Goal: Information Seeking & Learning: Learn about a topic

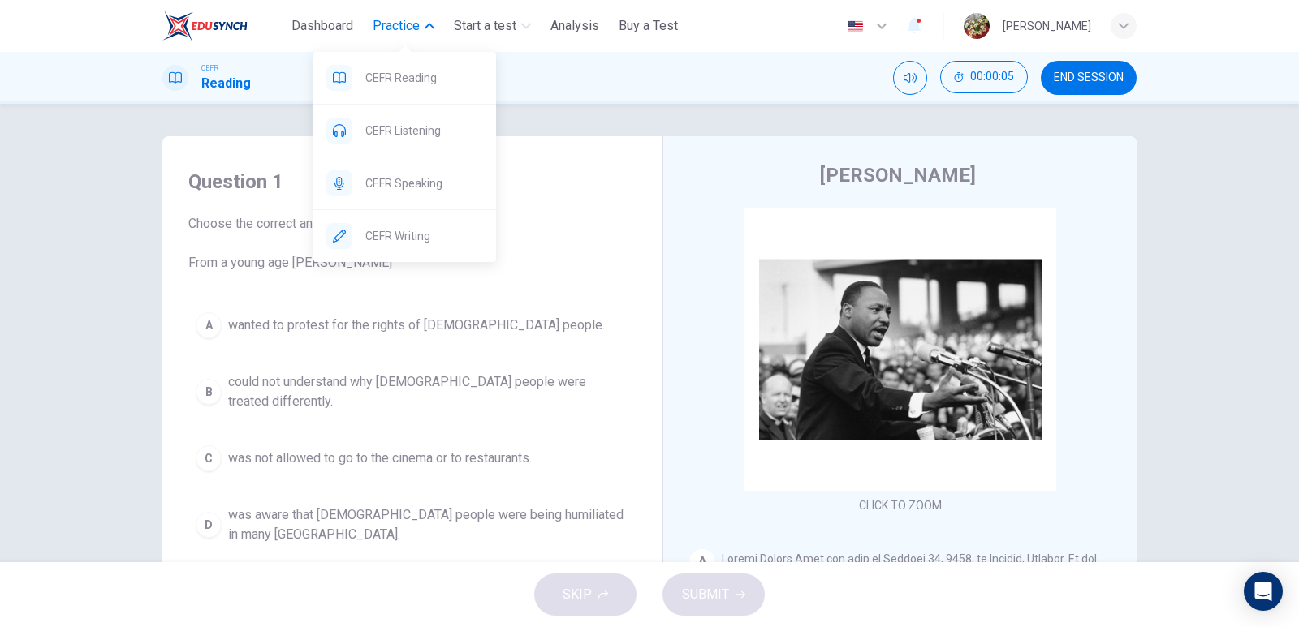
click at [424, 29] on button "Practice" at bounding box center [403, 25] width 75 height 29
click at [420, 85] on span "CEFR Reading" at bounding box center [424, 77] width 118 height 19
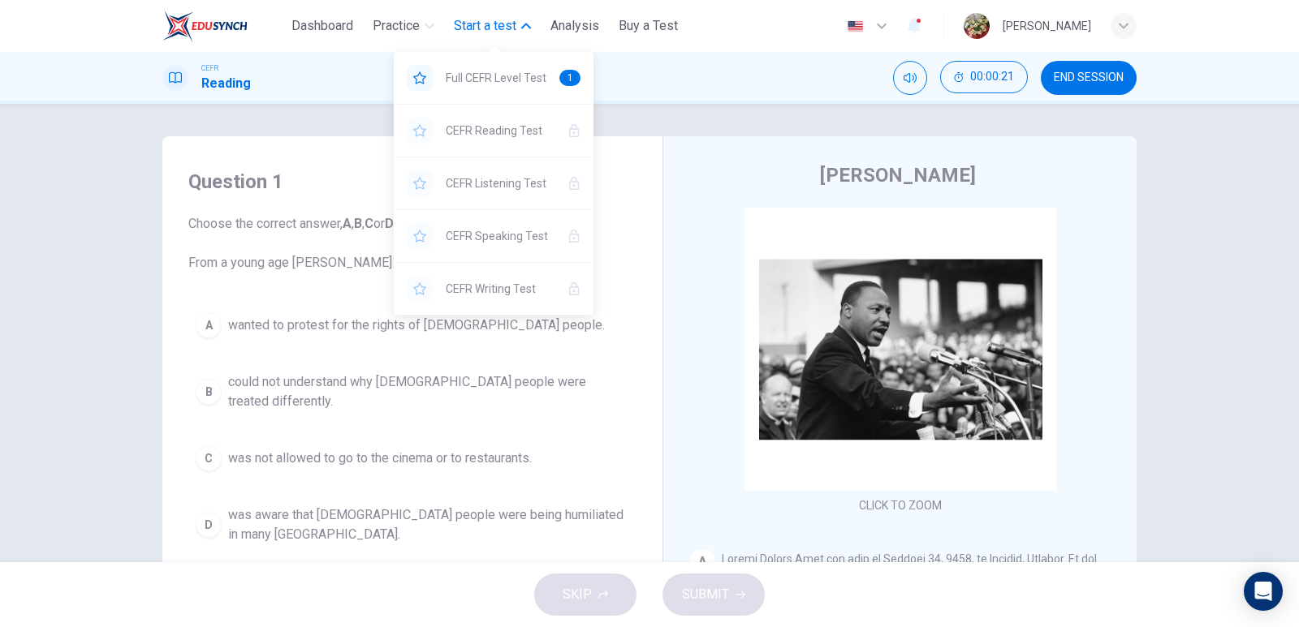
click at [504, 29] on span "Start a test" at bounding box center [485, 25] width 62 height 19
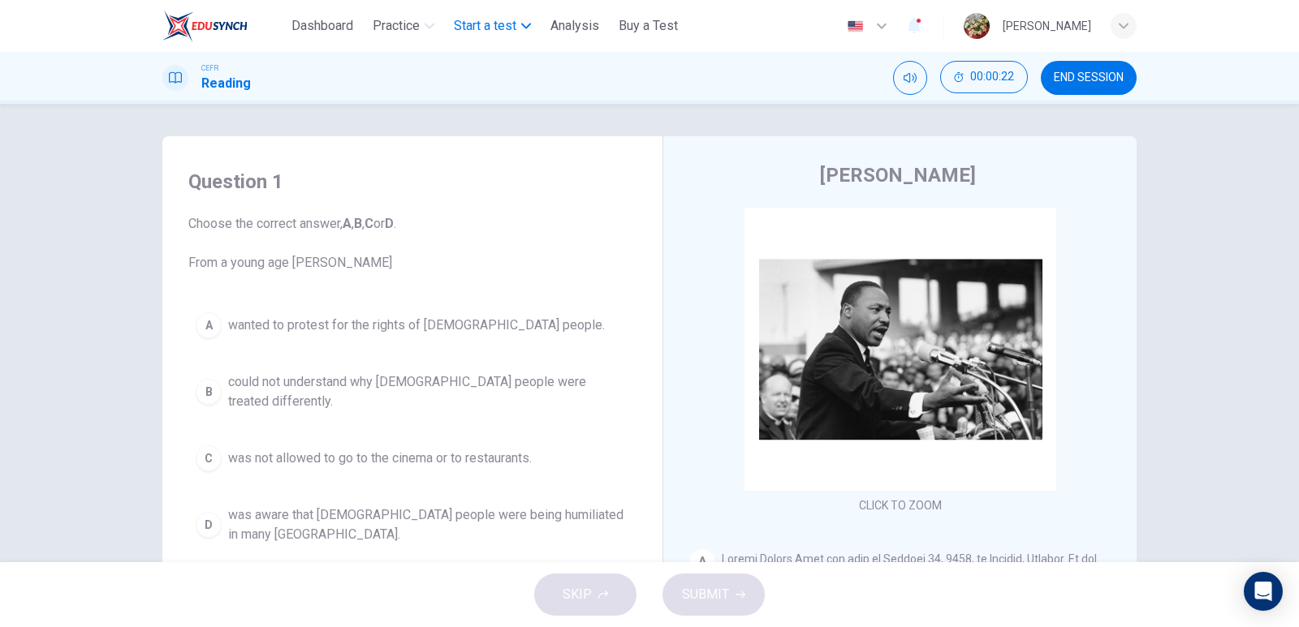
click at [504, 29] on span "Start a test" at bounding box center [485, 25] width 62 height 19
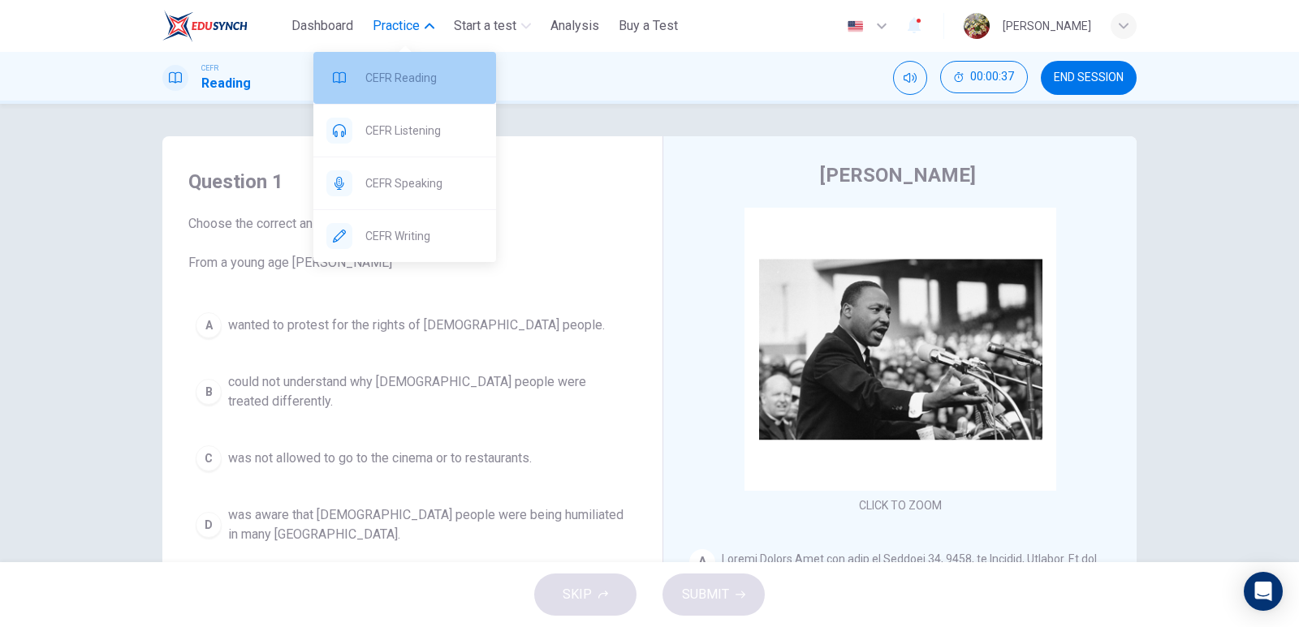
click at [404, 75] on span "CEFR Reading" at bounding box center [424, 77] width 118 height 19
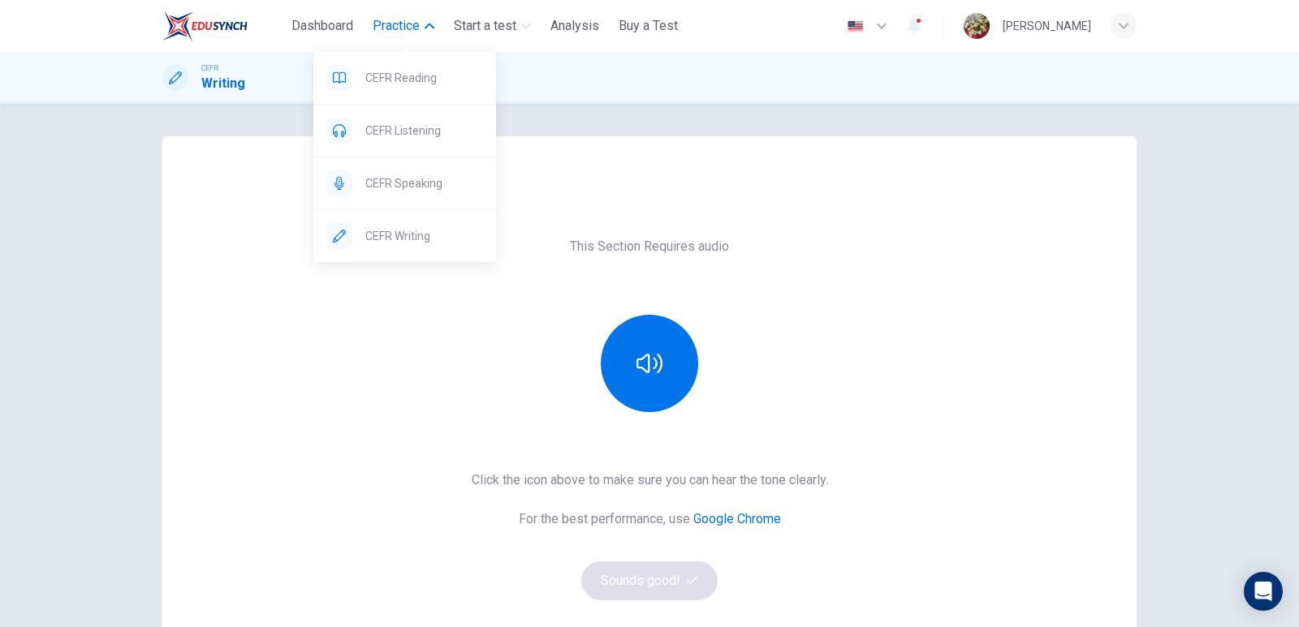
click at [431, 23] on icon "button" at bounding box center [429, 26] width 10 height 10
click at [418, 87] on span "CEFR Reading" at bounding box center [424, 77] width 118 height 19
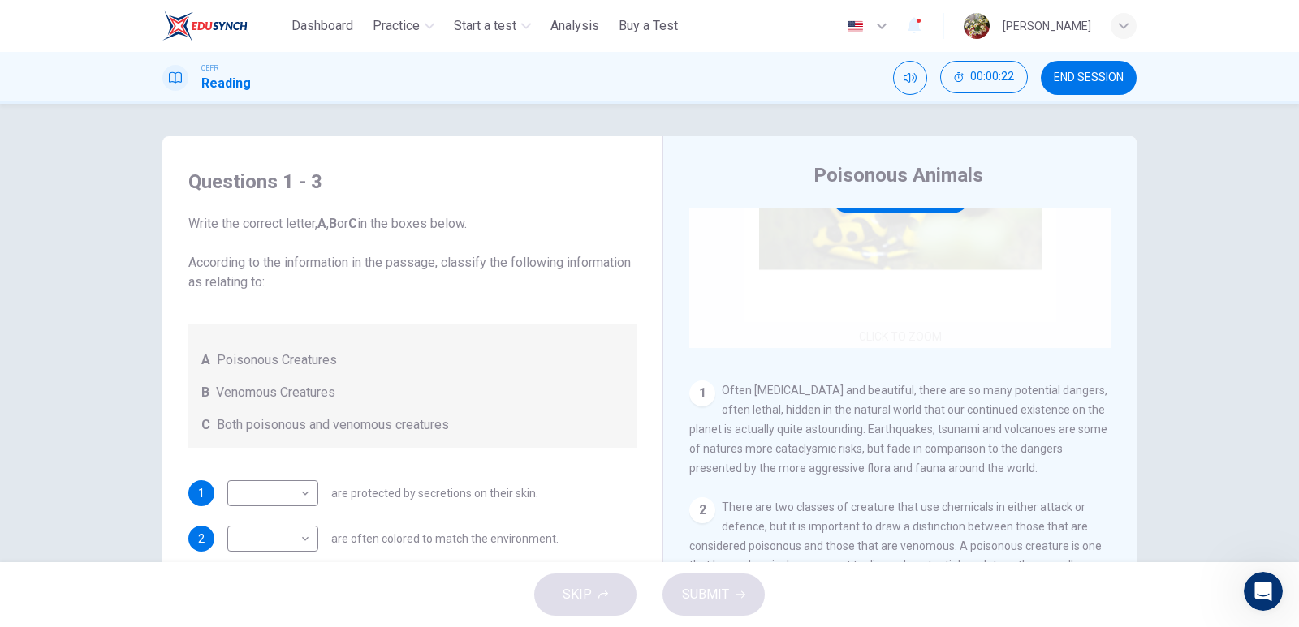
click at [908, 246] on div "Click to Zoom" at bounding box center [900, 193] width 422 height 309
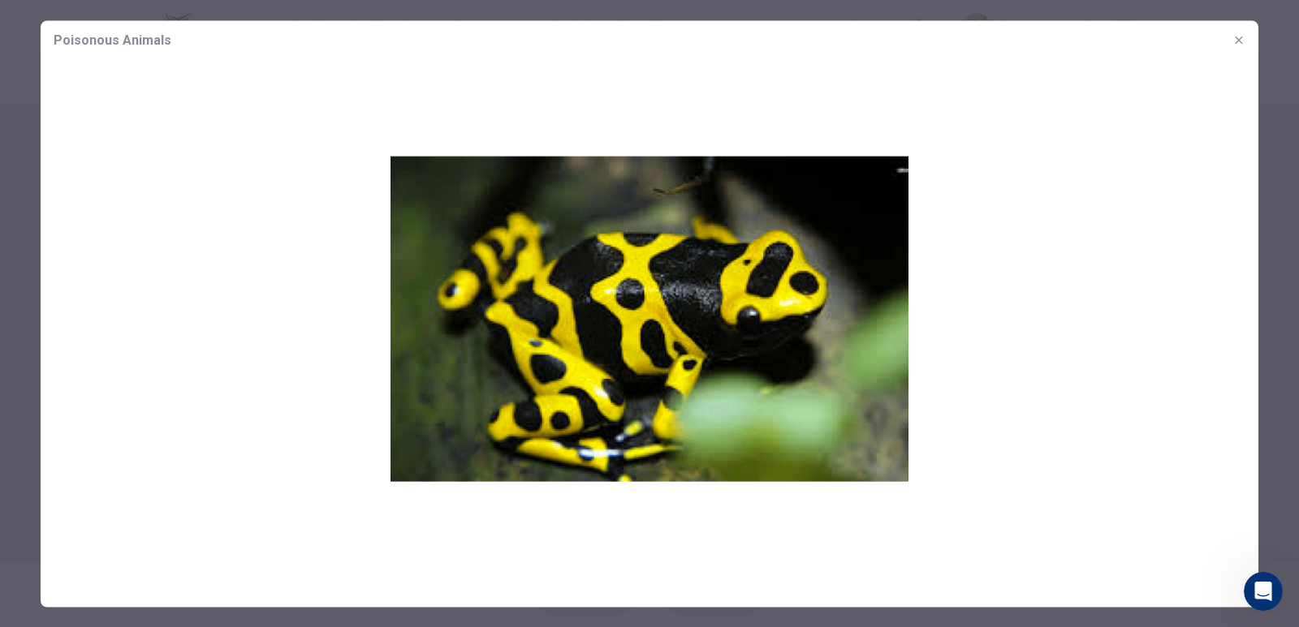
click at [1242, 45] on icon "button" at bounding box center [1238, 39] width 13 height 13
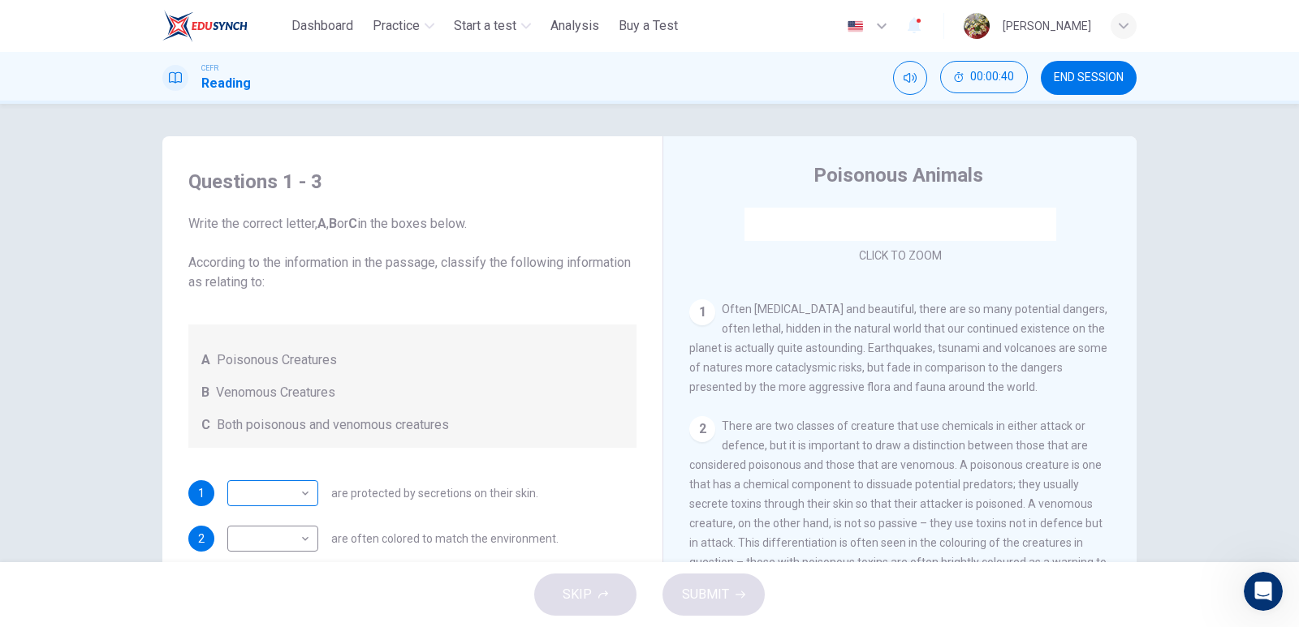
scroll to position [81, 0]
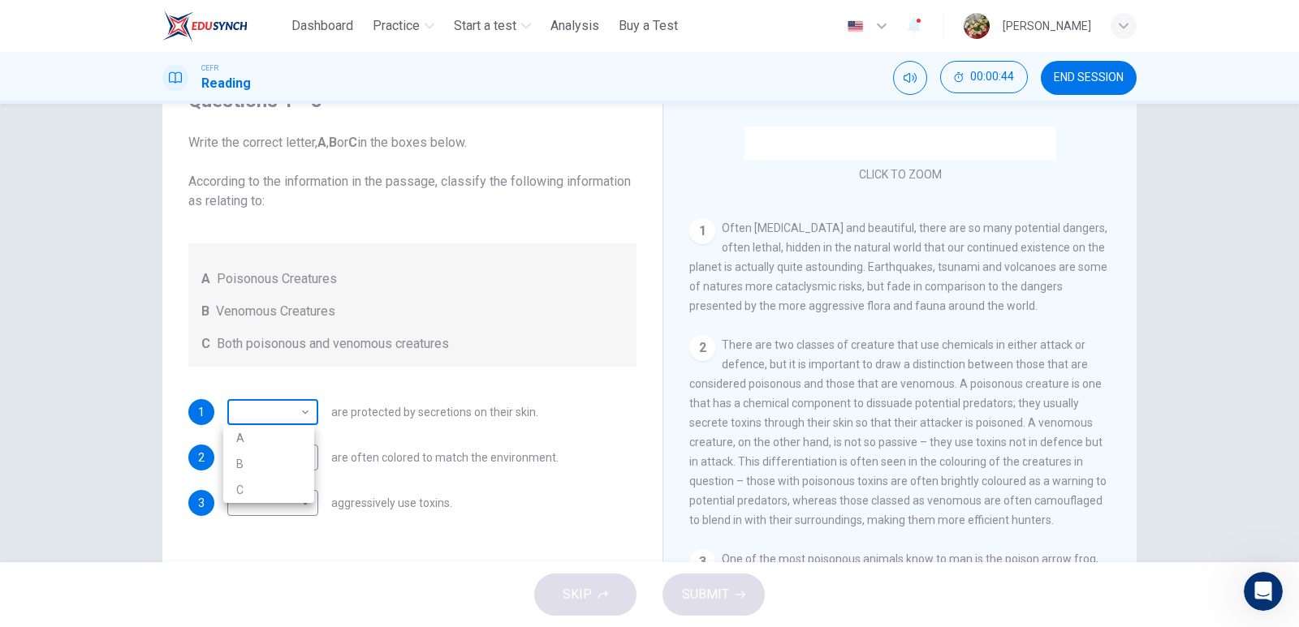
click at [291, 420] on body "This site uses cookies, as explained in our Privacy Policy . If you agree to th…" at bounding box center [649, 313] width 1299 height 627
click at [291, 420] on div at bounding box center [649, 313] width 1299 height 627
click at [246, 411] on body "This site uses cookies, as explained in our Privacy Policy . If you agree to th…" at bounding box center [649, 313] width 1299 height 627
click at [288, 382] on div at bounding box center [649, 313] width 1299 height 627
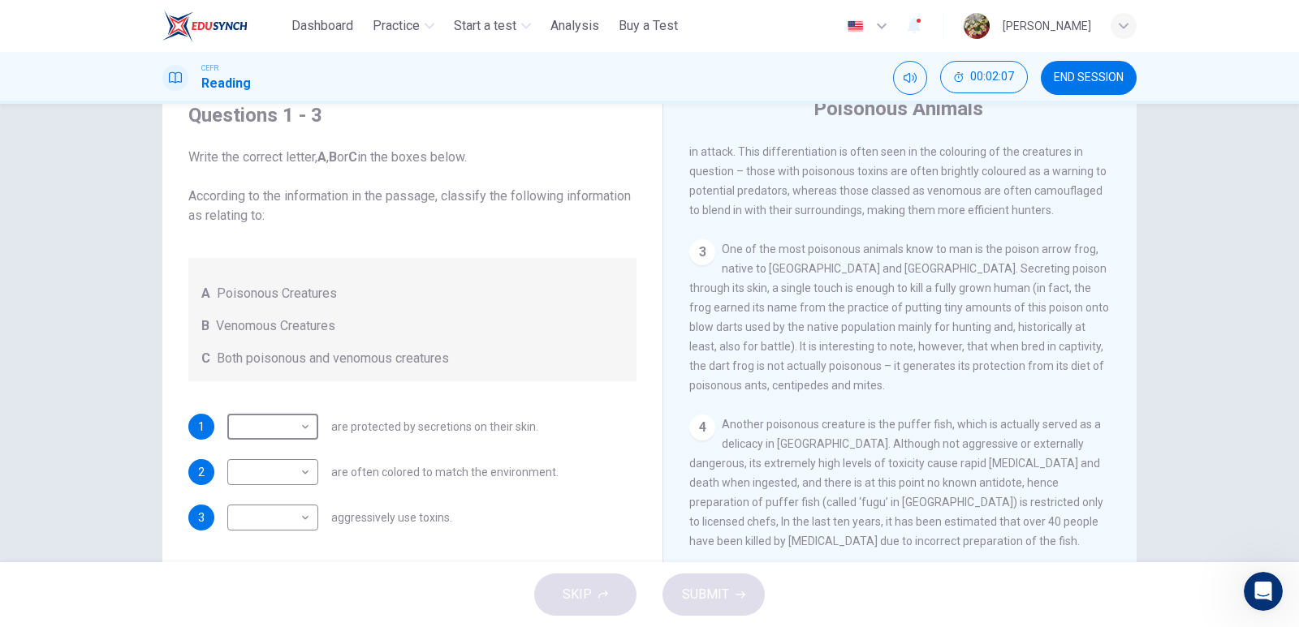
scroll to position [162, 0]
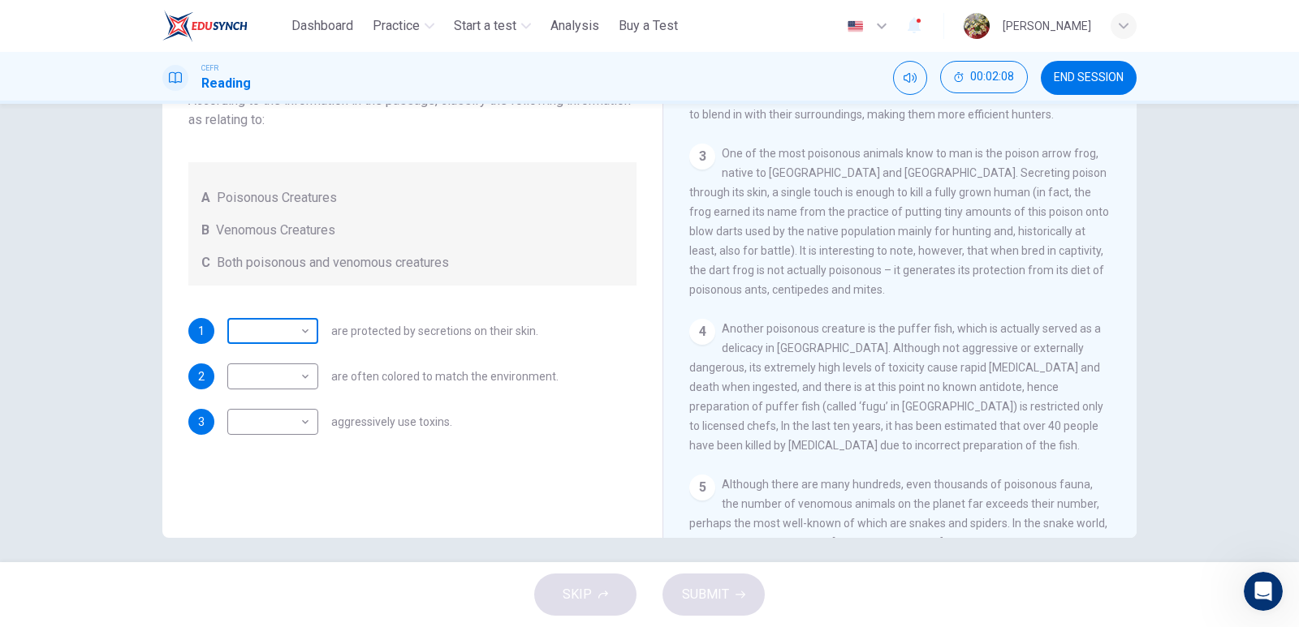
click at [293, 335] on body "This site uses cookies, as explained in our Privacy Policy . If you agree to th…" at bounding box center [649, 313] width 1299 height 627
click at [247, 355] on li "A" at bounding box center [268, 357] width 91 height 26
type input "*"
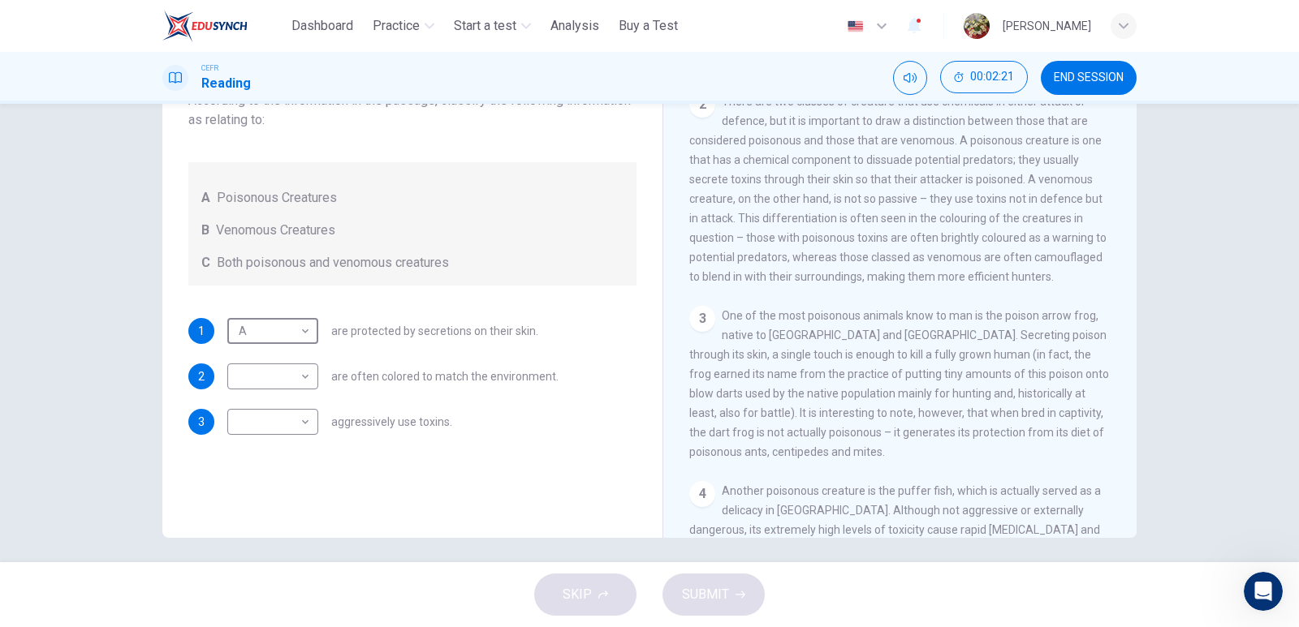
scroll to position [331, 0]
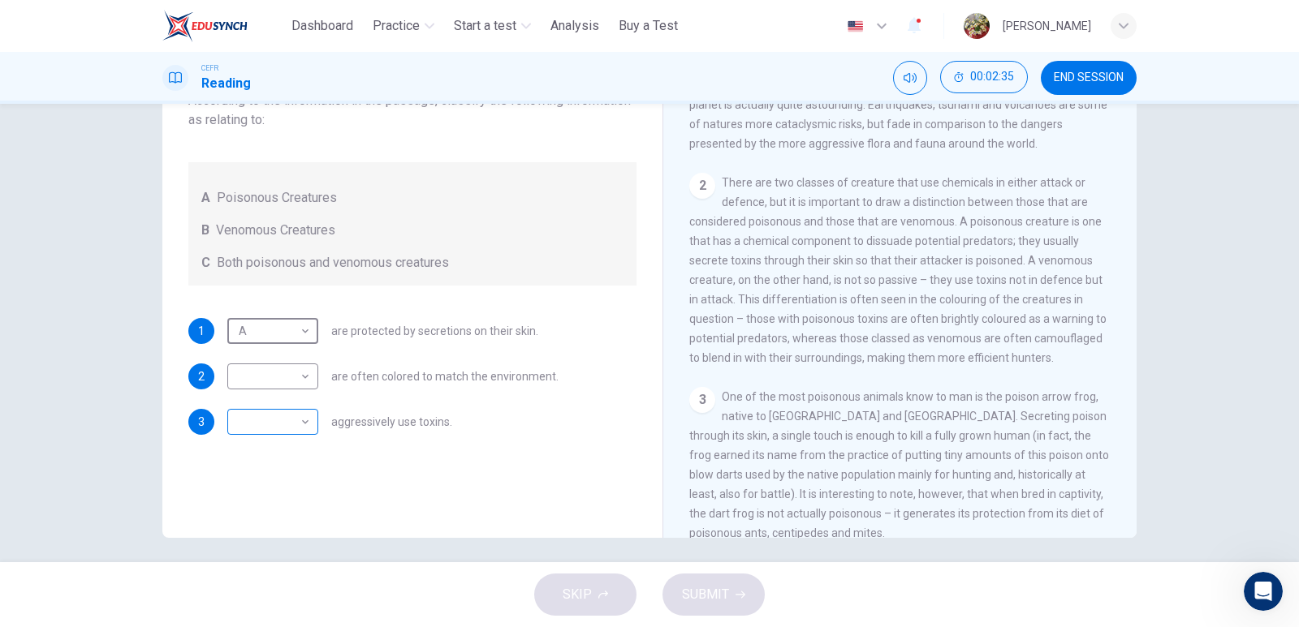
click at [298, 421] on body "This site uses cookies, as explained in our Privacy Policy . If you agree to th…" at bounding box center [649, 313] width 1299 height 627
click at [278, 448] on li "A" at bounding box center [268, 448] width 91 height 26
type input "*"
click at [284, 424] on body "This site uses cookies, as explained in our Privacy Policy . If you agree to th…" at bounding box center [649, 313] width 1299 height 627
click at [1015, 250] on div at bounding box center [649, 313] width 1299 height 627
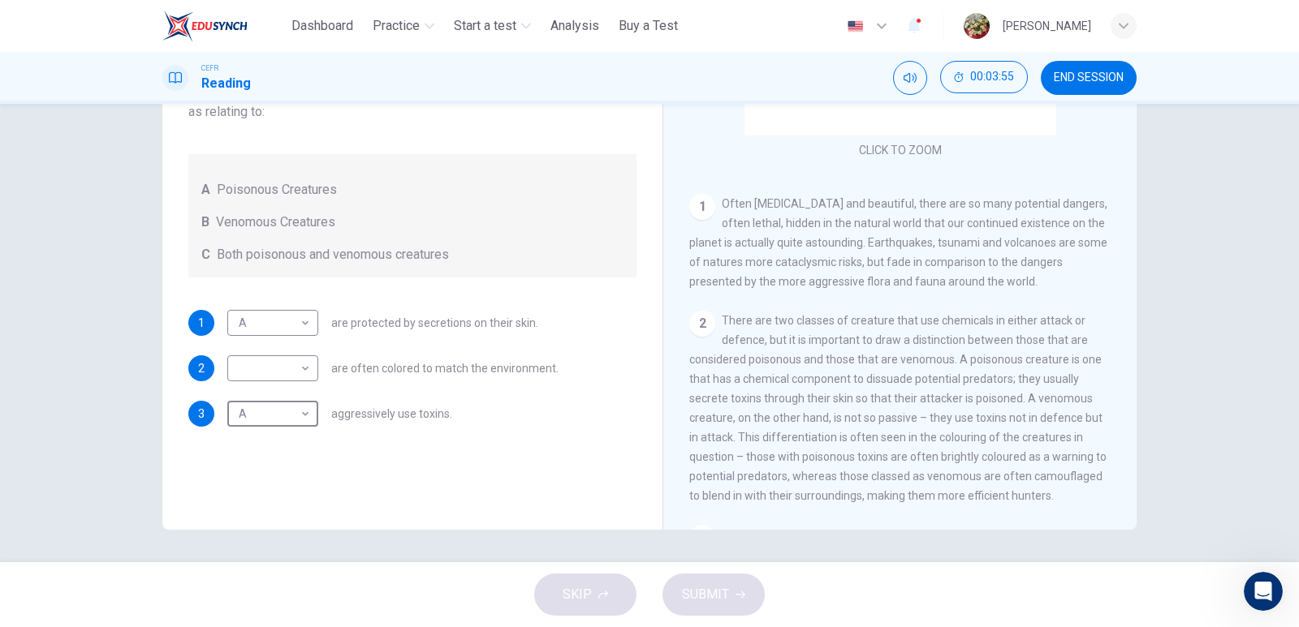
scroll to position [243, 0]
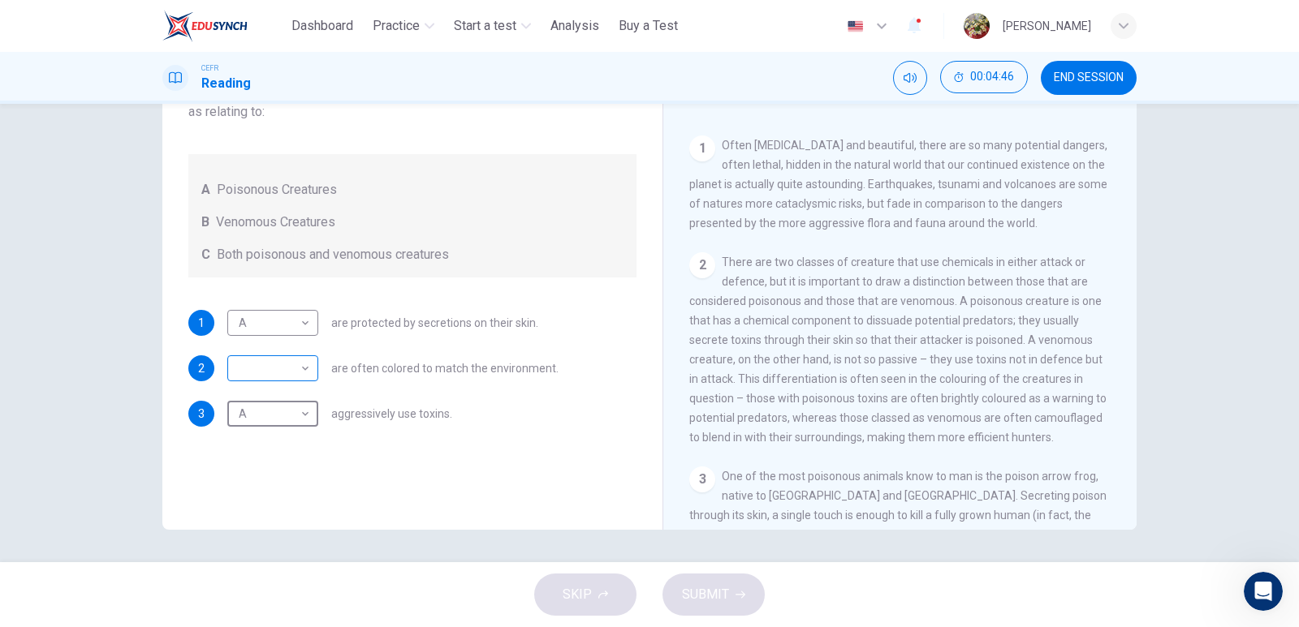
click at [290, 367] on body "This site uses cookies, as explained in our Privacy Policy . If you agree to th…" at bounding box center [649, 313] width 1299 height 627
click at [280, 420] on li "B" at bounding box center [268, 420] width 91 height 26
type input "*"
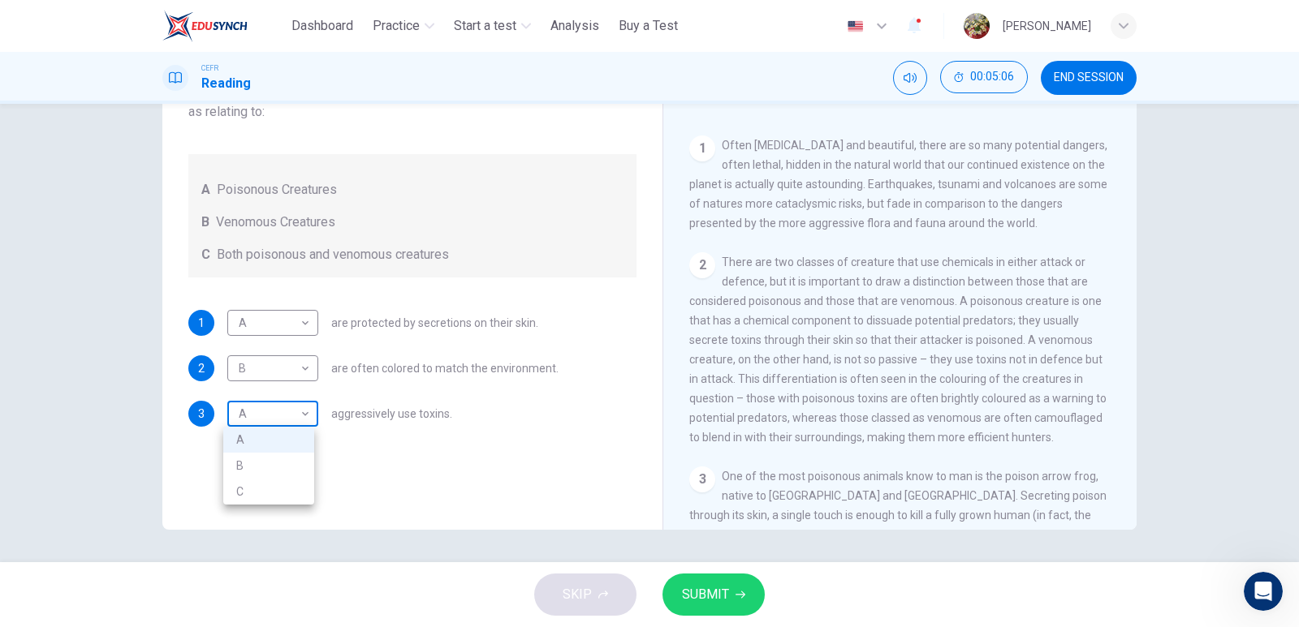
click at [298, 419] on body "This site uses cookies, as explained in our Privacy Policy . If you agree to th…" at bounding box center [649, 313] width 1299 height 627
click at [266, 493] on li "C" at bounding box center [268, 492] width 91 height 26
type input "*"
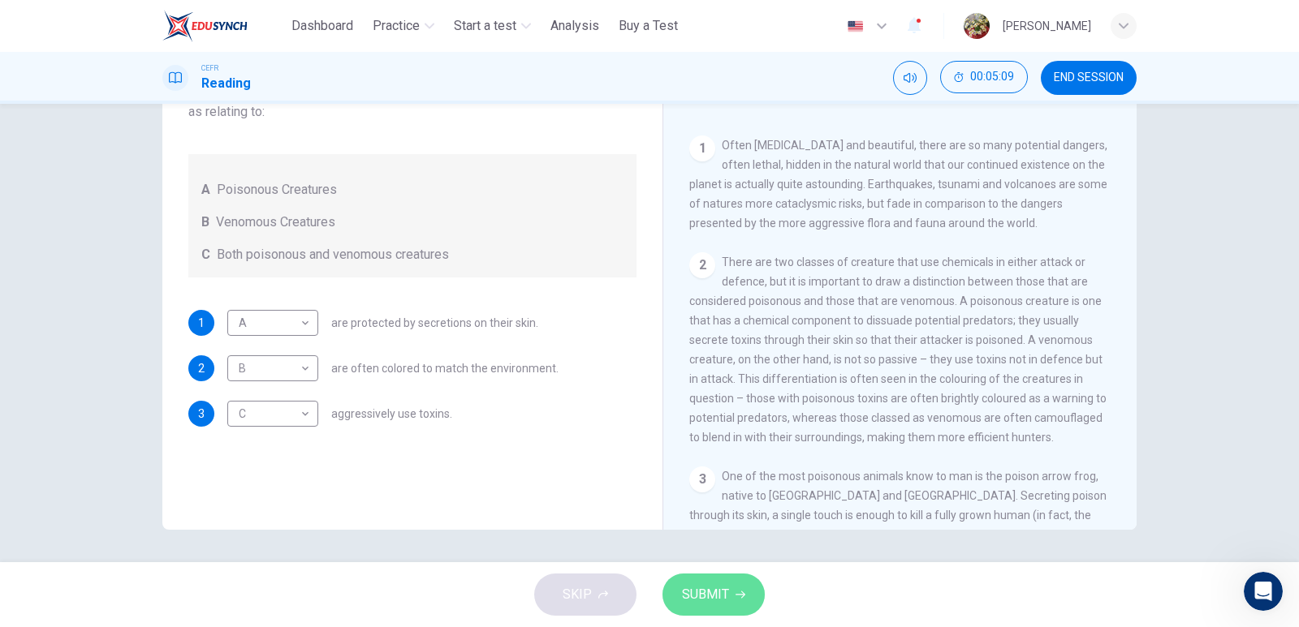
click at [739, 599] on icon "button" at bounding box center [740, 595] width 10 height 10
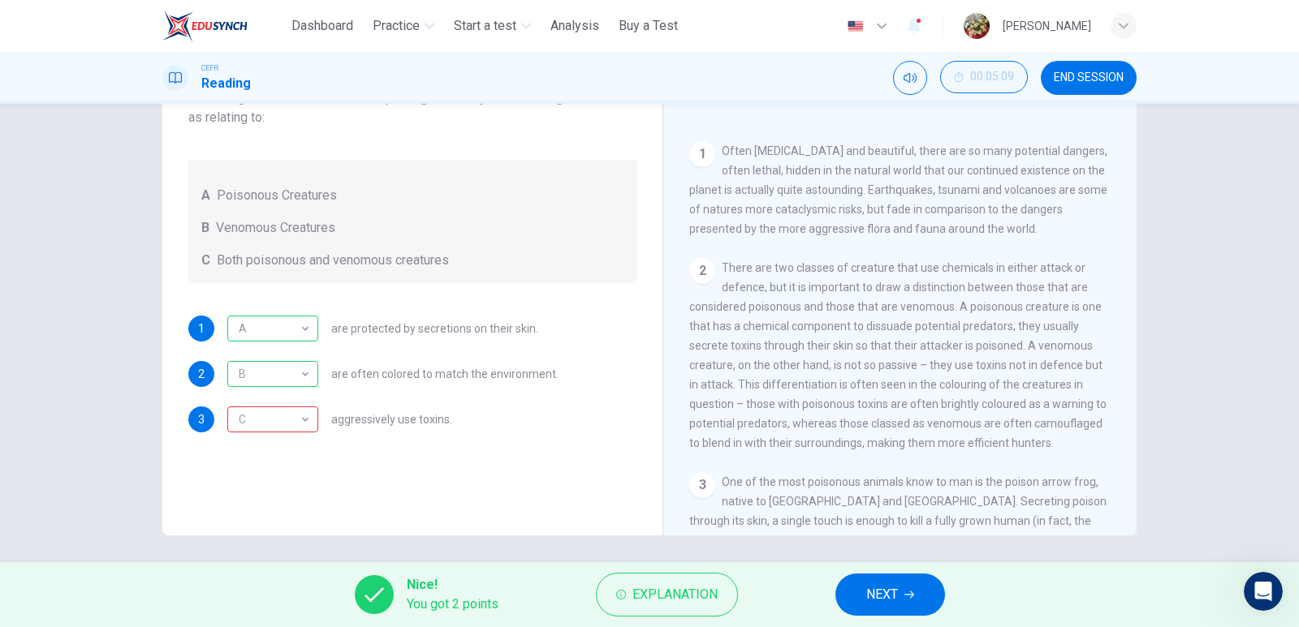
scroll to position [170, 0]
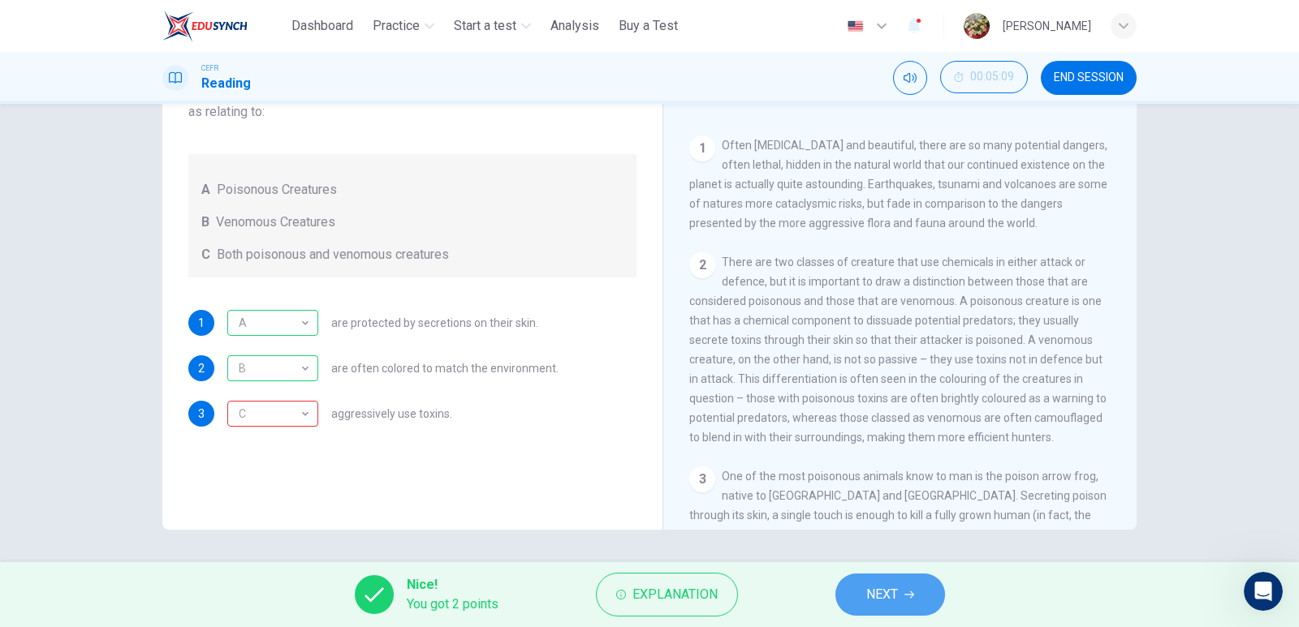
click at [900, 592] on button "NEXT" at bounding box center [890, 595] width 110 height 42
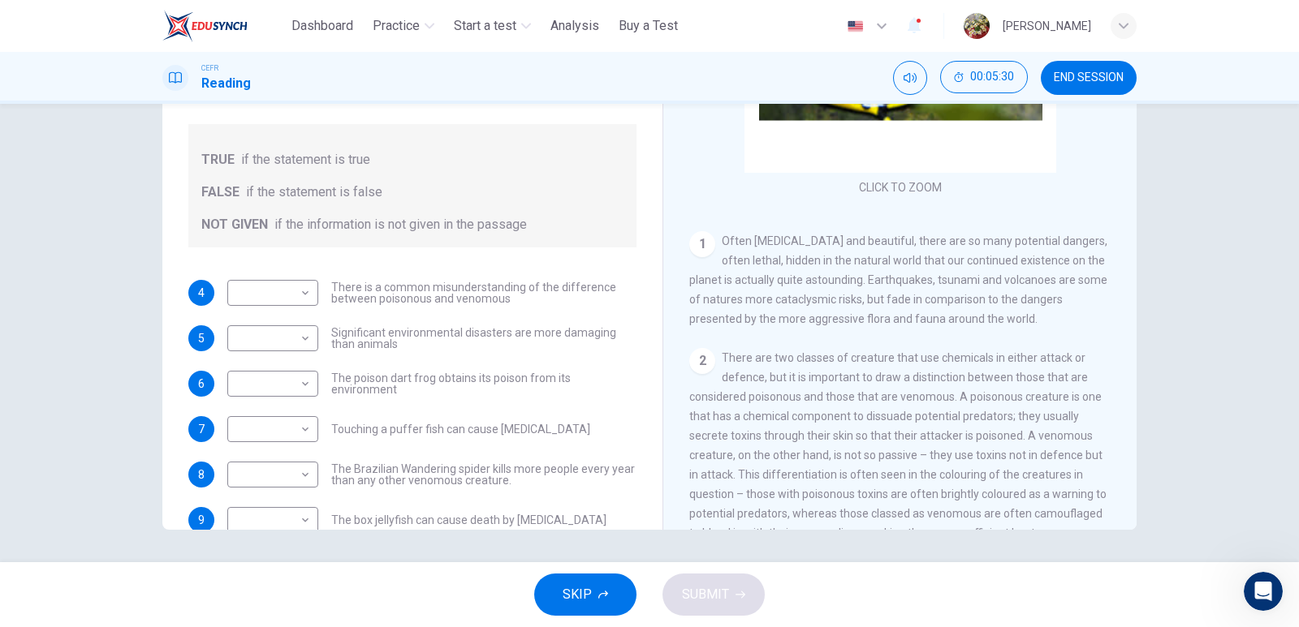
scroll to position [162, 0]
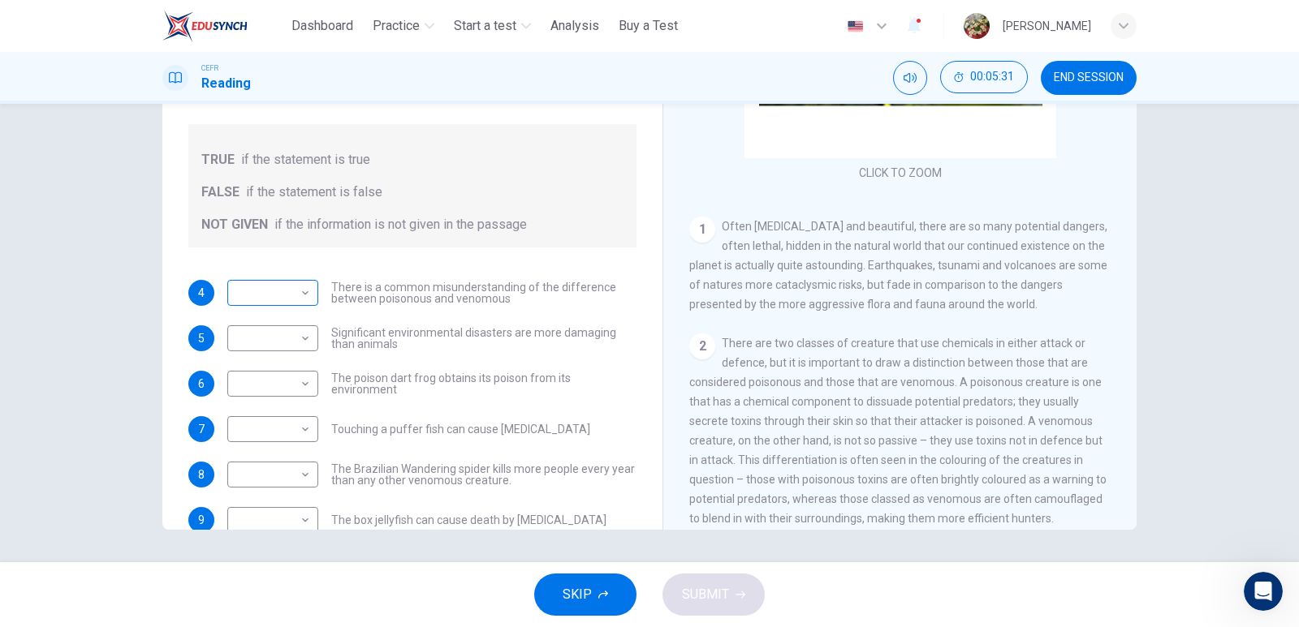
click at [290, 295] on body "This site uses cookies, as explained in our Privacy Policy . If you agree to th…" at bounding box center [649, 313] width 1299 height 627
click at [290, 295] on div at bounding box center [649, 313] width 1299 height 627
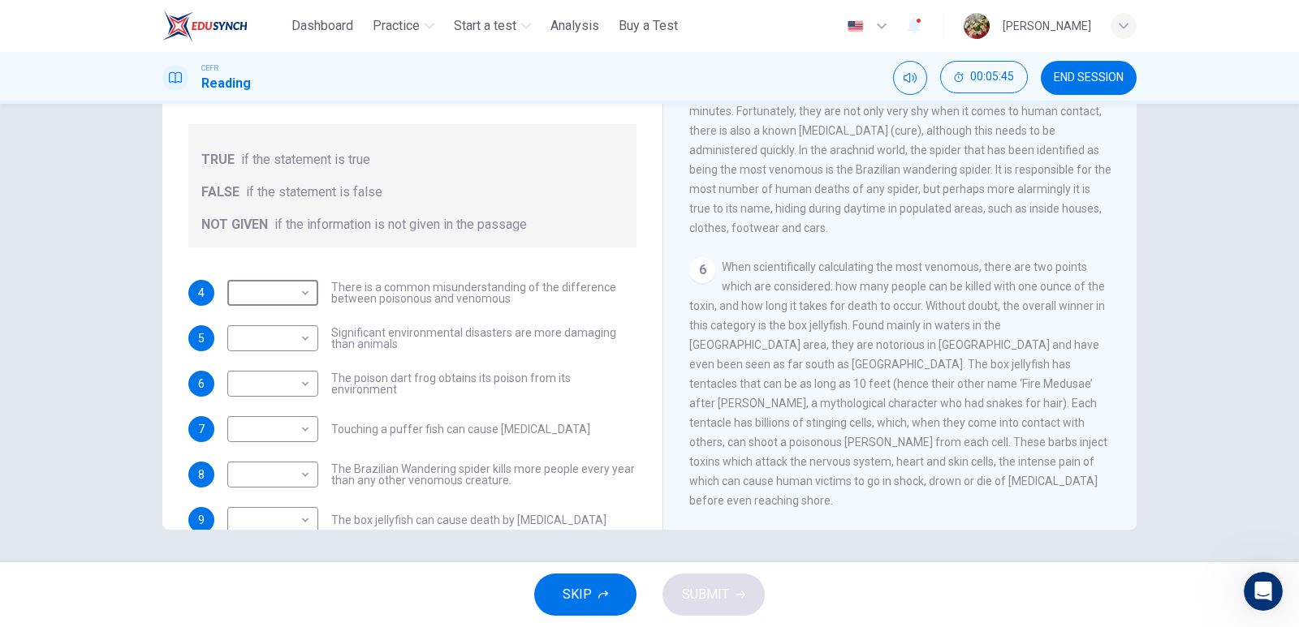
scroll to position [1062, 0]
click at [299, 289] on body "This site uses cookies, as explained in our Privacy Policy . If you agree to th…" at bounding box center [649, 313] width 1299 height 627
click at [288, 320] on li "TRUE" at bounding box center [268, 319] width 91 height 26
type input "****"
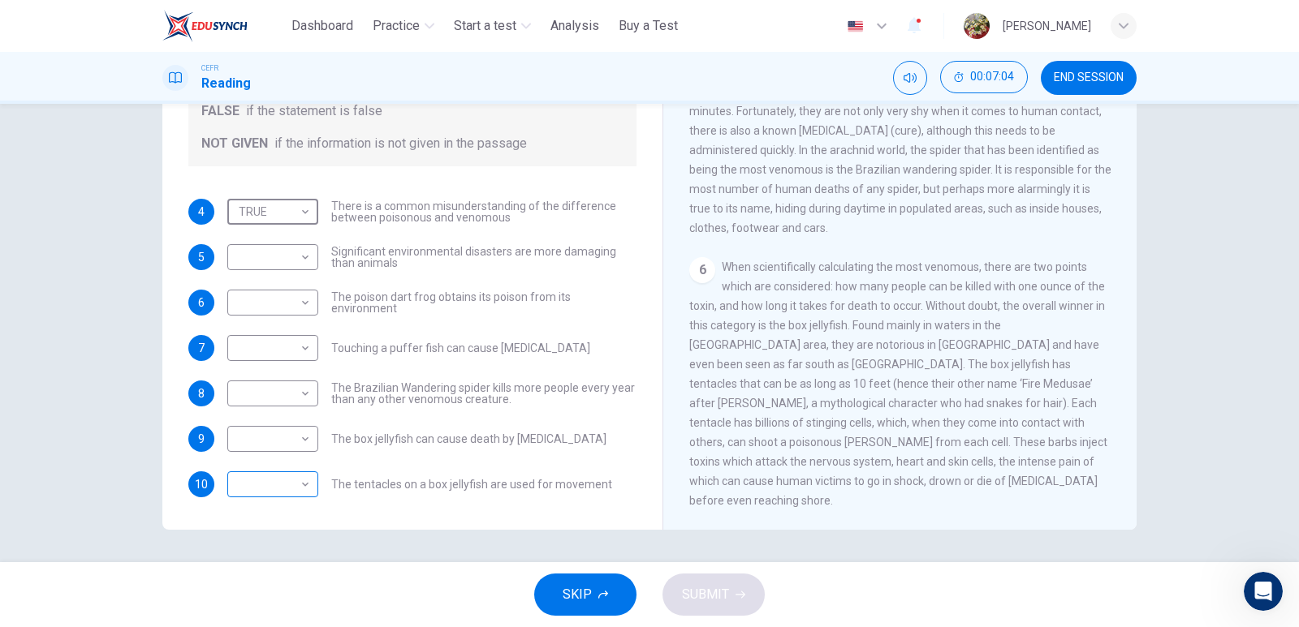
click at [291, 484] on body "This site uses cookies, as explained in our Privacy Policy . If you agree to th…" at bounding box center [649, 313] width 1299 height 627
click at [273, 566] on li "NOT GIVEN" at bounding box center [268, 562] width 91 height 26
type input "*********"
click at [286, 440] on body "This site uses cookies, as explained in our Privacy Policy . If you agree to th…" at bounding box center [649, 313] width 1299 height 627
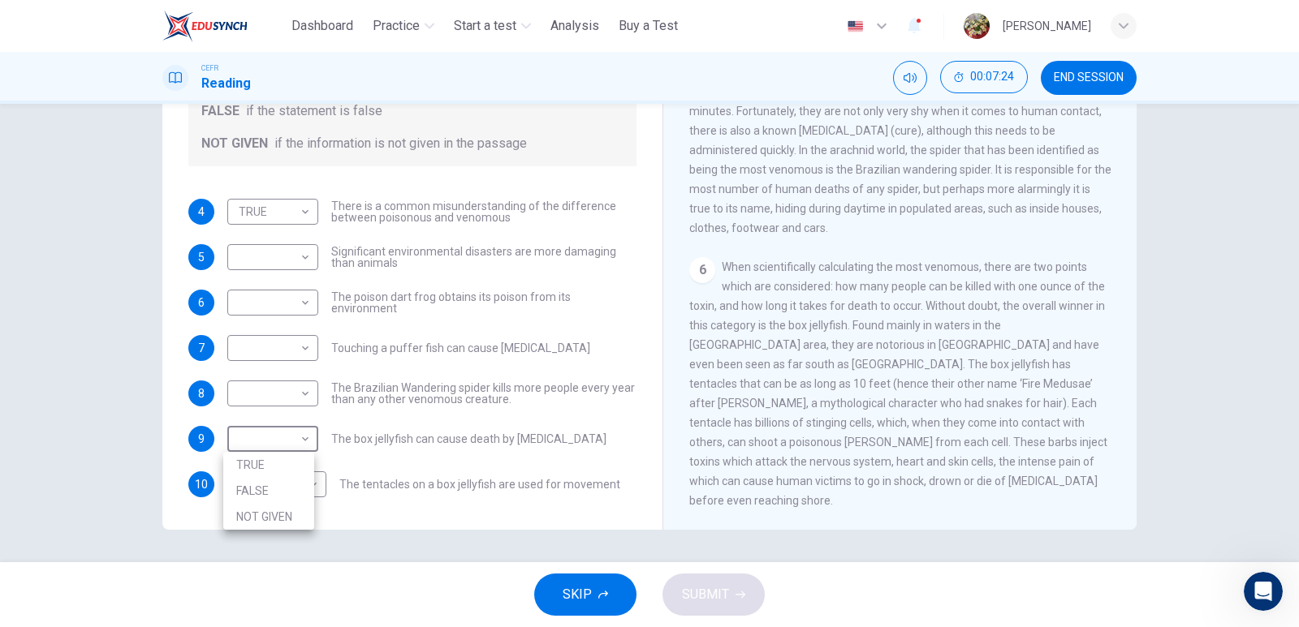
click at [278, 473] on li "TRUE" at bounding box center [268, 465] width 91 height 26
type input "****"
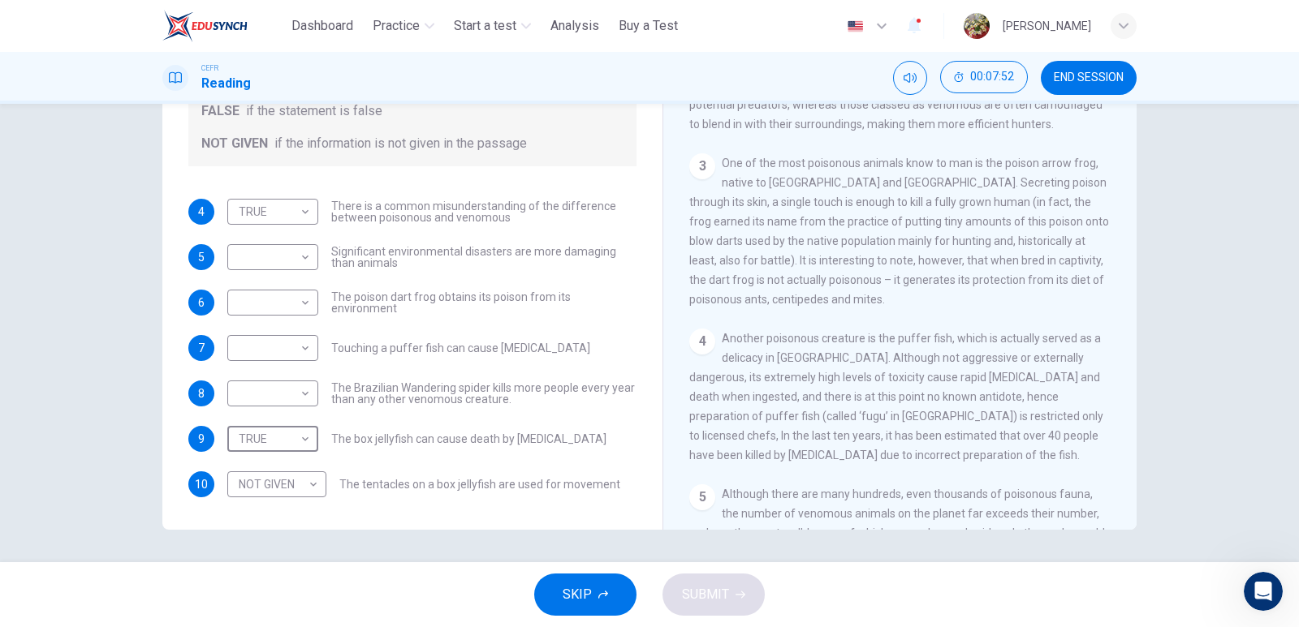
scroll to position [575, 0]
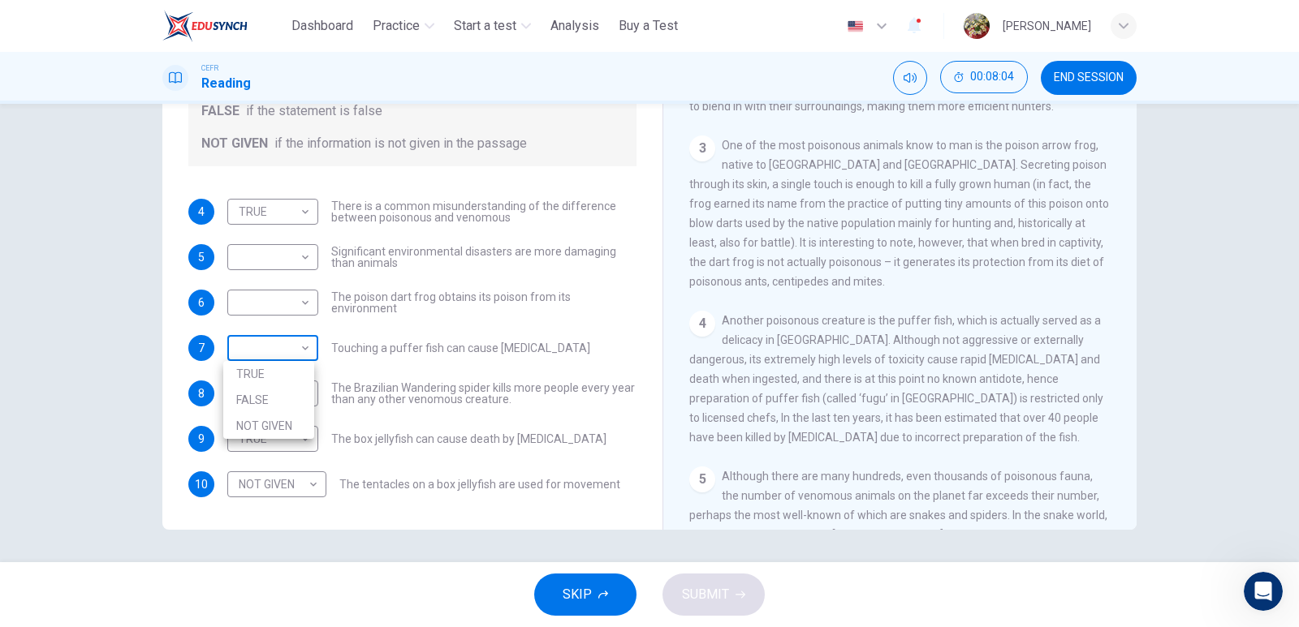
click at [289, 346] on body "This site uses cookies, as explained in our Privacy Policy . If you agree to th…" at bounding box center [649, 313] width 1299 height 627
click at [282, 378] on li "TRUE" at bounding box center [268, 374] width 91 height 26
type input "****"
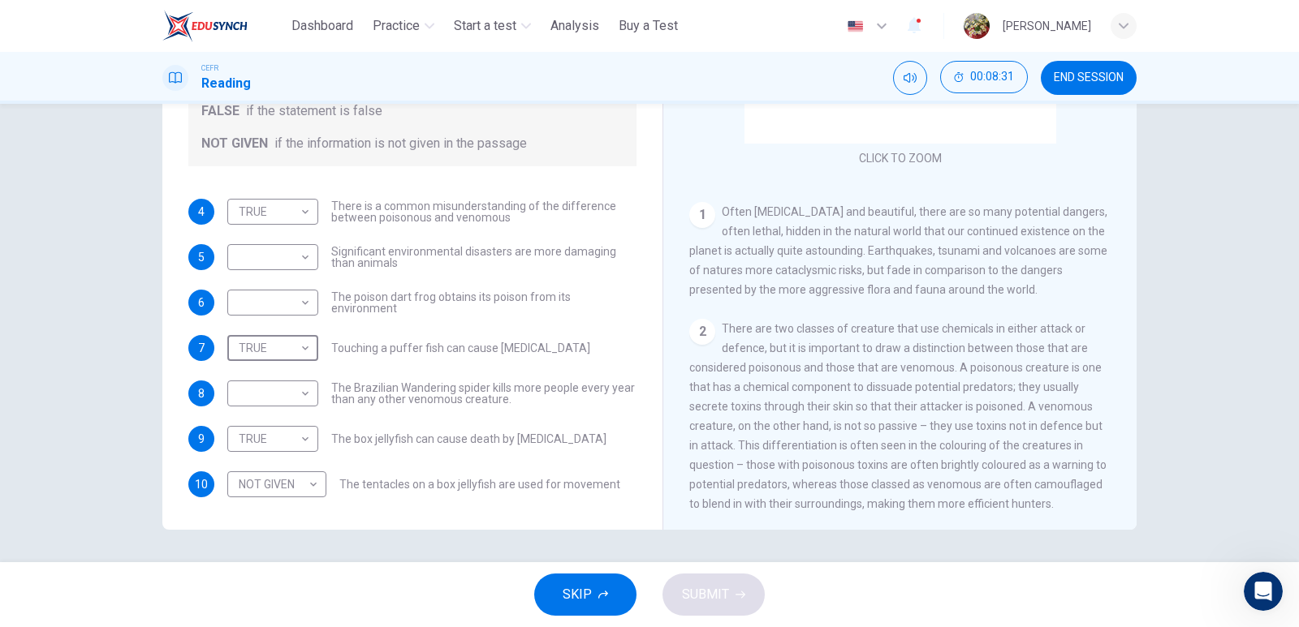
scroll to position [169, 0]
click at [303, 258] on body "This site uses cookies, as explained in our Privacy Policy . If you agree to th…" at bounding box center [649, 313] width 1299 height 627
click at [271, 314] on li "FALSE" at bounding box center [268, 309] width 91 height 26
type input "*****"
click at [301, 300] on body "This site uses cookies, as explained in our Privacy Policy . If you agree to th…" at bounding box center [649, 313] width 1299 height 627
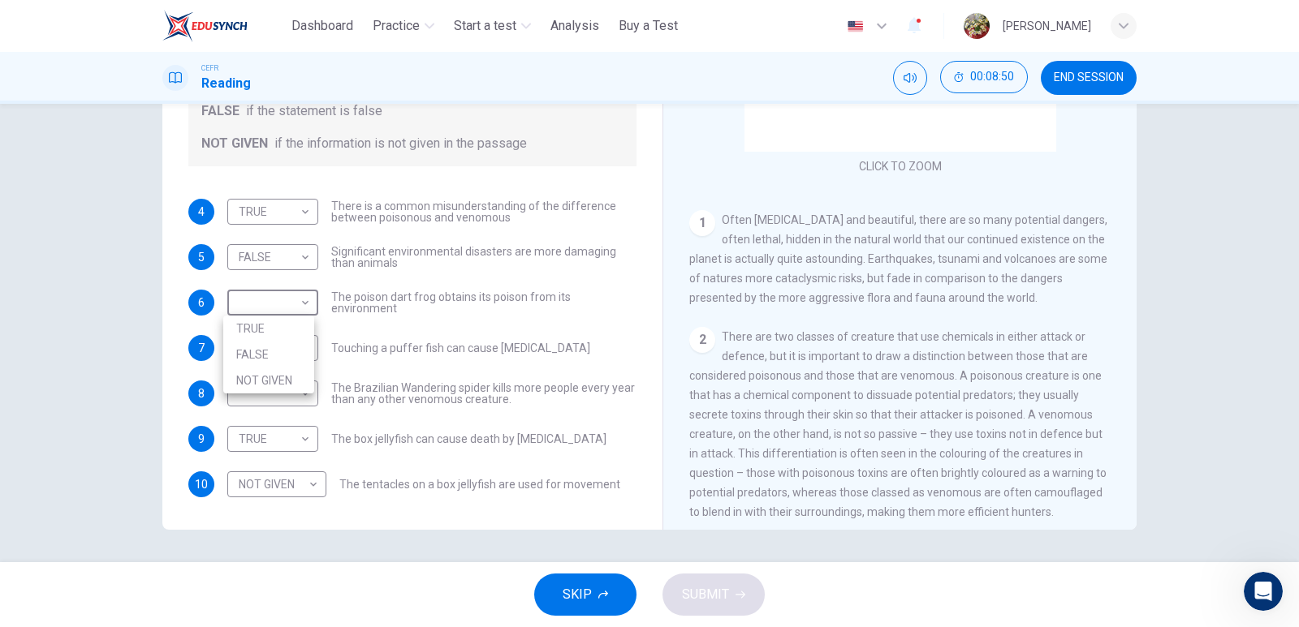
drag, startPoint x: 408, startPoint y: 276, endPoint x: 395, endPoint y: 282, distance: 14.2
click at [408, 275] on div at bounding box center [649, 313] width 1299 height 627
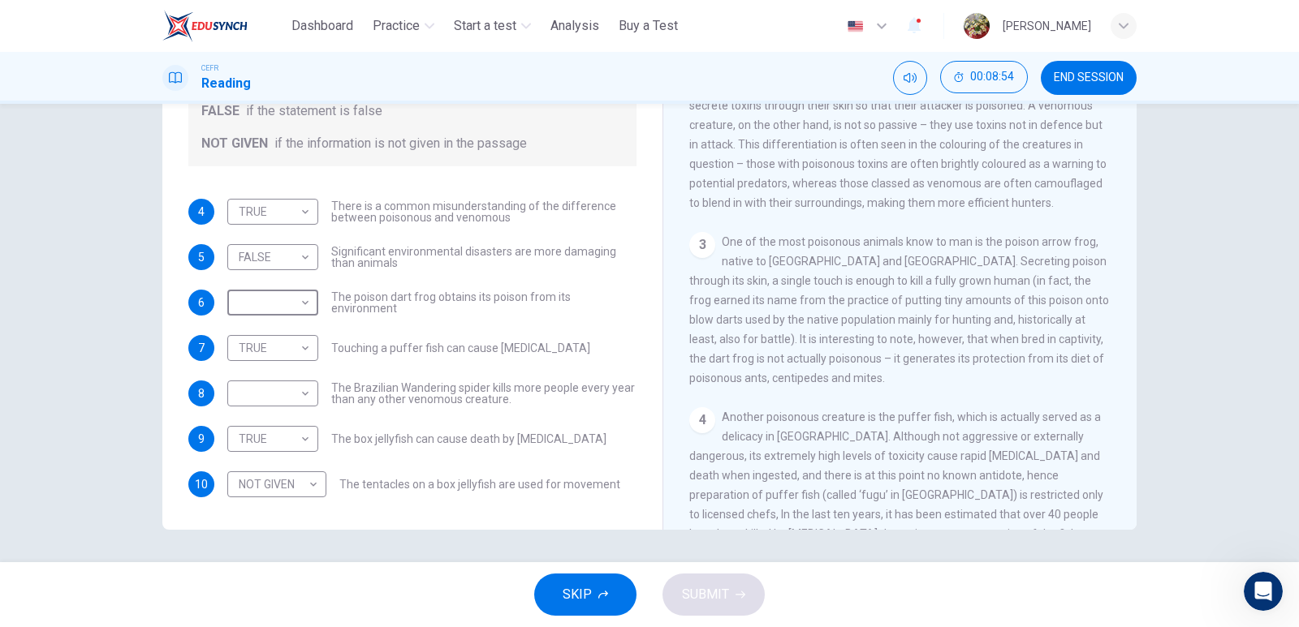
scroll to position [493, 0]
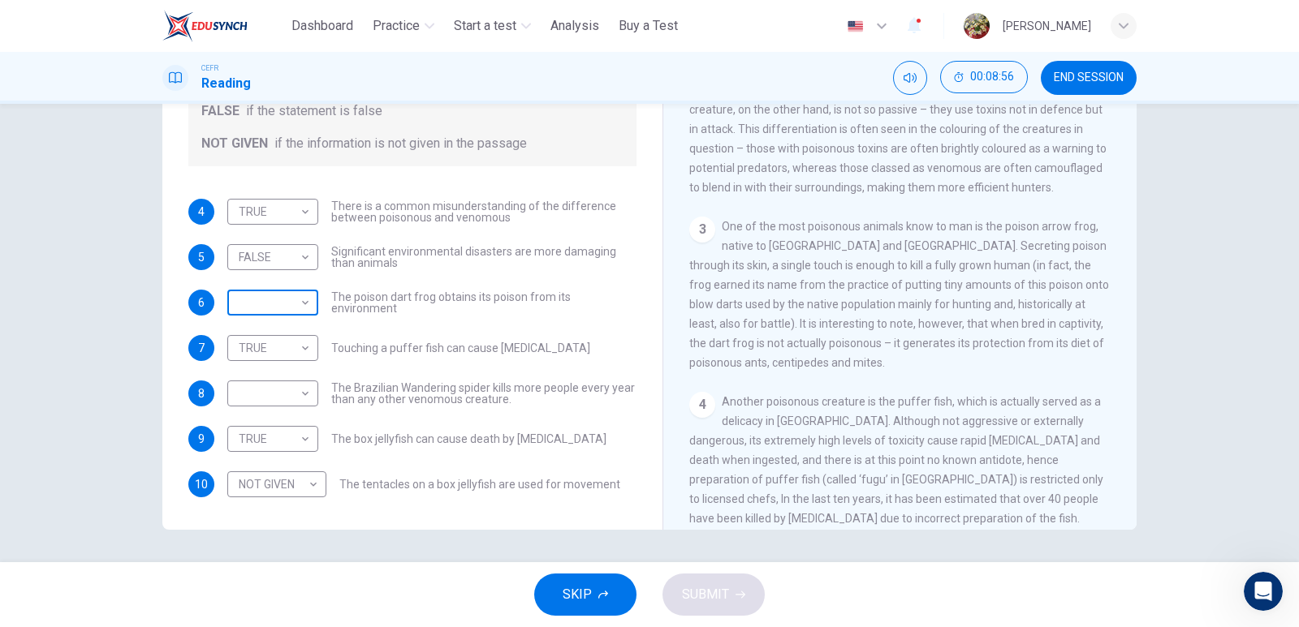
click at [288, 304] on body "This site uses cookies, as explained in our Privacy Policy . If you agree to th…" at bounding box center [649, 313] width 1299 height 627
drag, startPoint x: 275, startPoint y: 348, endPoint x: 284, endPoint y: 345, distance: 9.5
click at [278, 348] on li "FALSE" at bounding box center [268, 355] width 91 height 26
type input "*****"
click at [285, 385] on body "This site uses cookies, as explained in our Privacy Policy . If you agree to th…" at bounding box center [649, 313] width 1299 height 627
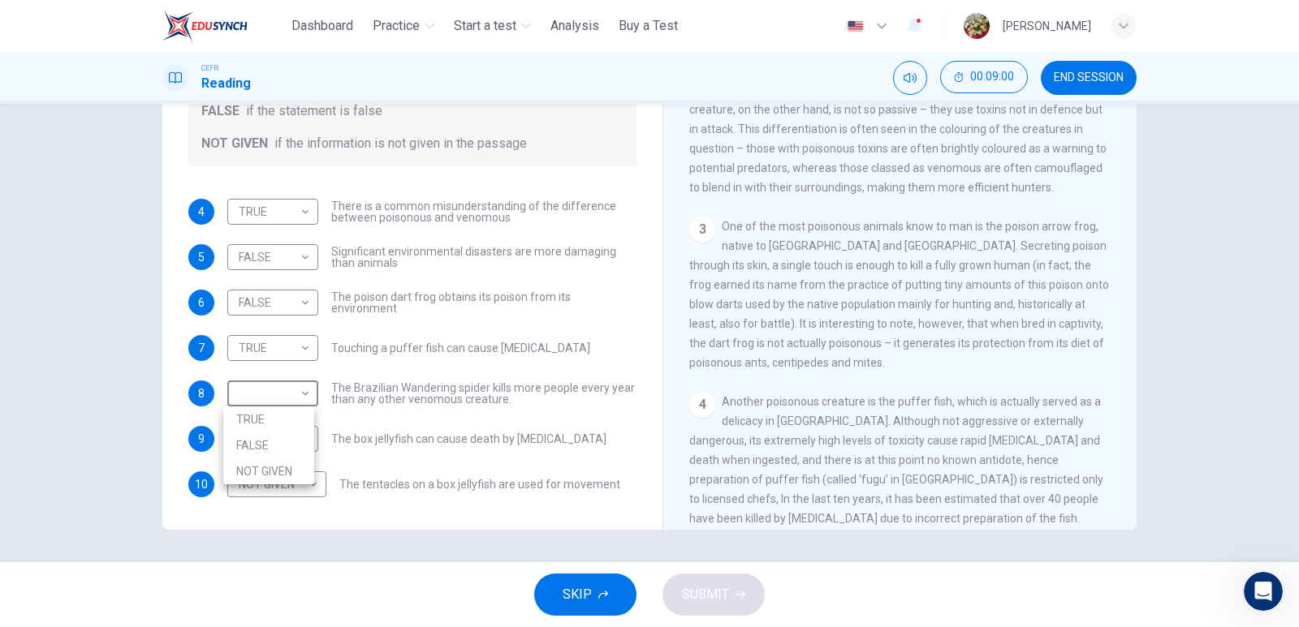
click at [413, 375] on div at bounding box center [649, 313] width 1299 height 627
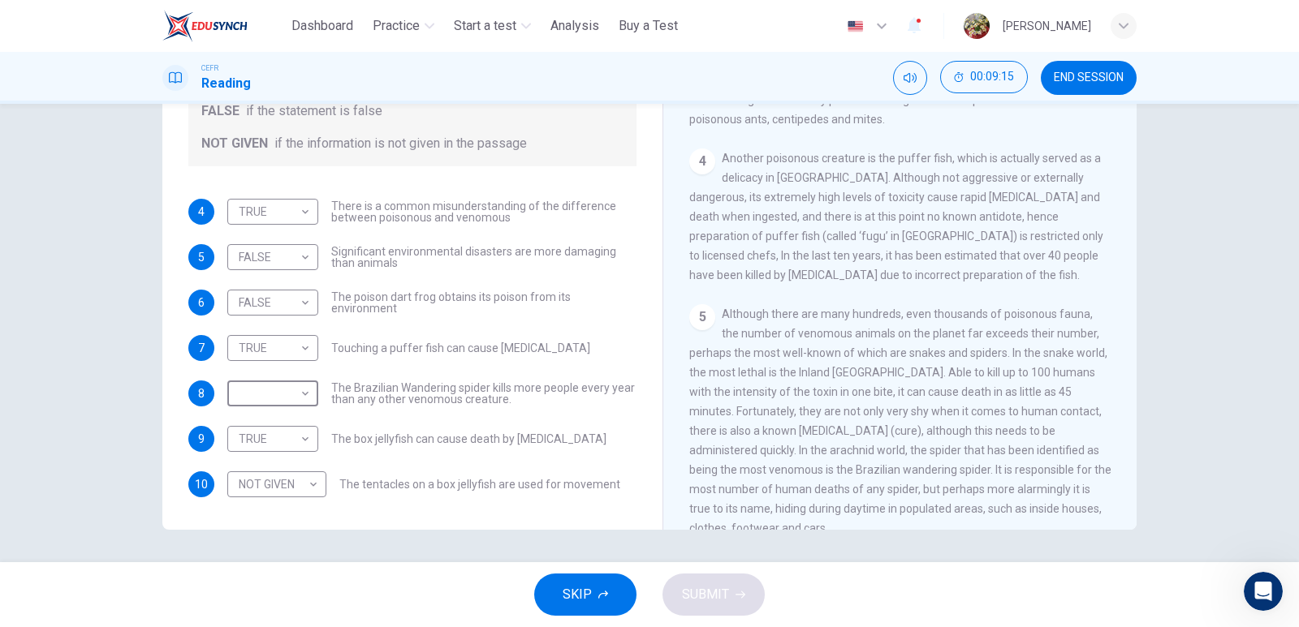
scroll to position [818, 0]
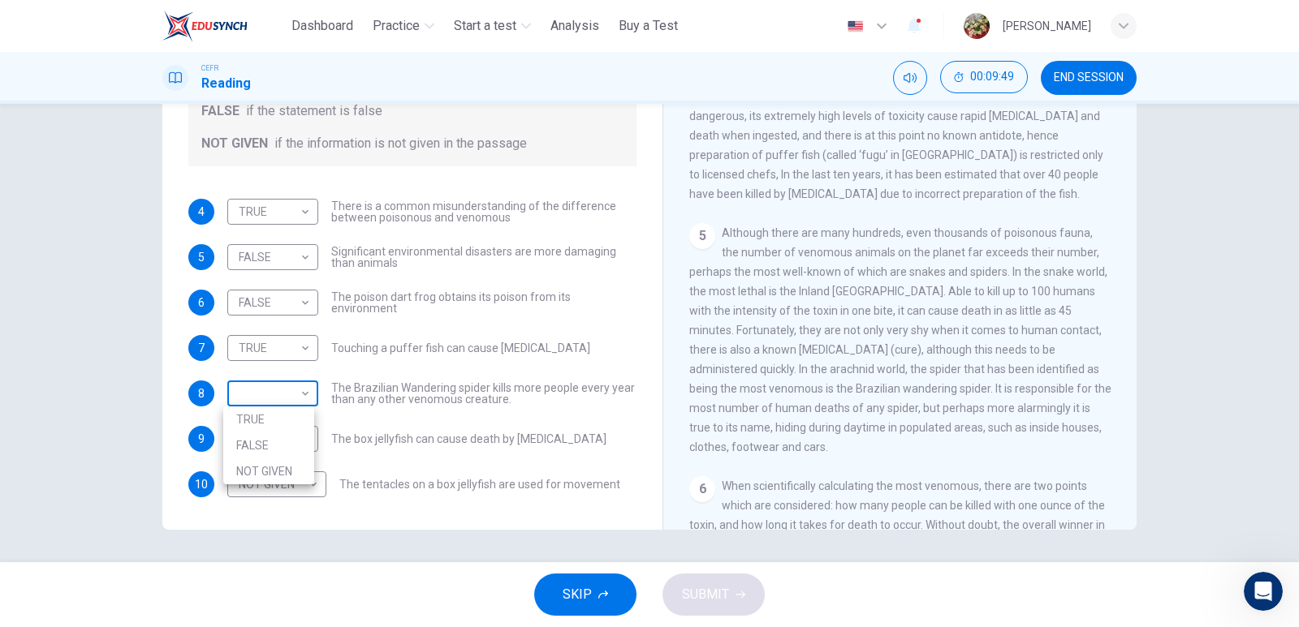
click at [299, 394] on body "This site uses cookies, as explained in our Privacy Policy . If you agree to th…" at bounding box center [649, 313] width 1299 height 627
click at [280, 446] on li "FALSE" at bounding box center [268, 446] width 91 height 26
type input "*****"
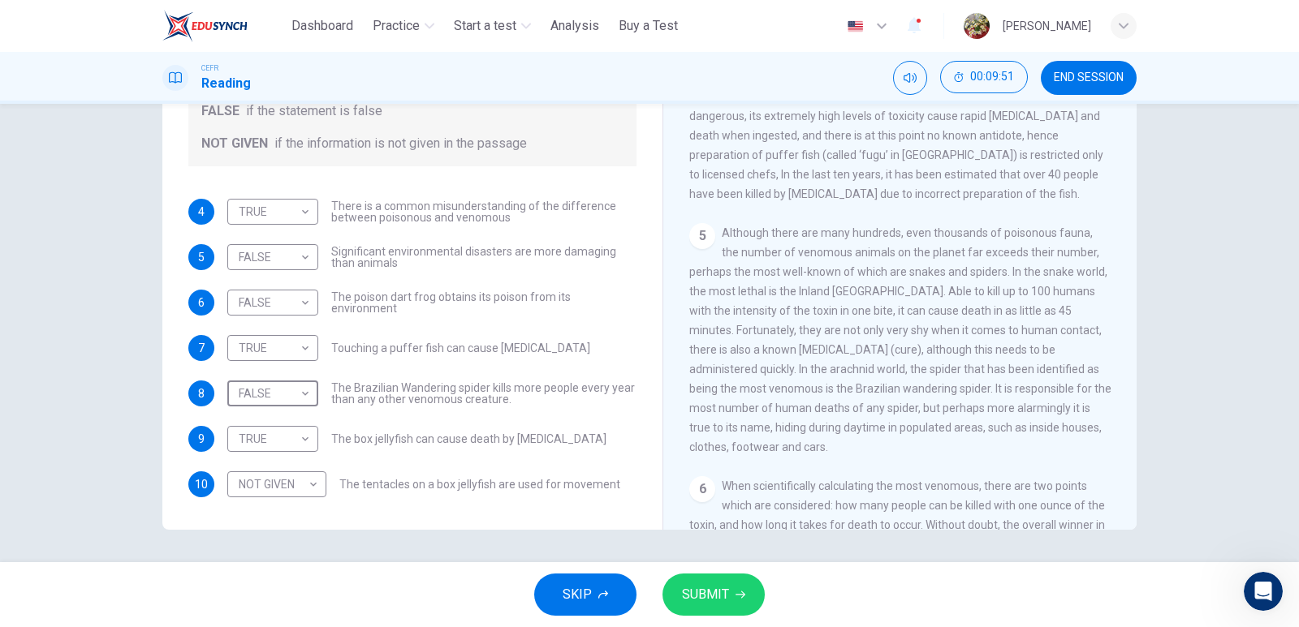
click at [738, 593] on icon "button" at bounding box center [740, 595] width 10 height 10
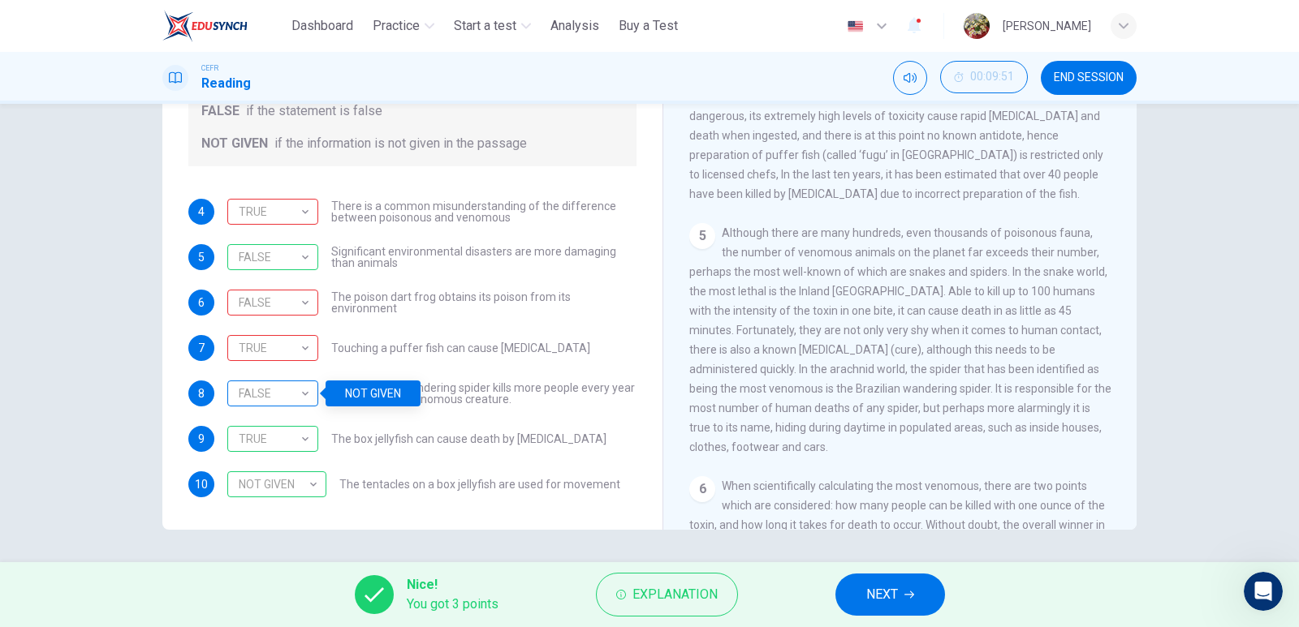
click at [294, 395] on div "FALSE" at bounding box center [269, 394] width 85 height 46
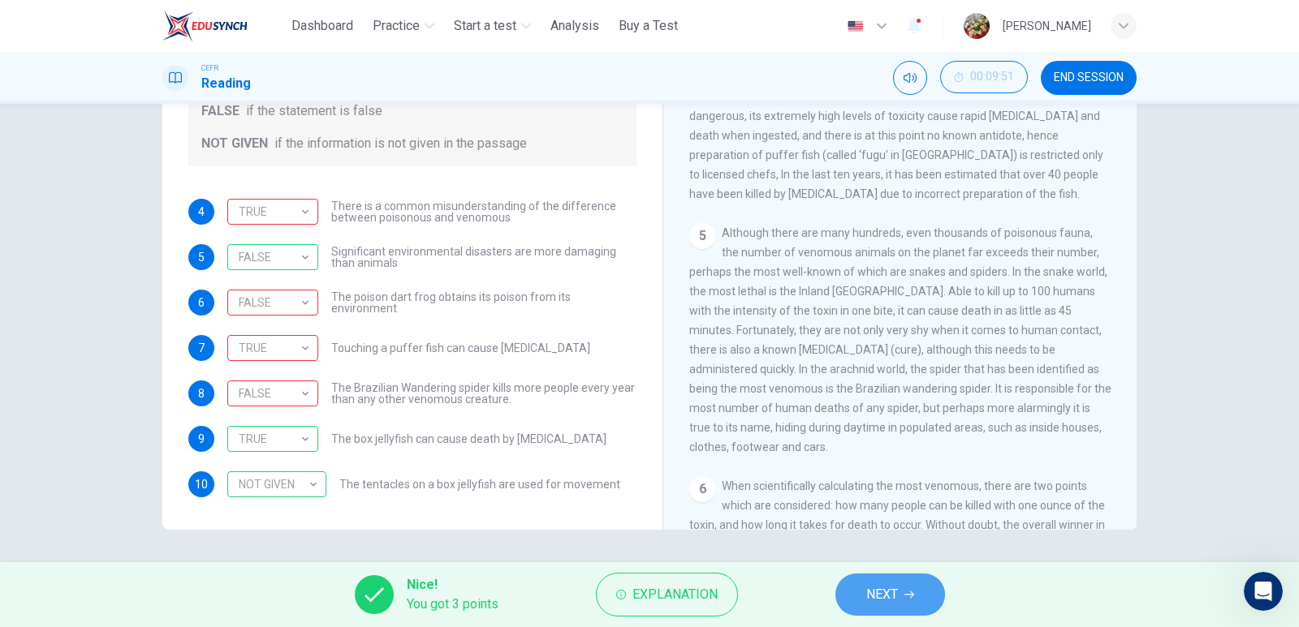
click at [889, 593] on span "NEXT" at bounding box center [882, 595] width 32 height 23
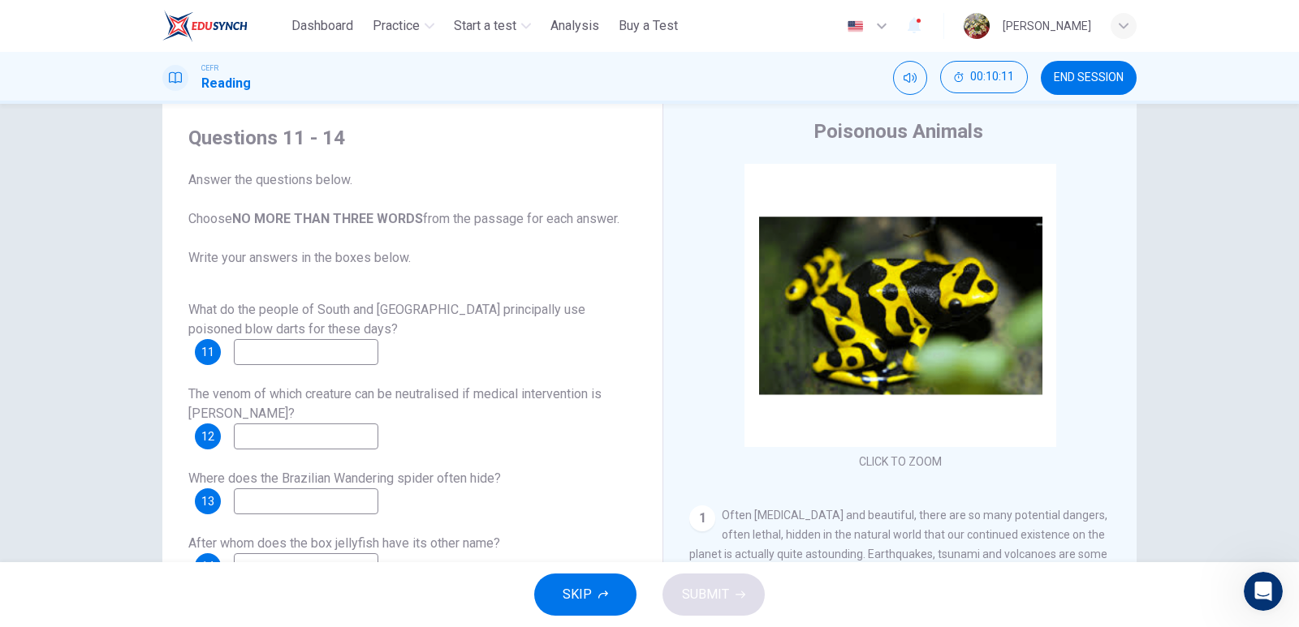
scroll to position [81, 0]
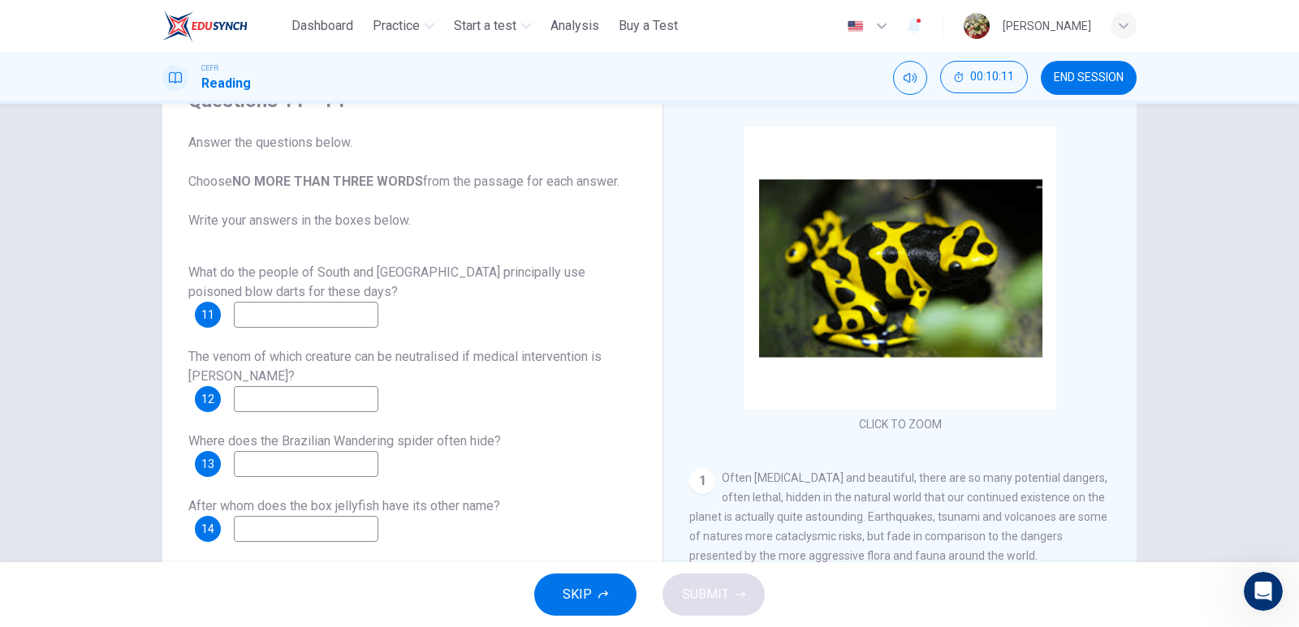
click at [338, 316] on input at bounding box center [306, 315] width 144 height 26
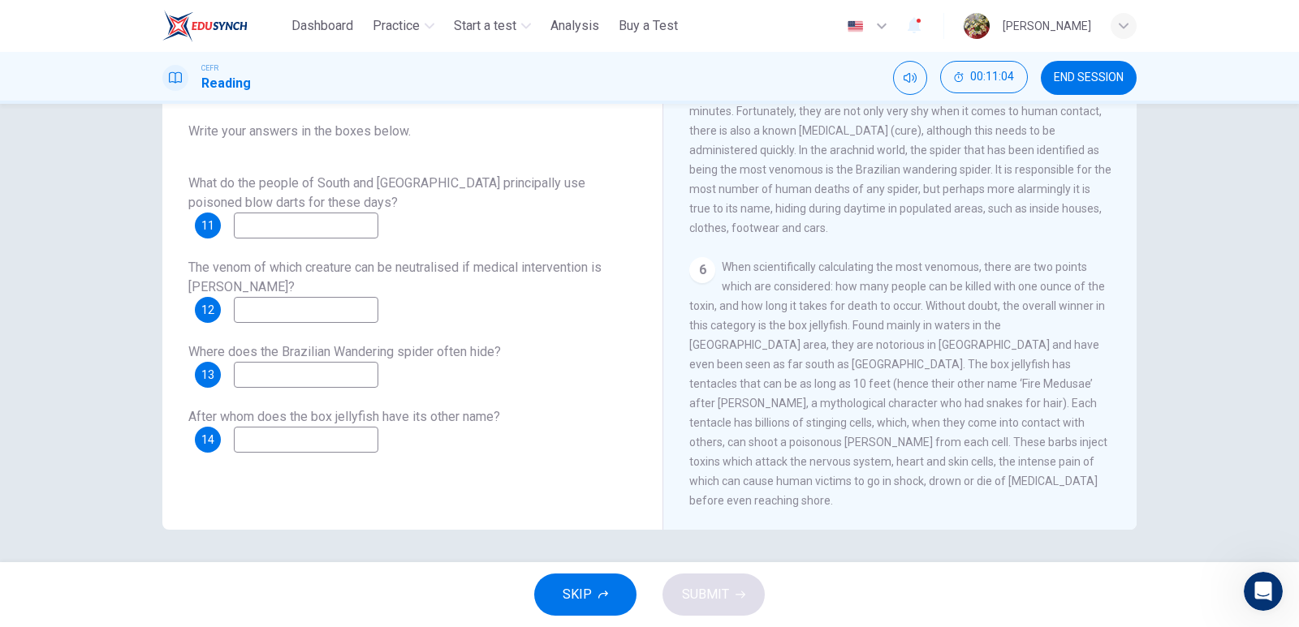
scroll to position [1062, 0]
click at [328, 442] on input at bounding box center [306, 440] width 144 height 26
type input "**********"
click at [306, 353] on span "Where does the Brazilian Wandering spider often hide?" at bounding box center [344, 351] width 312 height 15
click at [318, 382] on input at bounding box center [306, 375] width 144 height 26
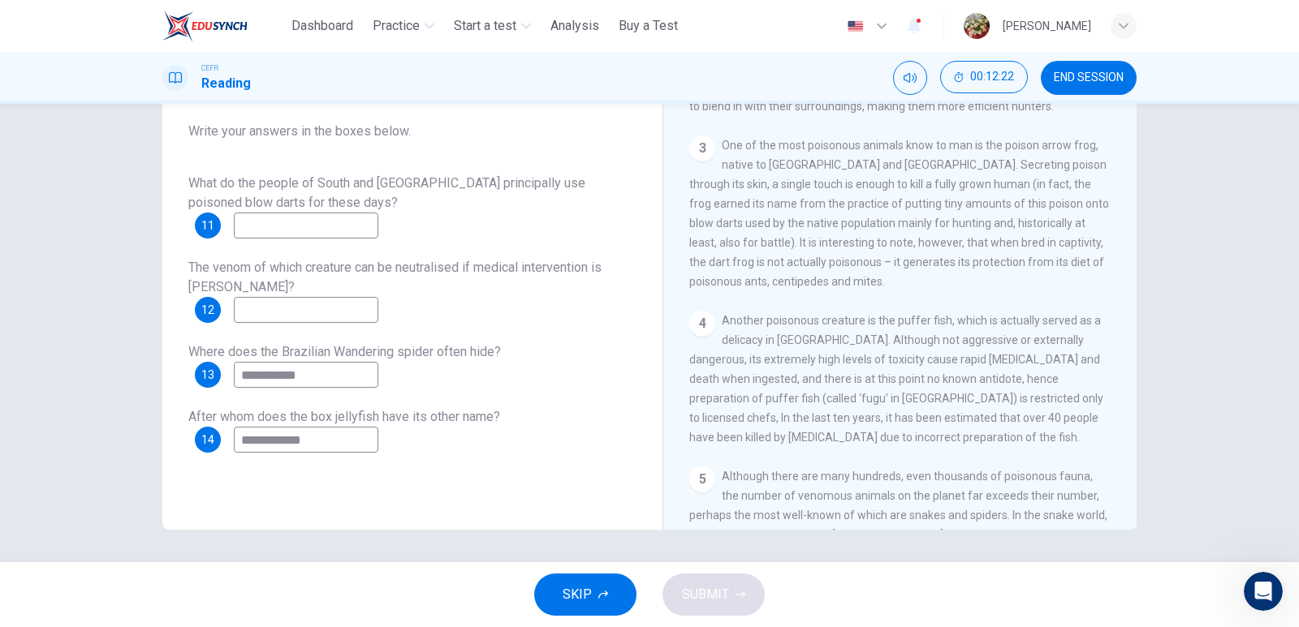
scroll to position [493, 0]
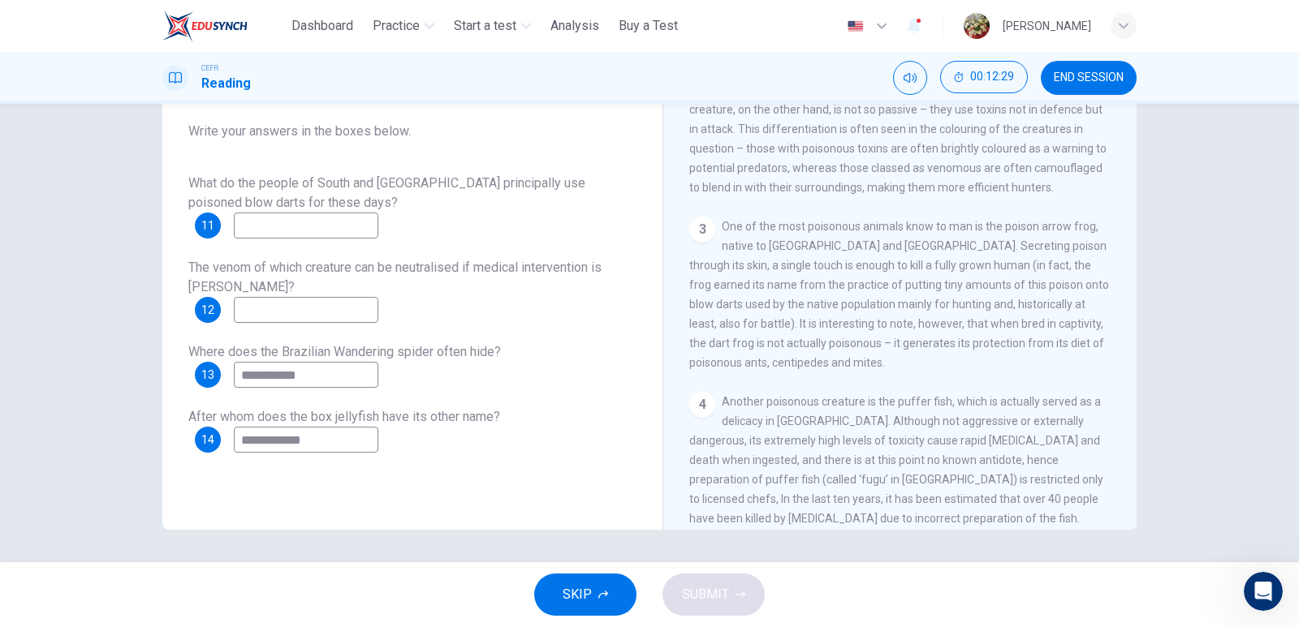
type input "**********"
click at [523, 366] on div "**********" at bounding box center [412, 364] width 448 height 45
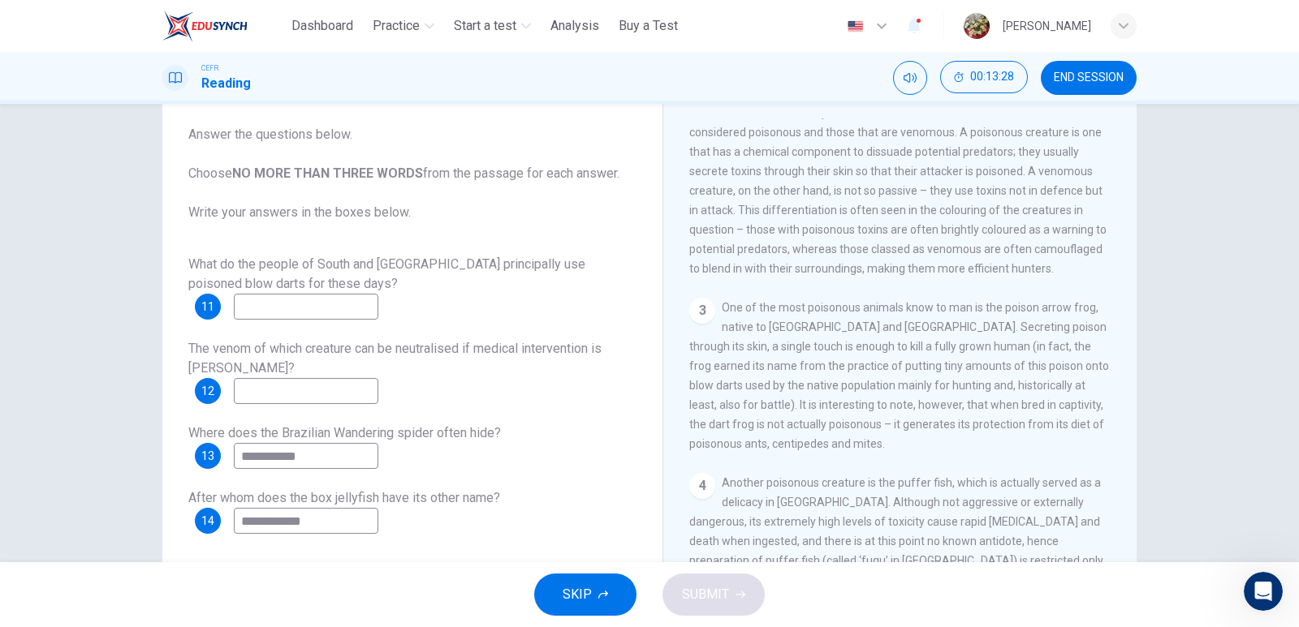
click at [295, 304] on input at bounding box center [306, 307] width 144 height 26
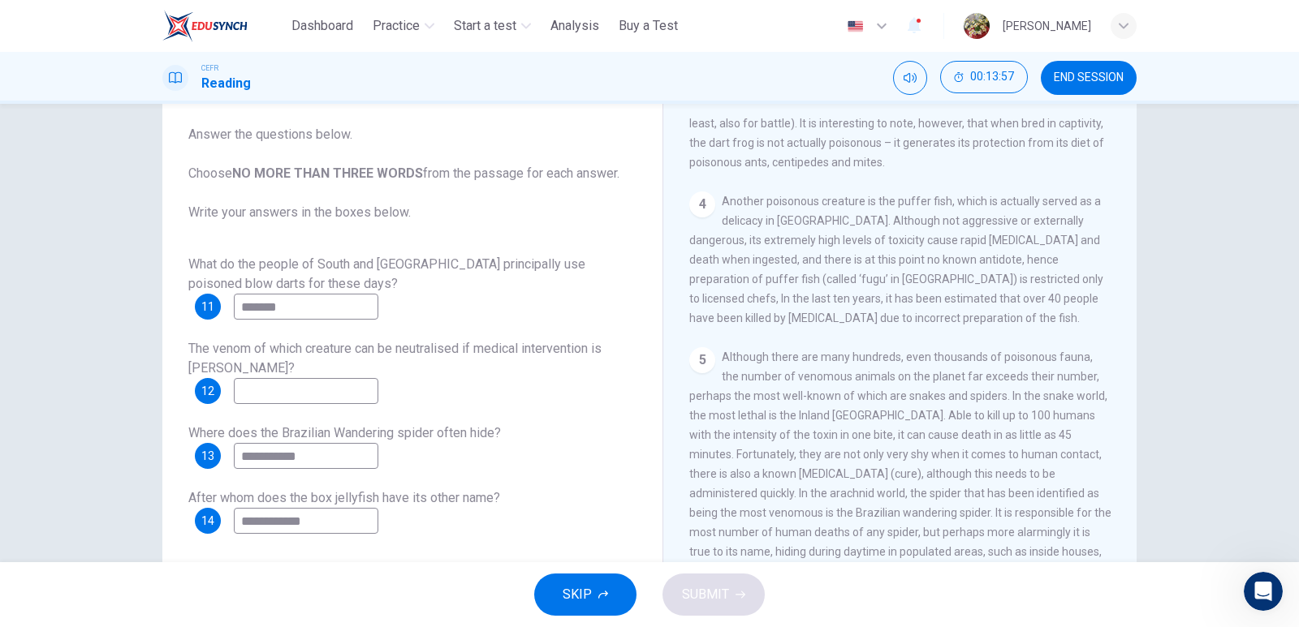
scroll to position [818, 0]
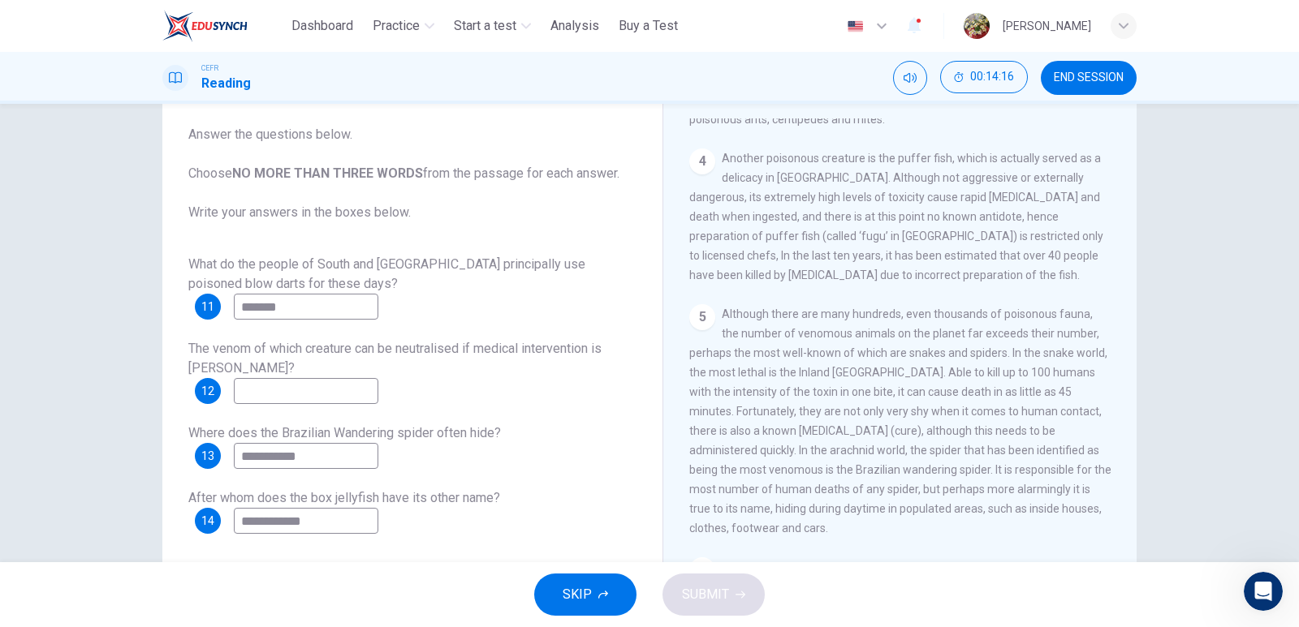
type input "*******"
click at [294, 379] on input at bounding box center [306, 391] width 144 height 26
type input "*********"
click at [741, 589] on button "SUBMIT" at bounding box center [713, 595] width 102 height 42
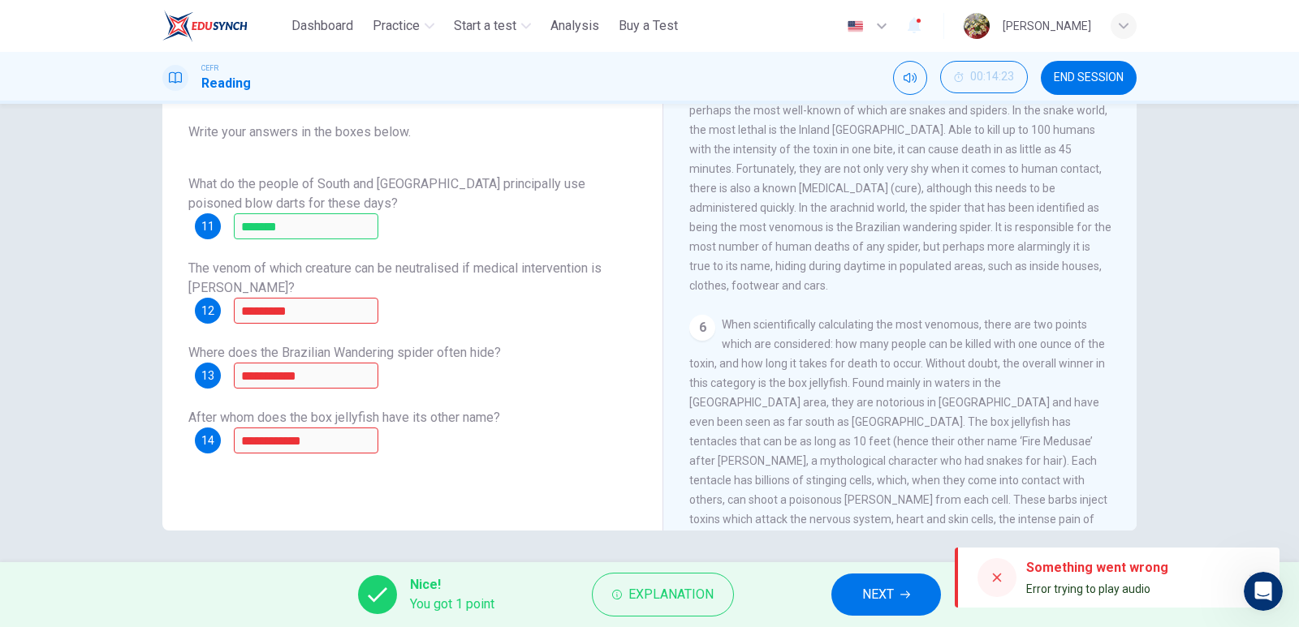
scroll to position [170, 0]
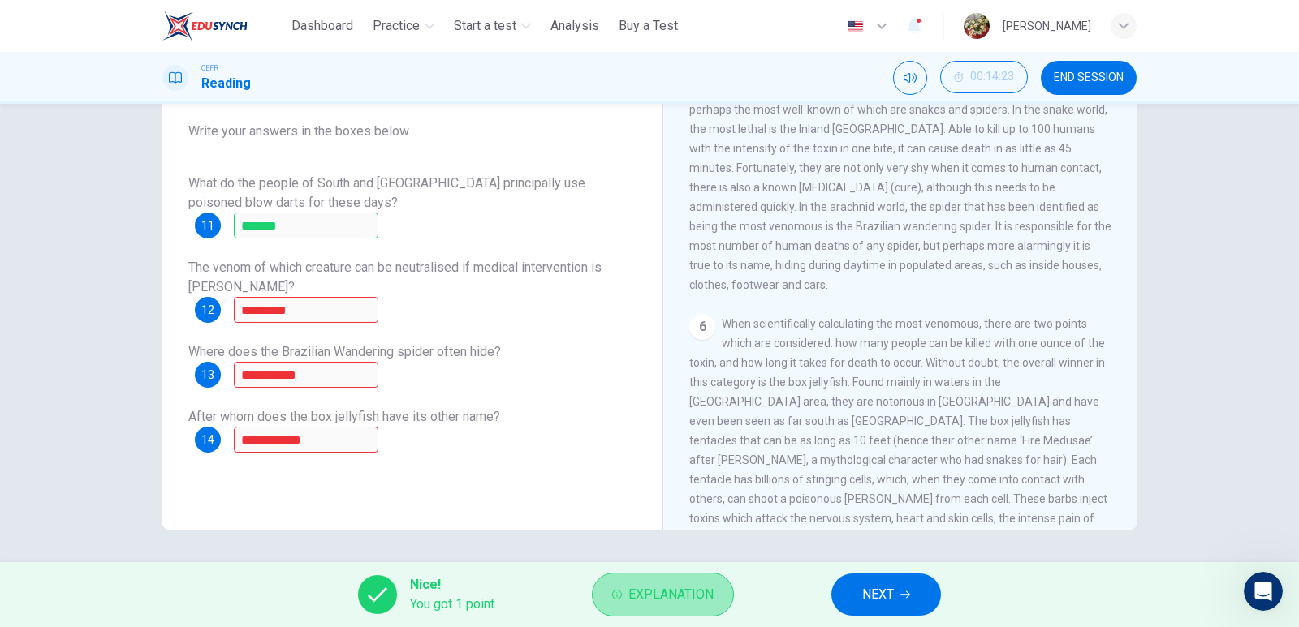
click at [641, 602] on span "Explanation" at bounding box center [670, 595] width 85 height 23
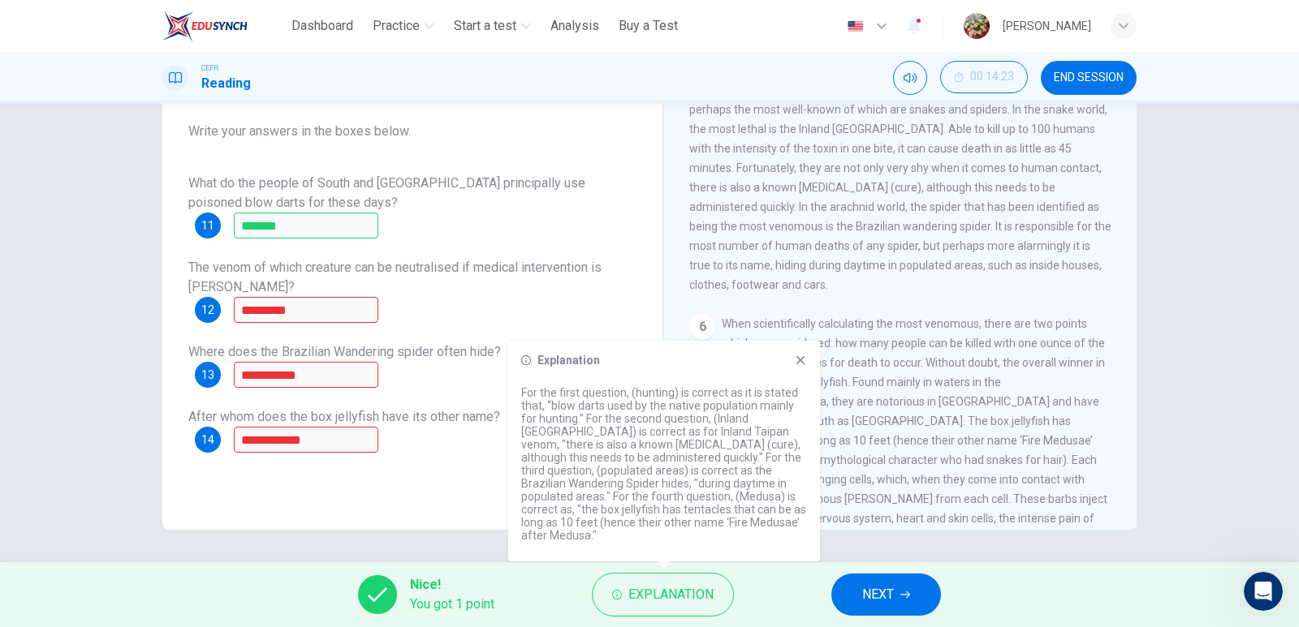
click at [798, 367] on icon at bounding box center [800, 360] width 13 height 13
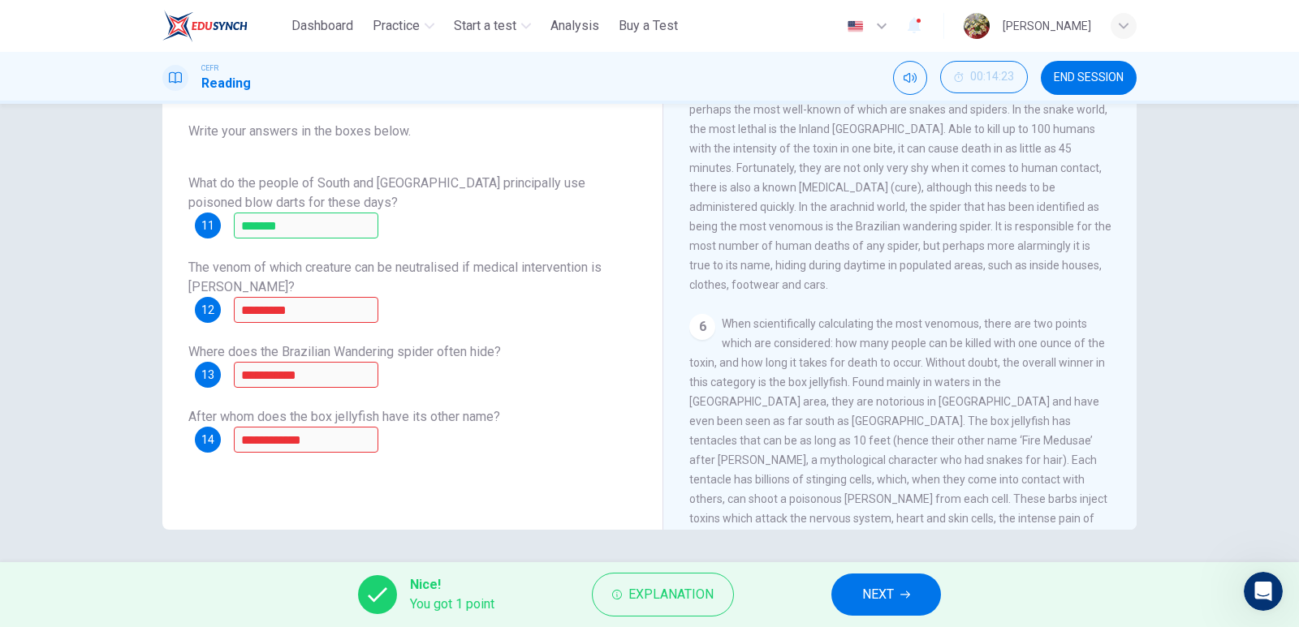
click at [890, 601] on span "NEXT" at bounding box center [878, 595] width 32 height 23
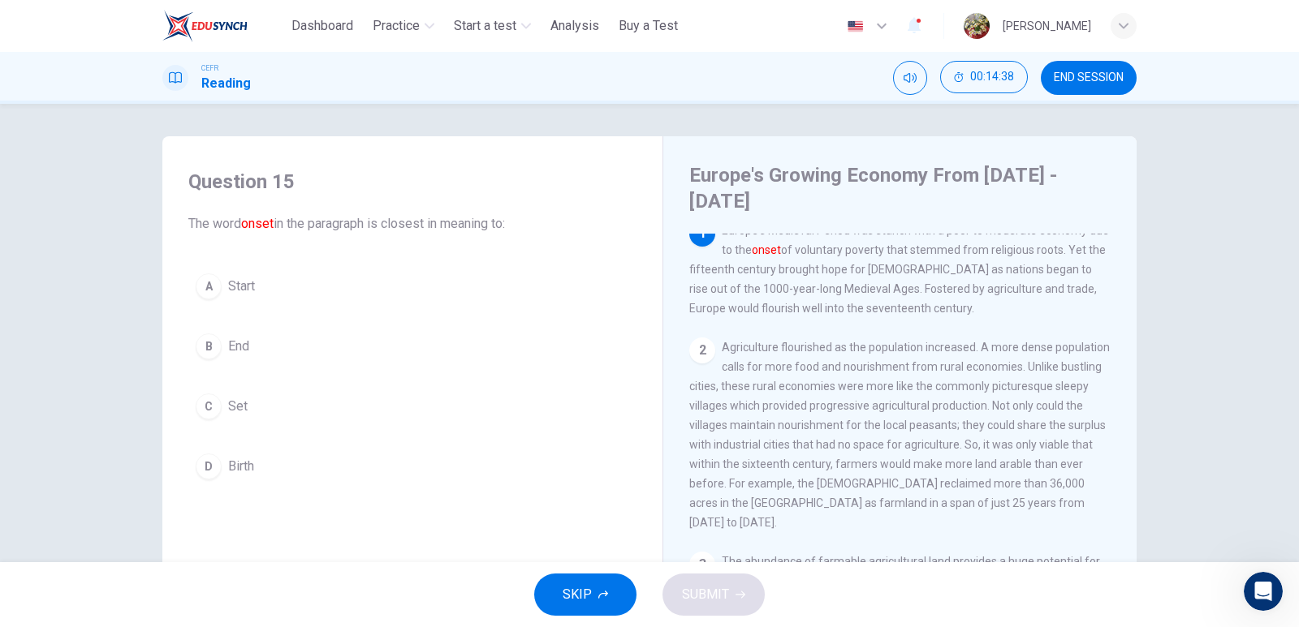
scroll to position [0, 0]
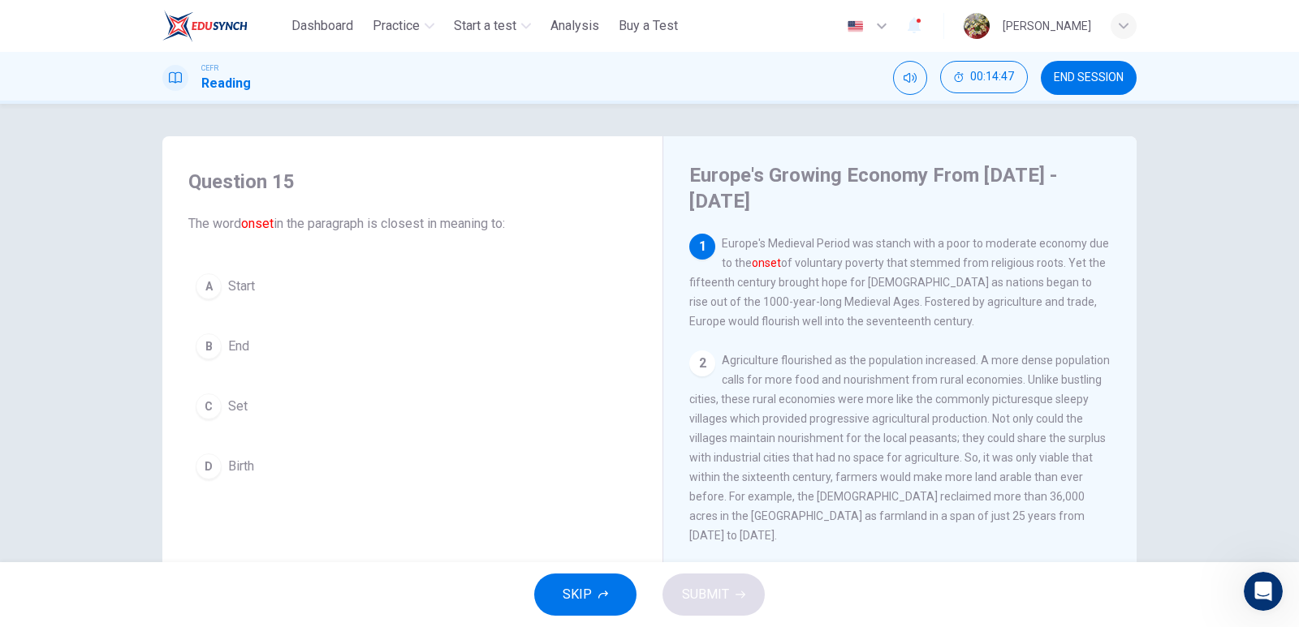
click at [209, 284] on div "A" at bounding box center [209, 287] width 26 height 26
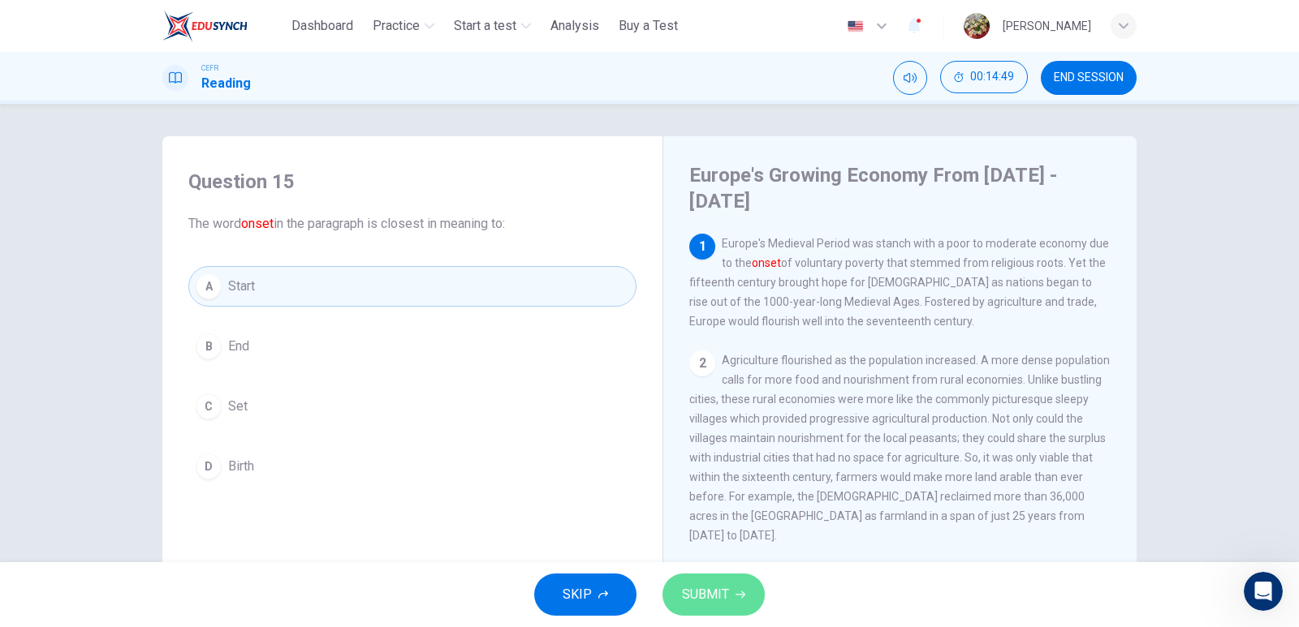
click at [722, 588] on span "SUBMIT" at bounding box center [705, 595] width 47 height 23
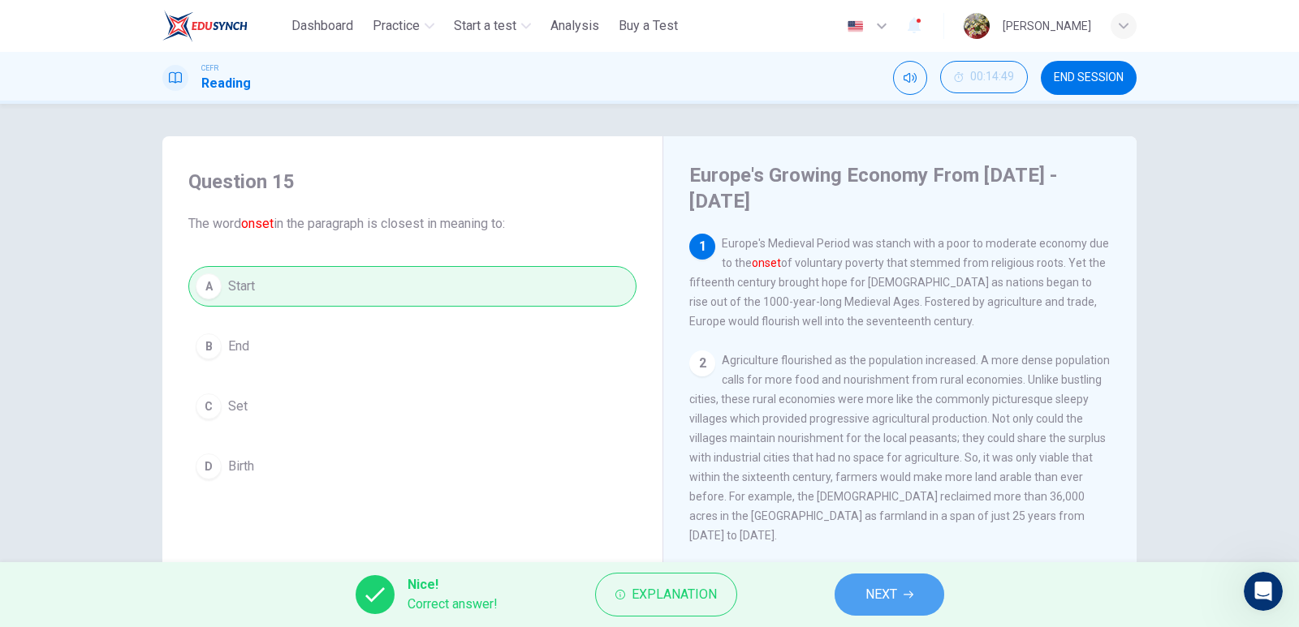
click at [885, 591] on span "NEXT" at bounding box center [881, 595] width 32 height 23
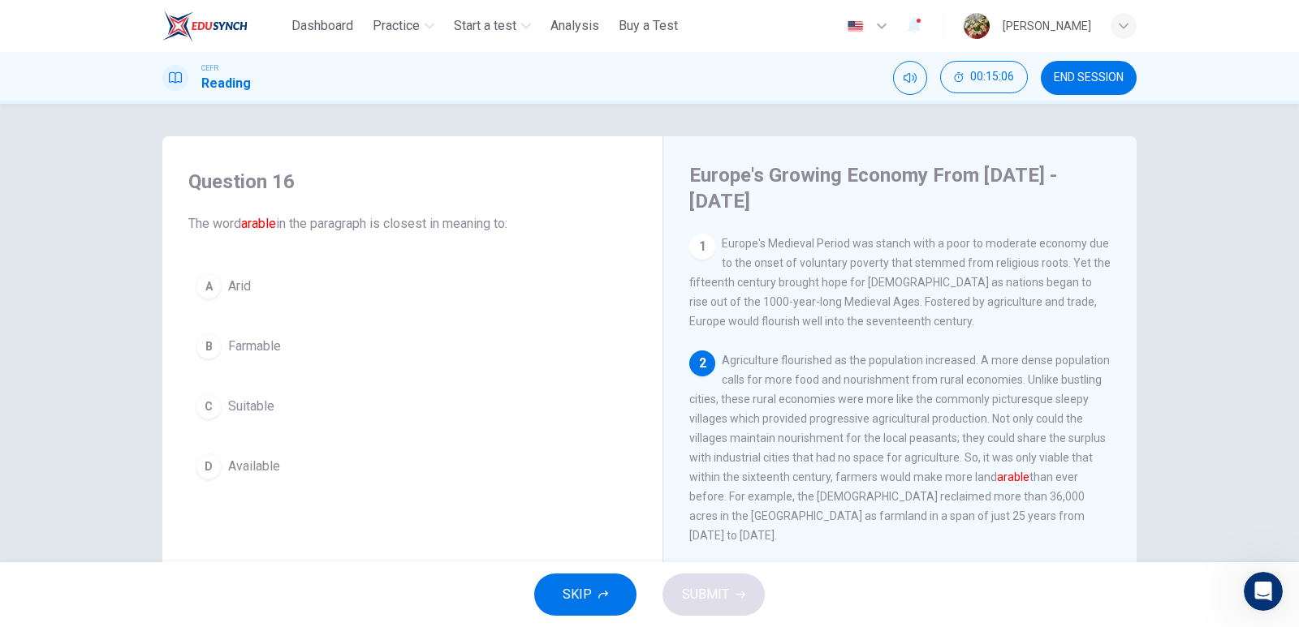
click at [218, 406] on button "C Suitable" at bounding box center [412, 406] width 448 height 41
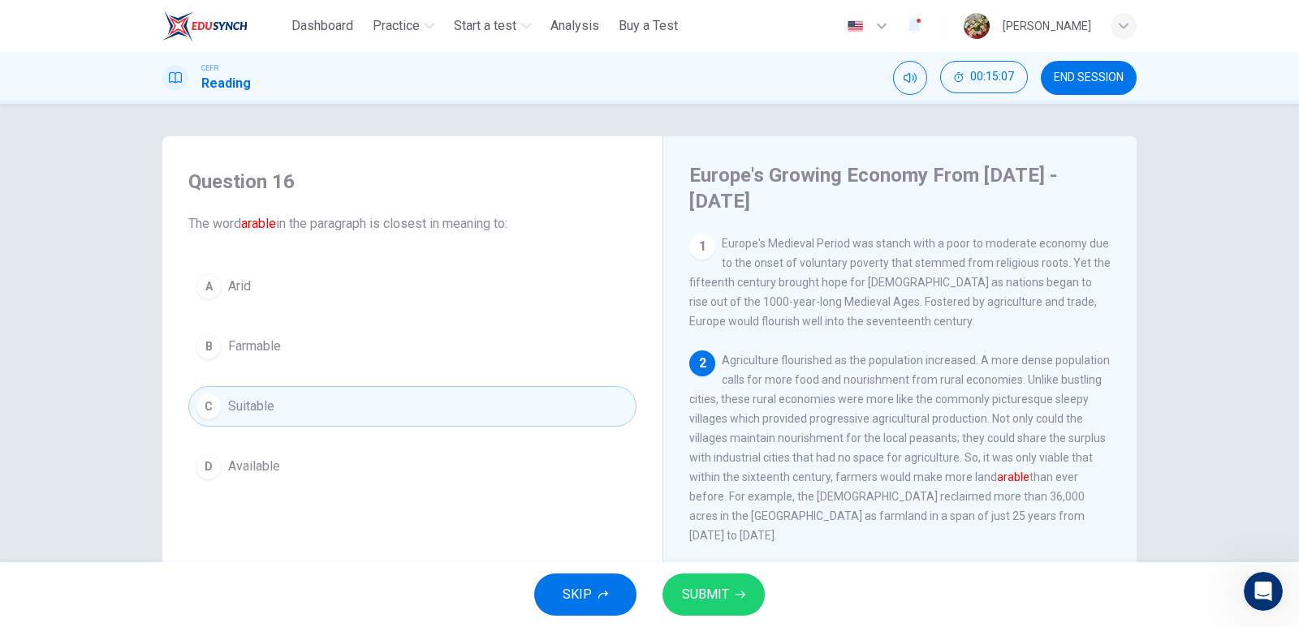
click at [748, 595] on button "SUBMIT" at bounding box center [713, 595] width 102 height 42
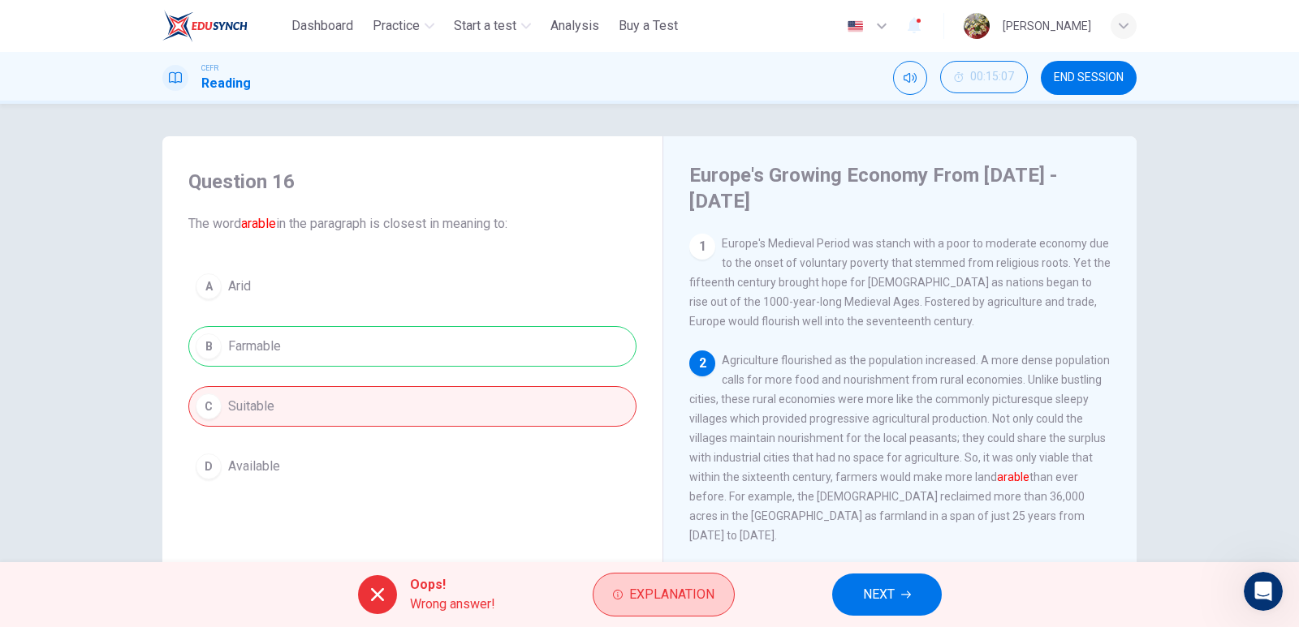
click at [673, 596] on span "Explanation" at bounding box center [671, 595] width 85 height 23
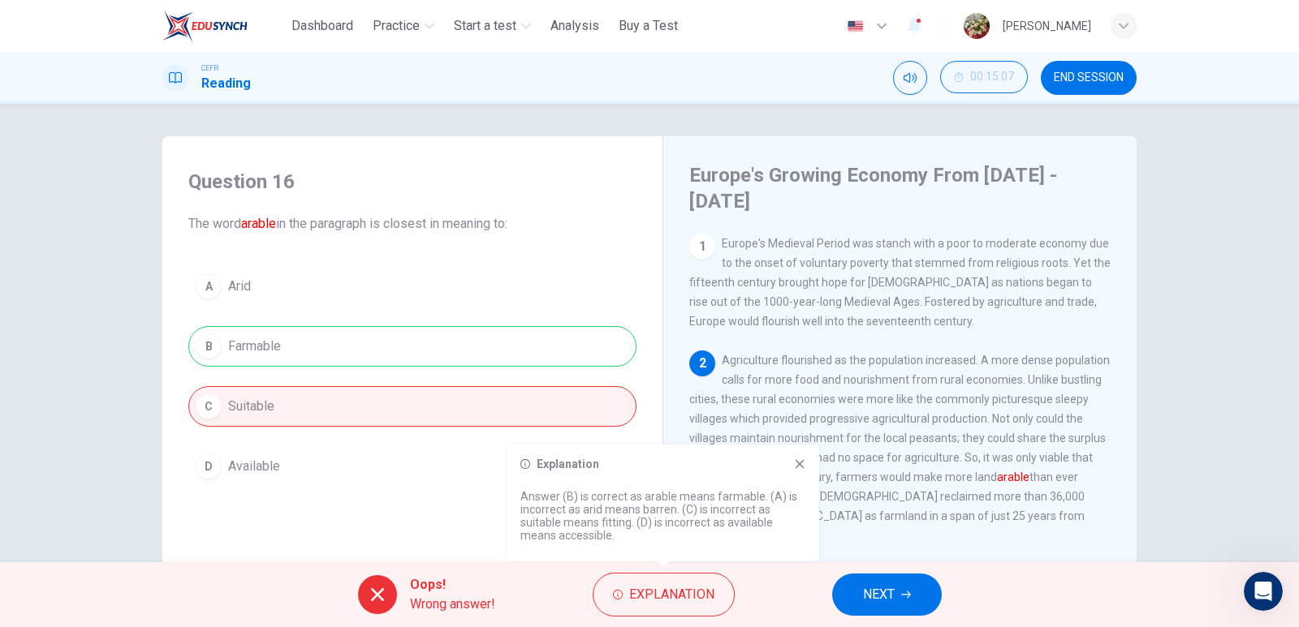
click at [902, 594] on icon "button" at bounding box center [906, 595] width 10 height 10
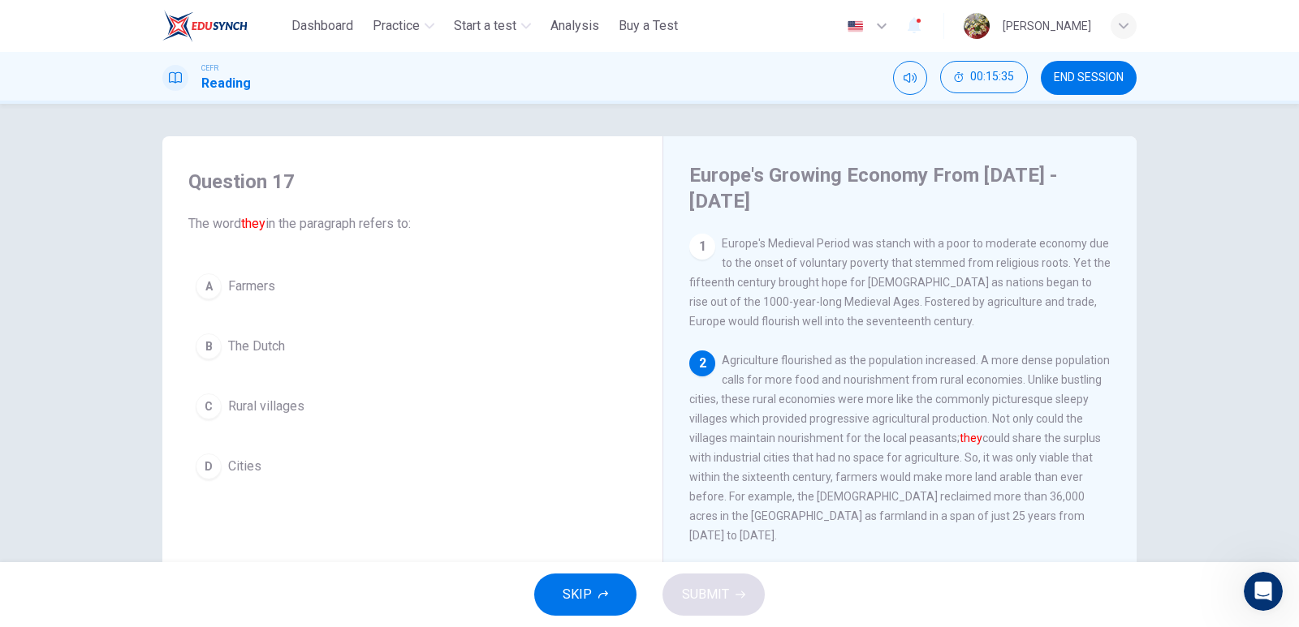
click at [222, 404] on button "C Rural villages" at bounding box center [412, 406] width 448 height 41
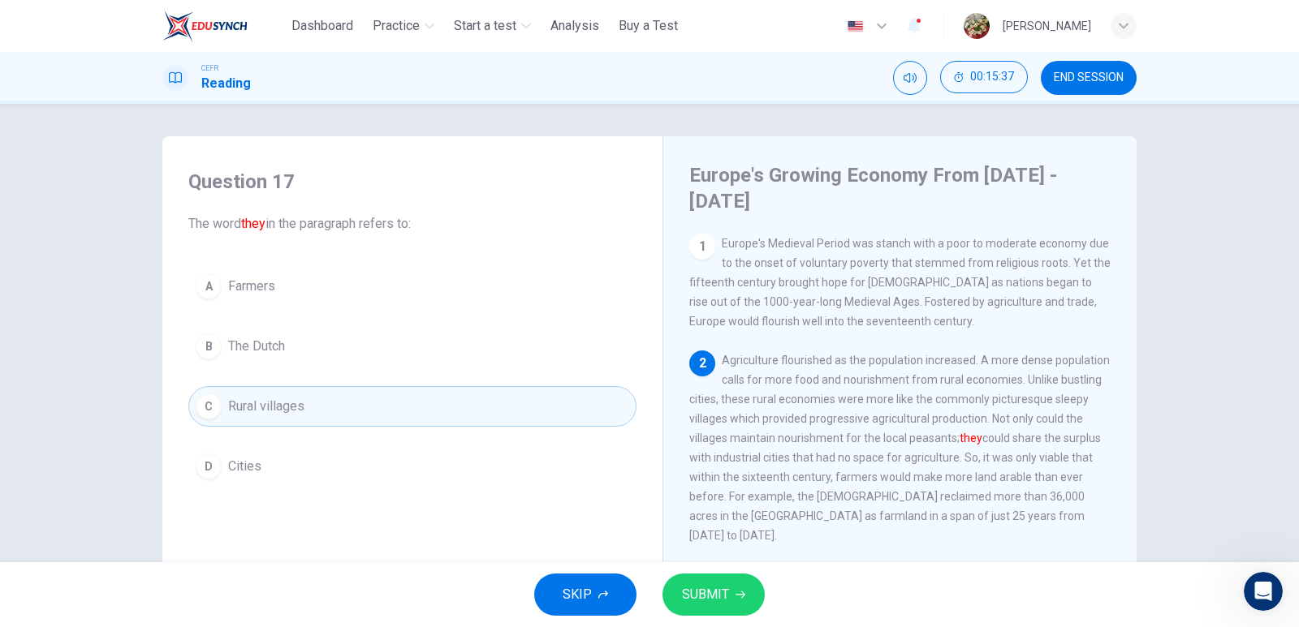
click at [695, 595] on span "SUBMIT" at bounding box center [705, 595] width 47 height 23
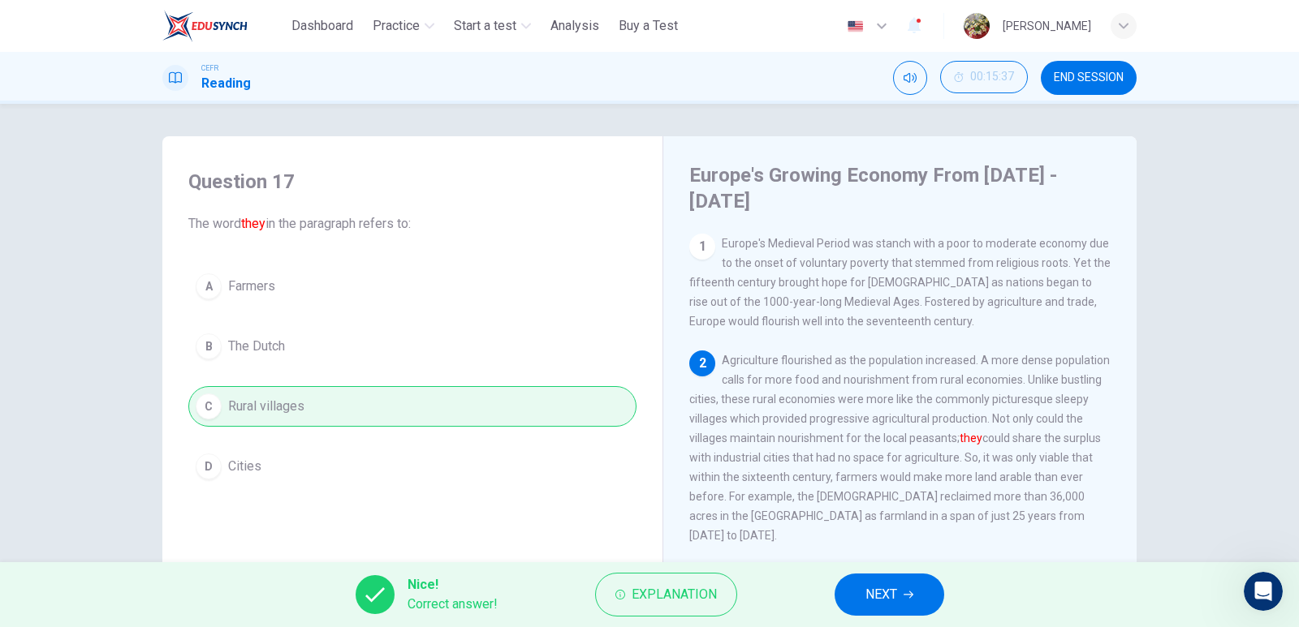
click at [898, 572] on div "Nice! Correct answer! Explanation NEXT" at bounding box center [649, 594] width 1299 height 65
click at [906, 588] on button "NEXT" at bounding box center [889, 595] width 110 height 42
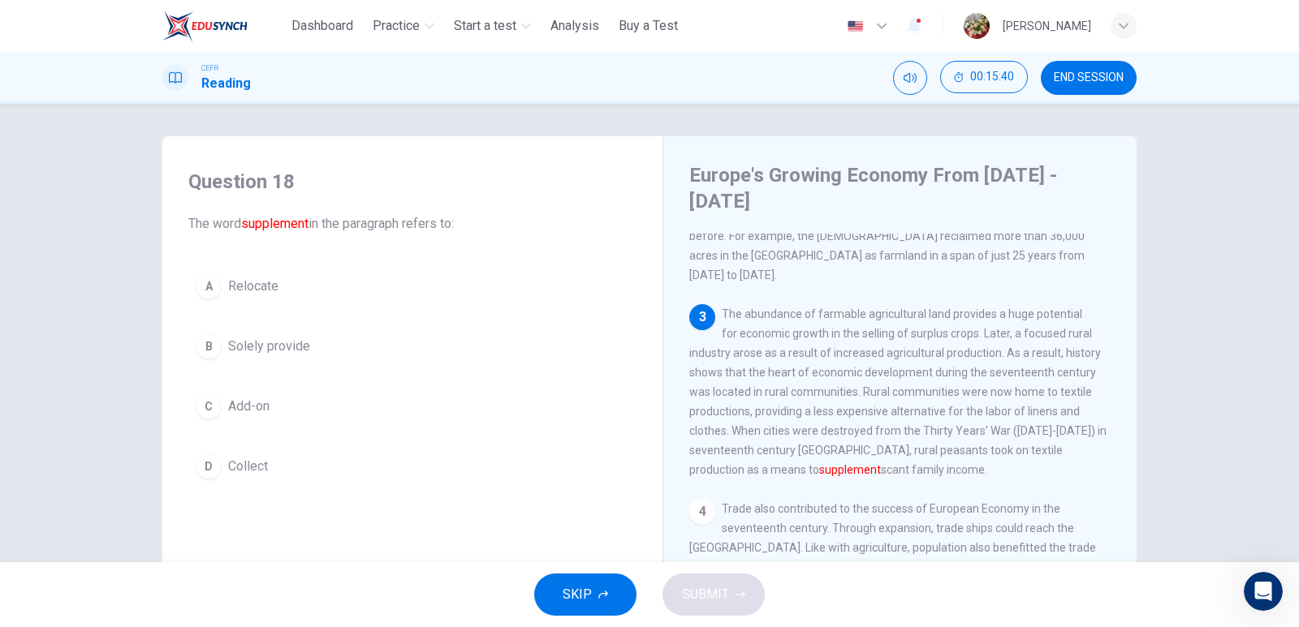
scroll to position [243, 0]
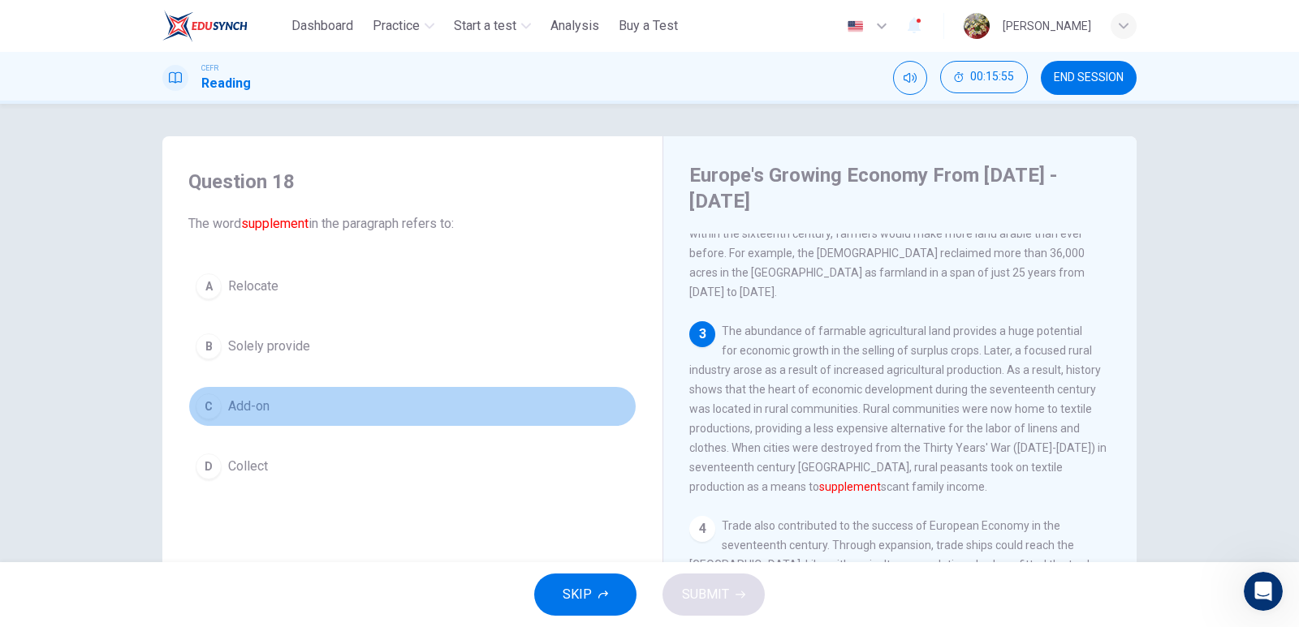
drag, startPoint x: 213, startPoint y: 412, endPoint x: 221, endPoint y: 407, distance: 9.5
click at [215, 410] on div "C" at bounding box center [209, 407] width 26 height 26
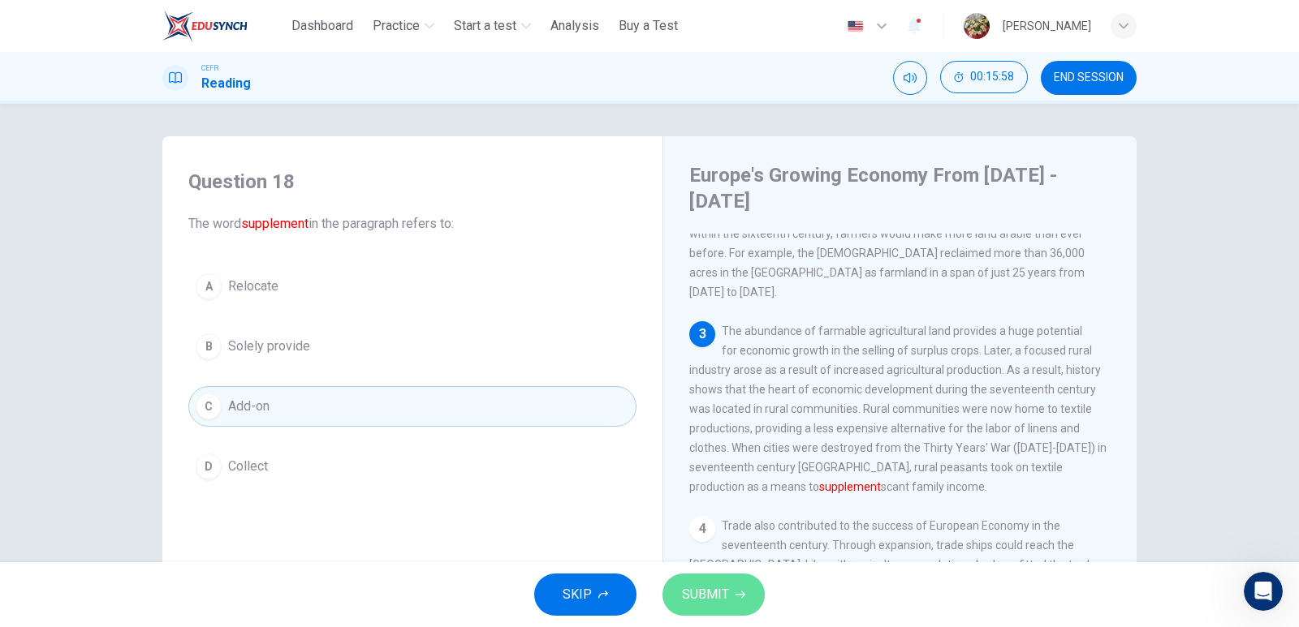
click at [717, 588] on span "SUBMIT" at bounding box center [705, 595] width 47 height 23
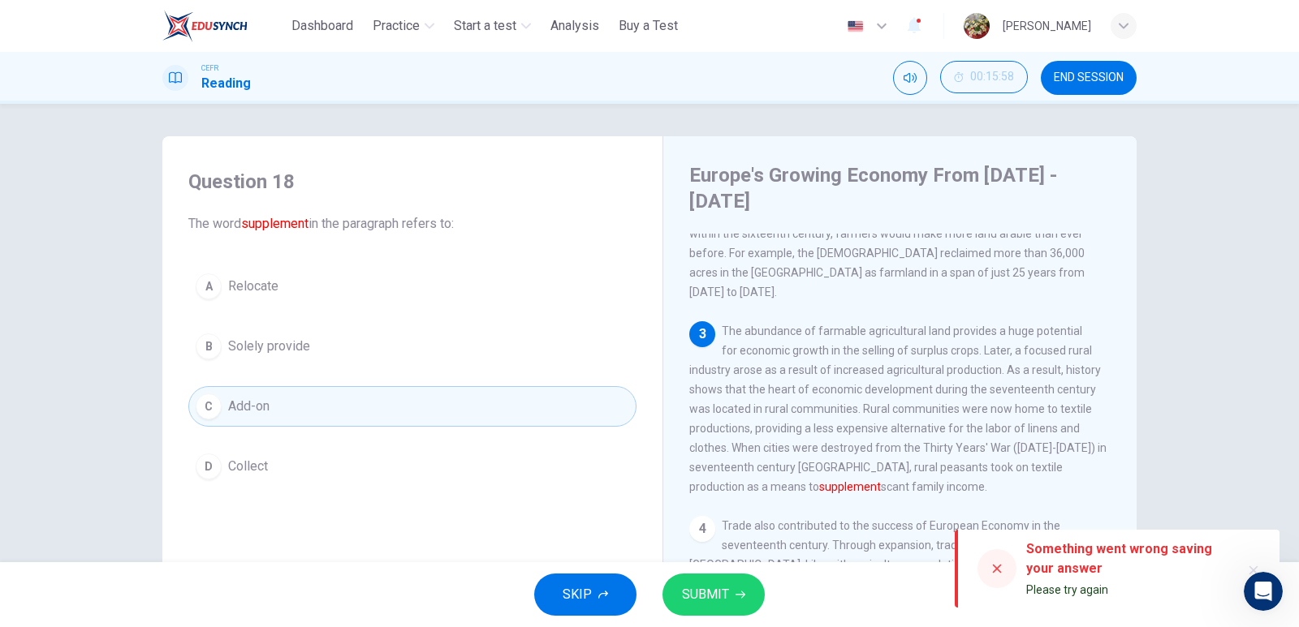
click at [709, 590] on span "SUBMIT" at bounding box center [705, 595] width 47 height 23
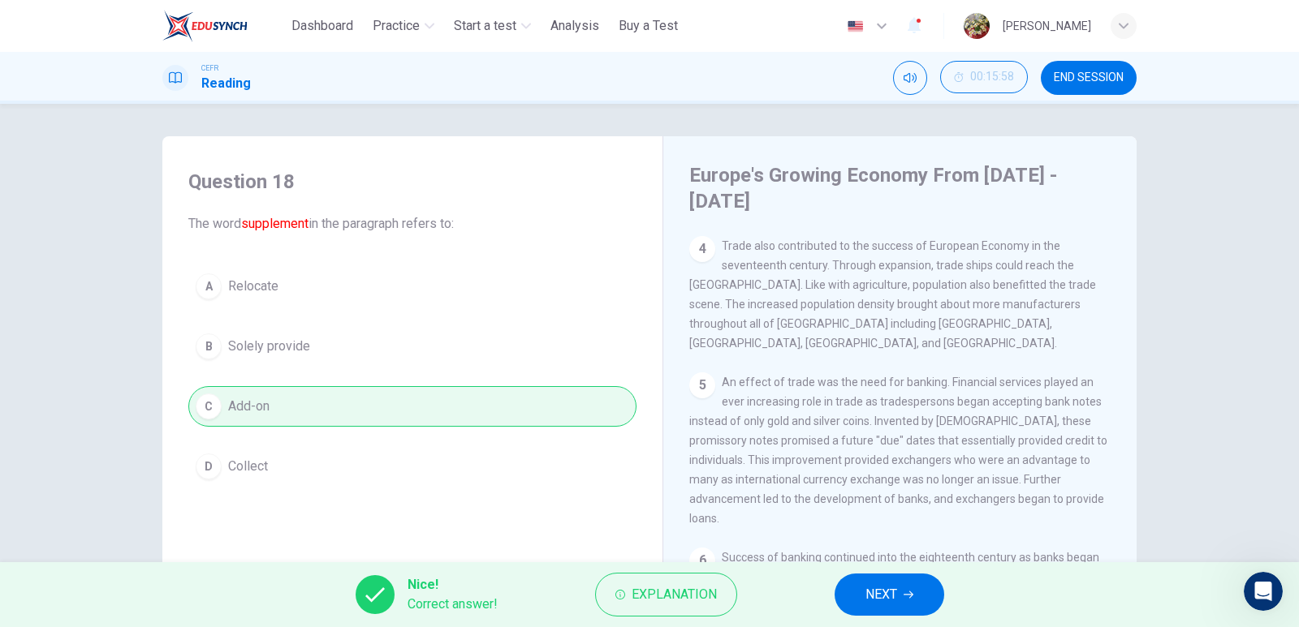
scroll to position [537, 0]
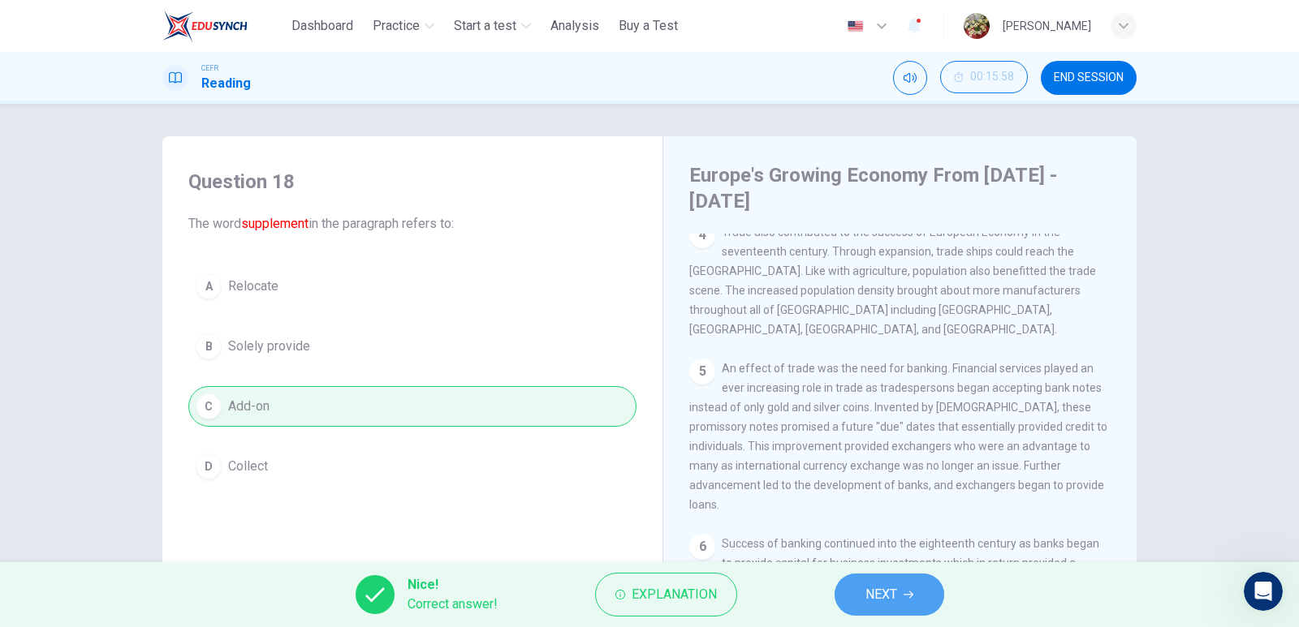
click at [893, 595] on span "NEXT" at bounding box center [881, 595] width 32 height 23
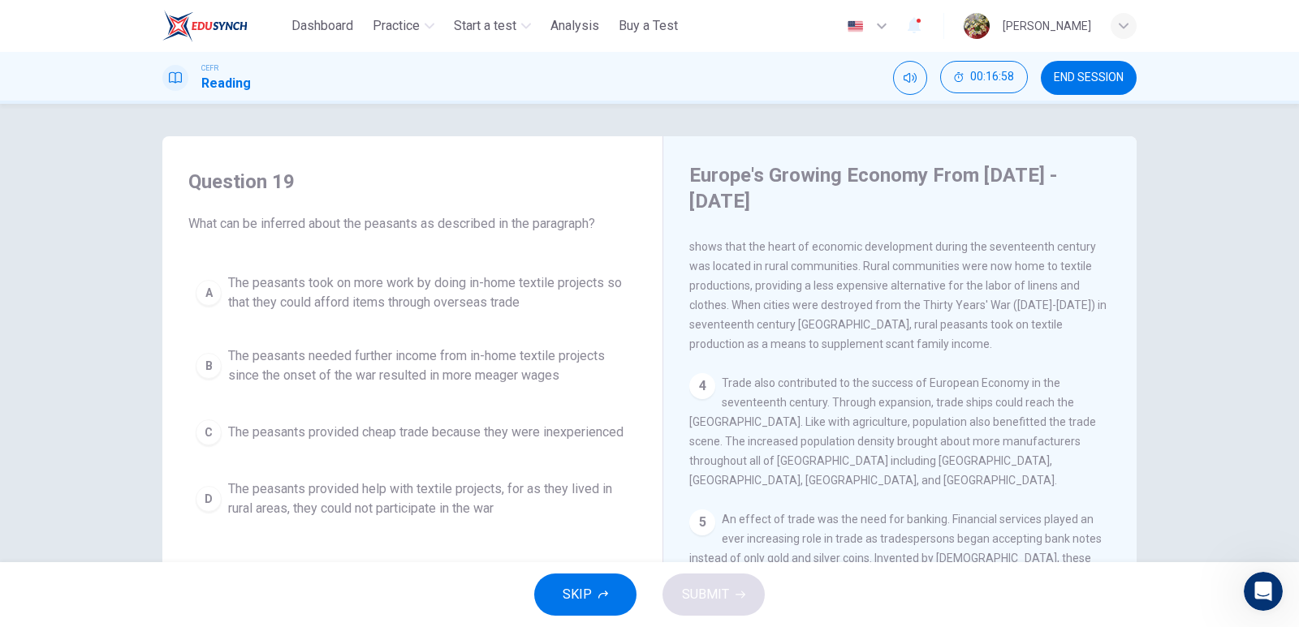
scroll to position [406, 0]
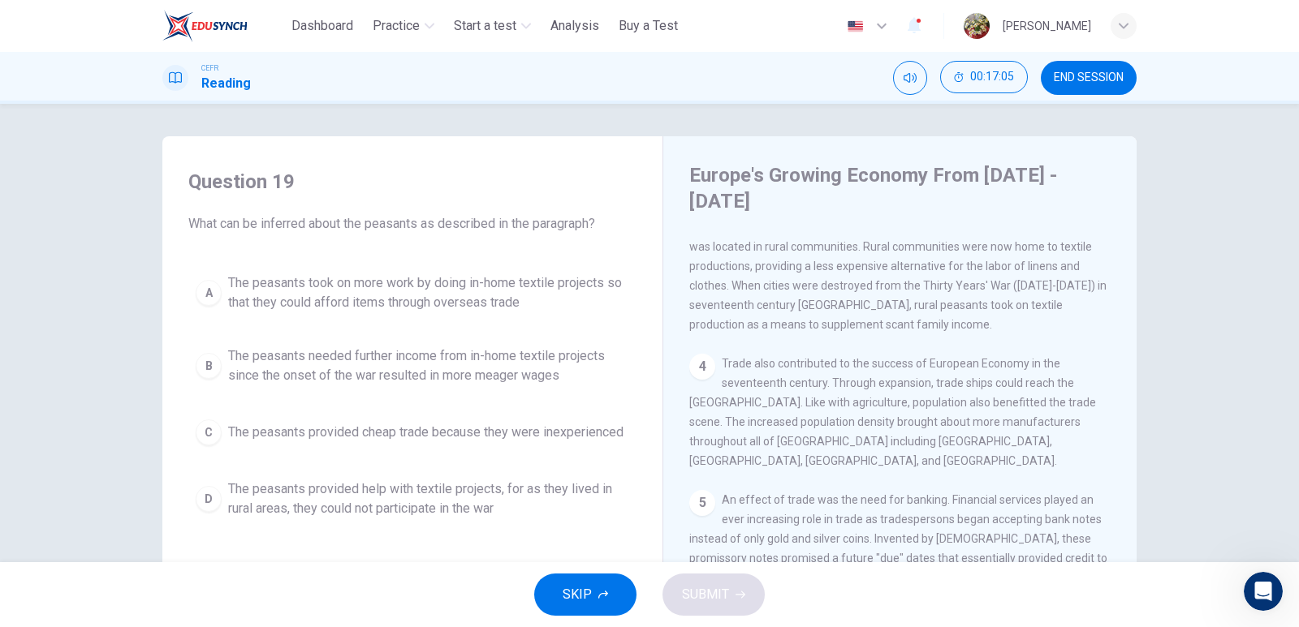
click at [201, 368] on div "B" at bounding box center [209, 366] width 26 height 26
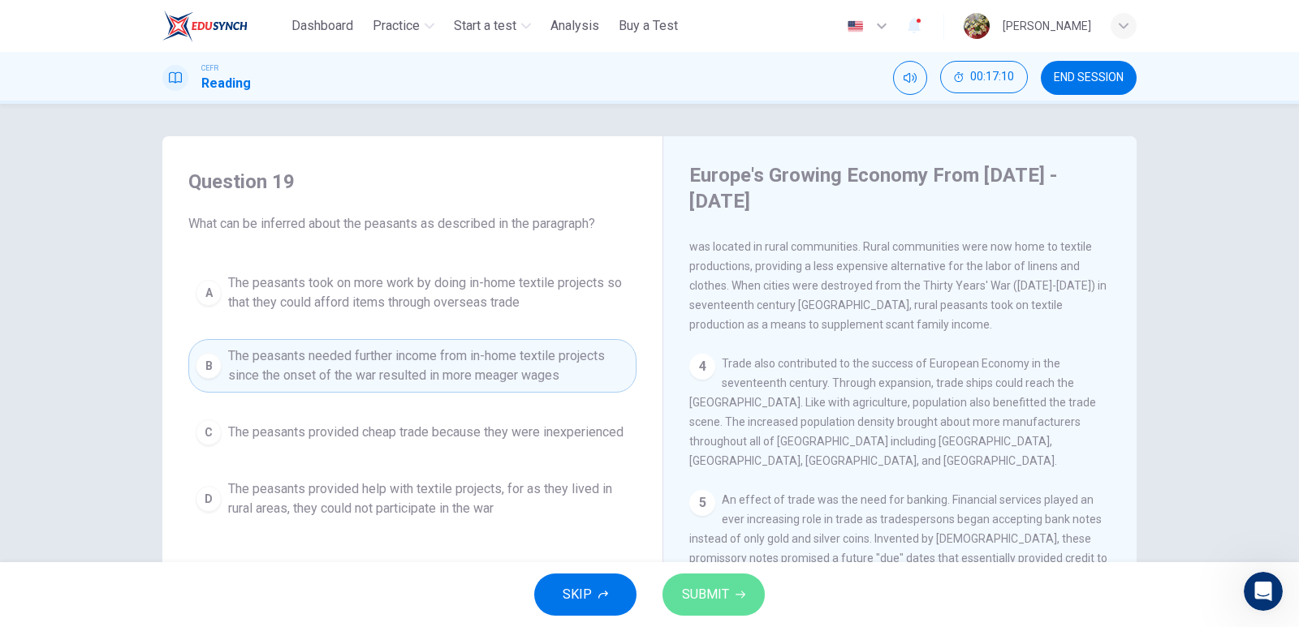
click at [698, 580] on button "SUBMIT" at bounding box center [713, 595] width 102 height 42
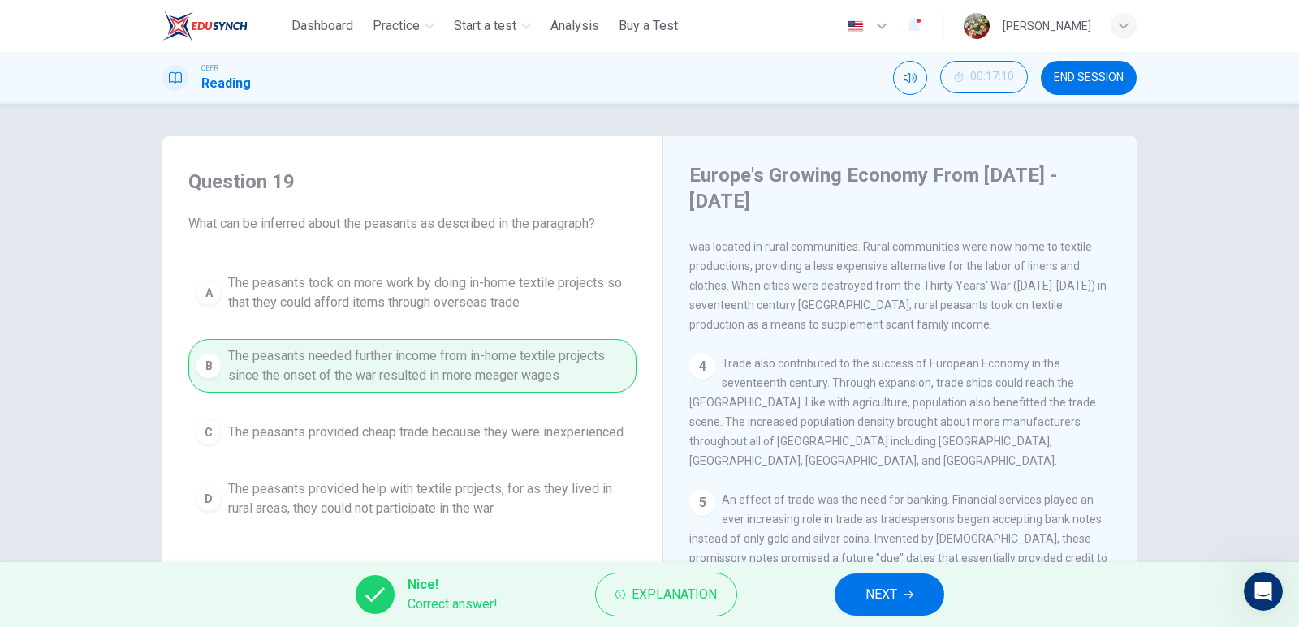
drag, startPoint x: 917, startPoint y: 594, endPoint x: 917, endPoint y: 584, distance: 9.7
click at [918, 594] on button "NEXT" at bounding box center [889, 595] width 110 height 42
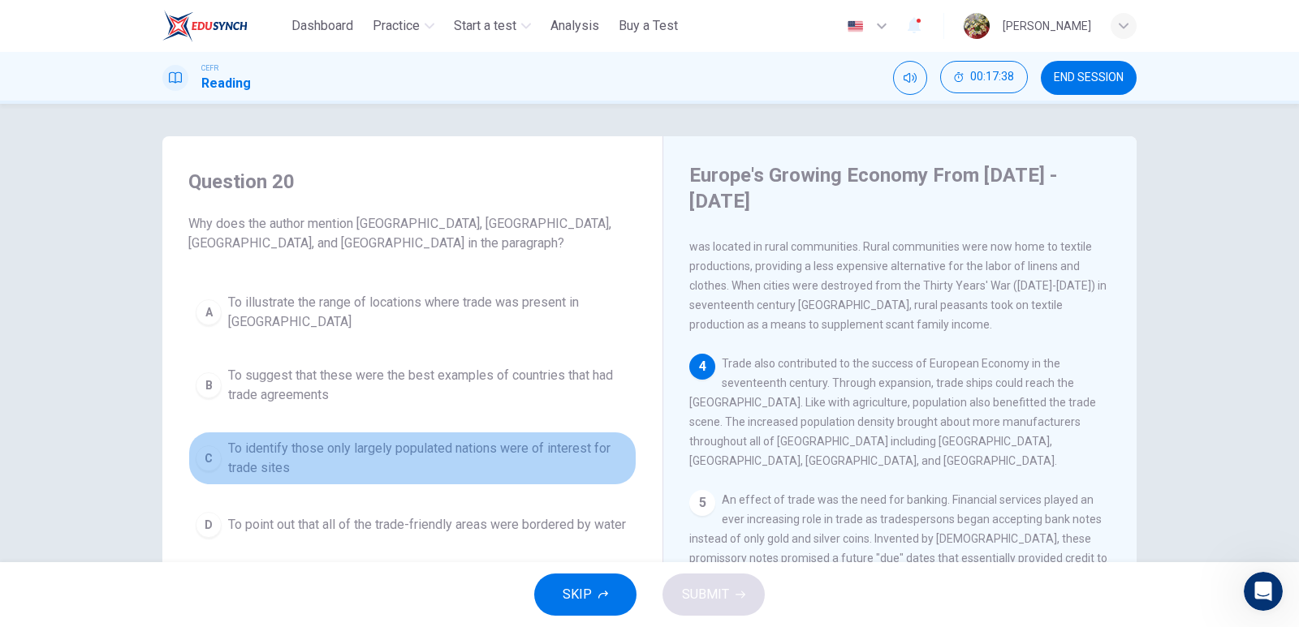
click at [212, 446] on div "C" at bounding box center [209, 459] width 26 height 26
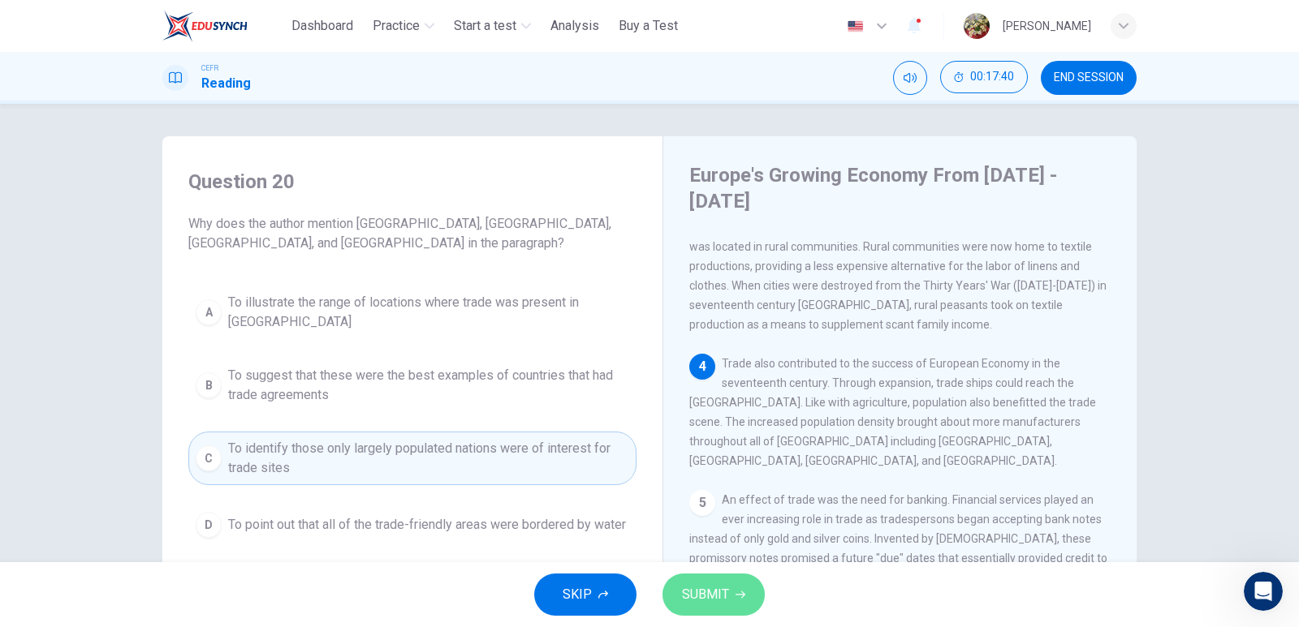
click at [717, 600] on span "SUBMIT" at bounding box center [705, 595] width 47 height 23
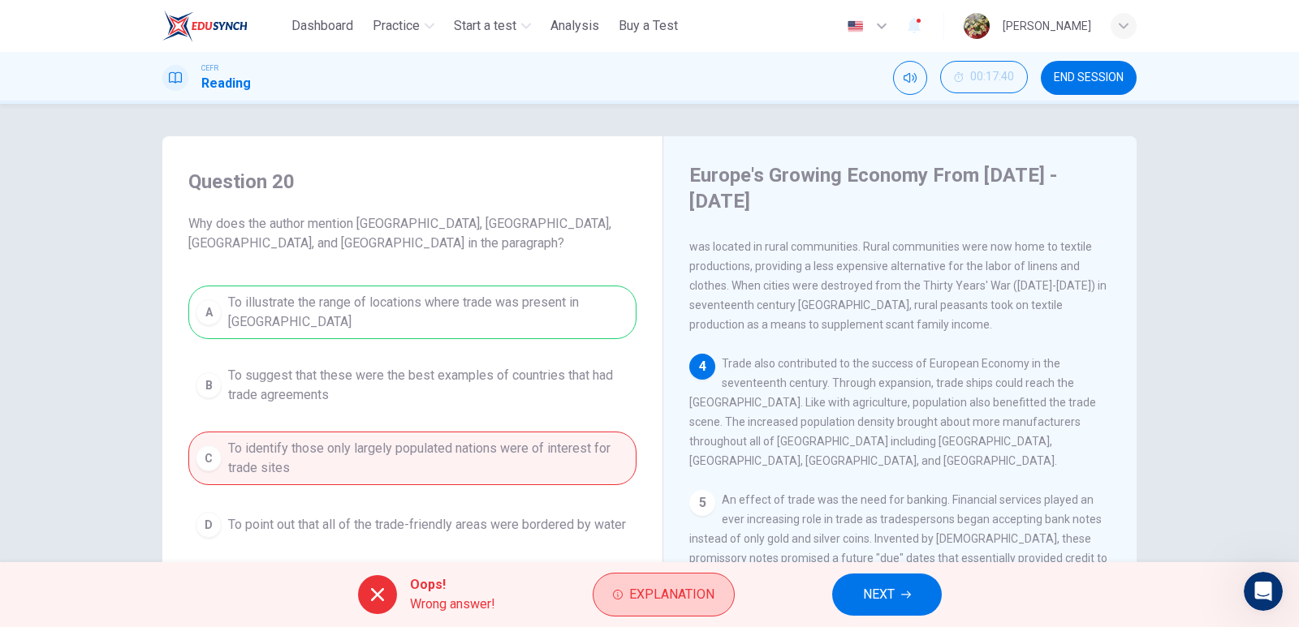
click at [659, 603] on span "Explanation" at bounding box center [671, 595] width 85 height 23
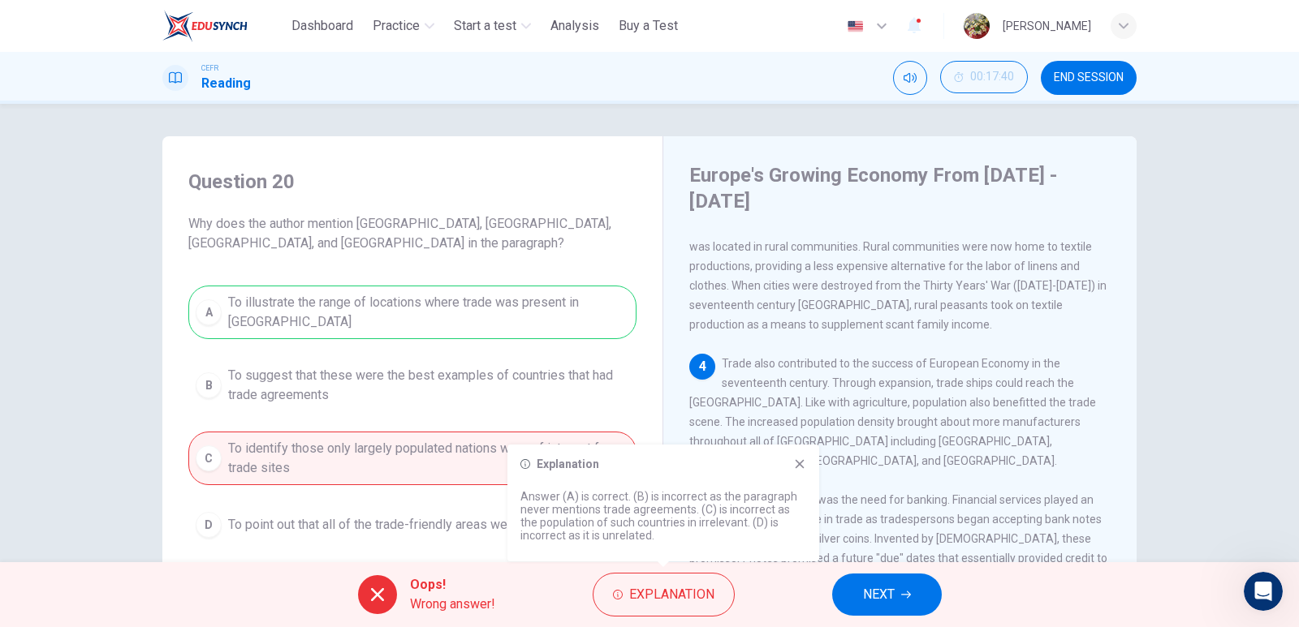
click at [919, 596] on button "NEXT" at bounding box center [887, 595] width 110 height 42
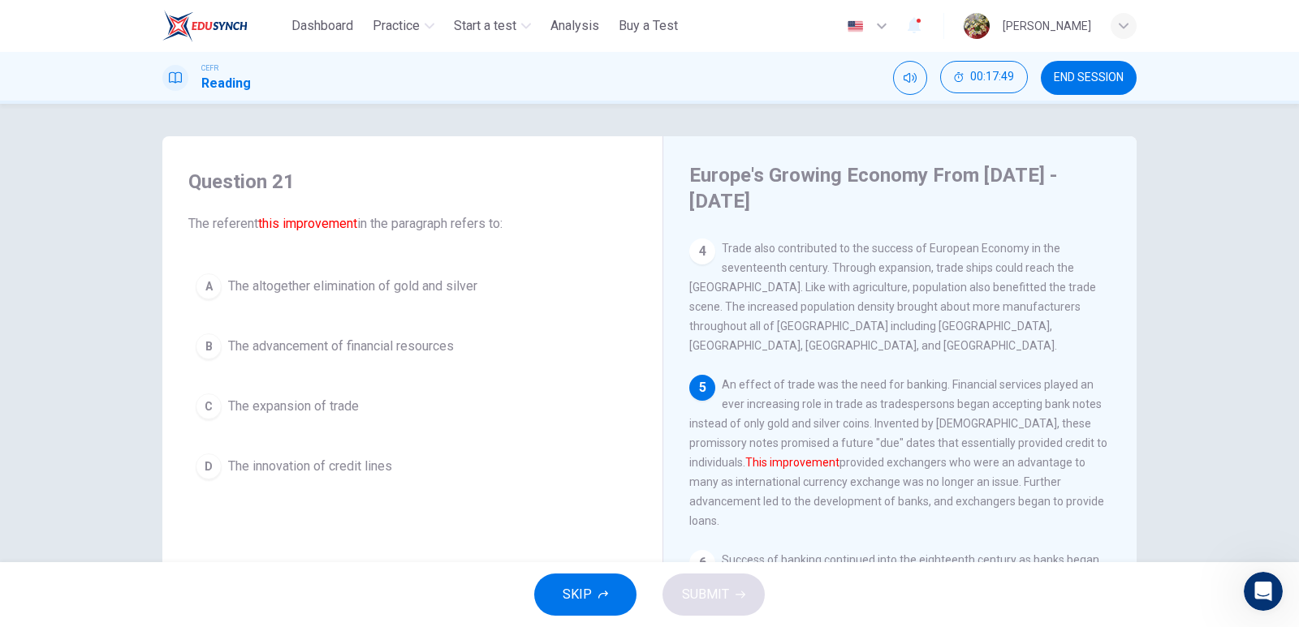
scroll to position [537, 0]
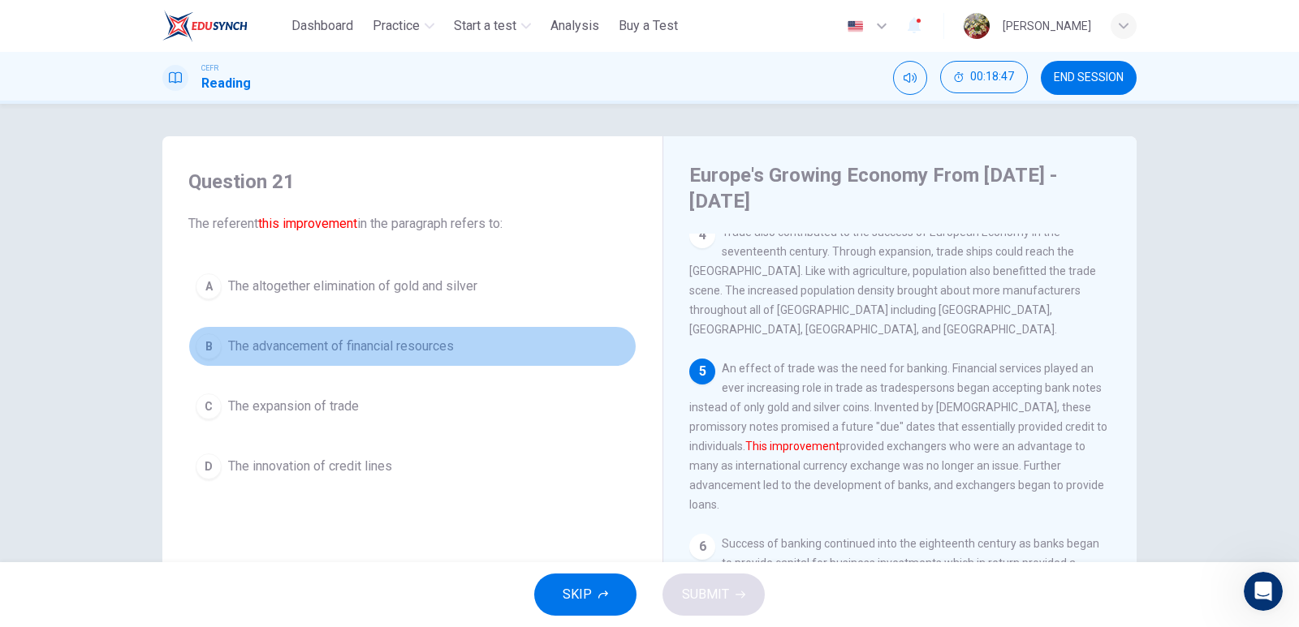
click at [203, 343] on div "B" at bounding box center [209, 347] width 26 height 26
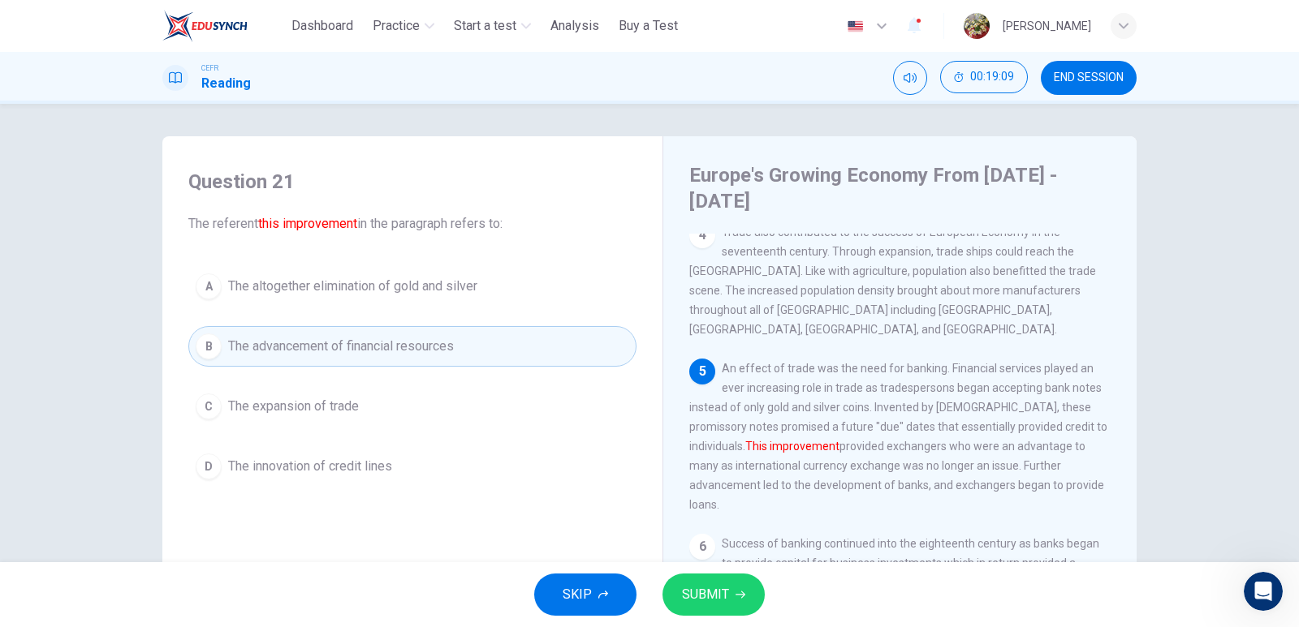
click at [300, 405] on span "The expansion of trade" at bounding box center [293, 406] width 131 height 19
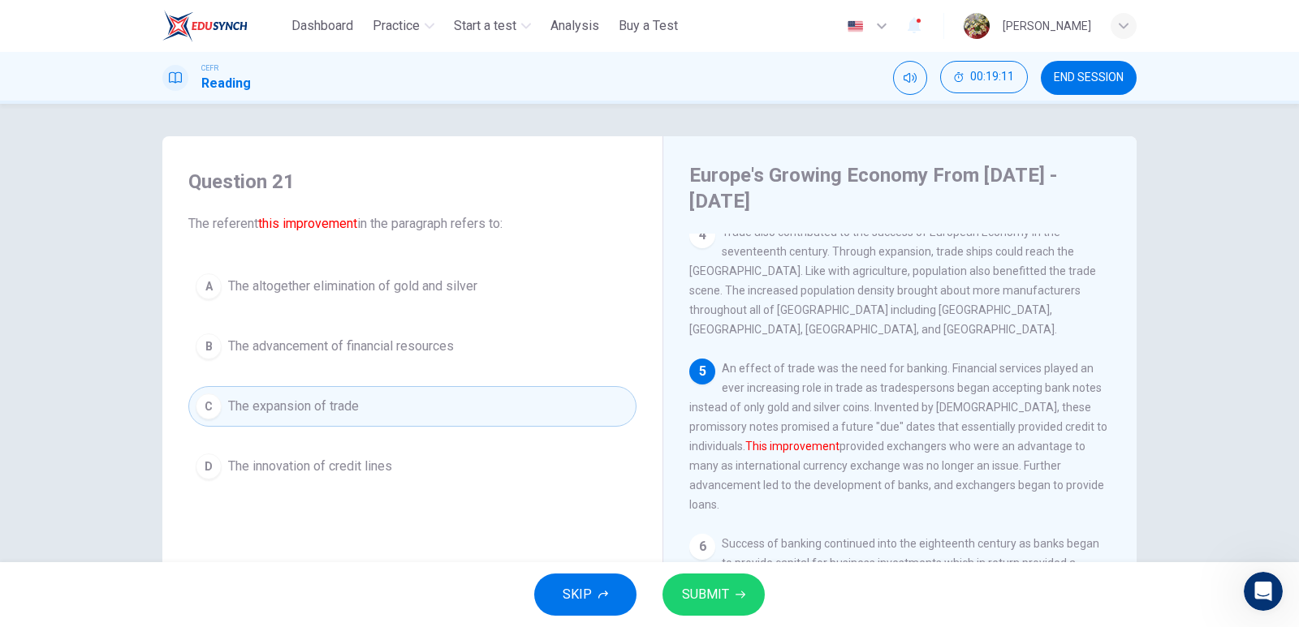
click at [341, 355] on span "The advancement of financial resources" at bounding box center [341, 346] width 226 height 19
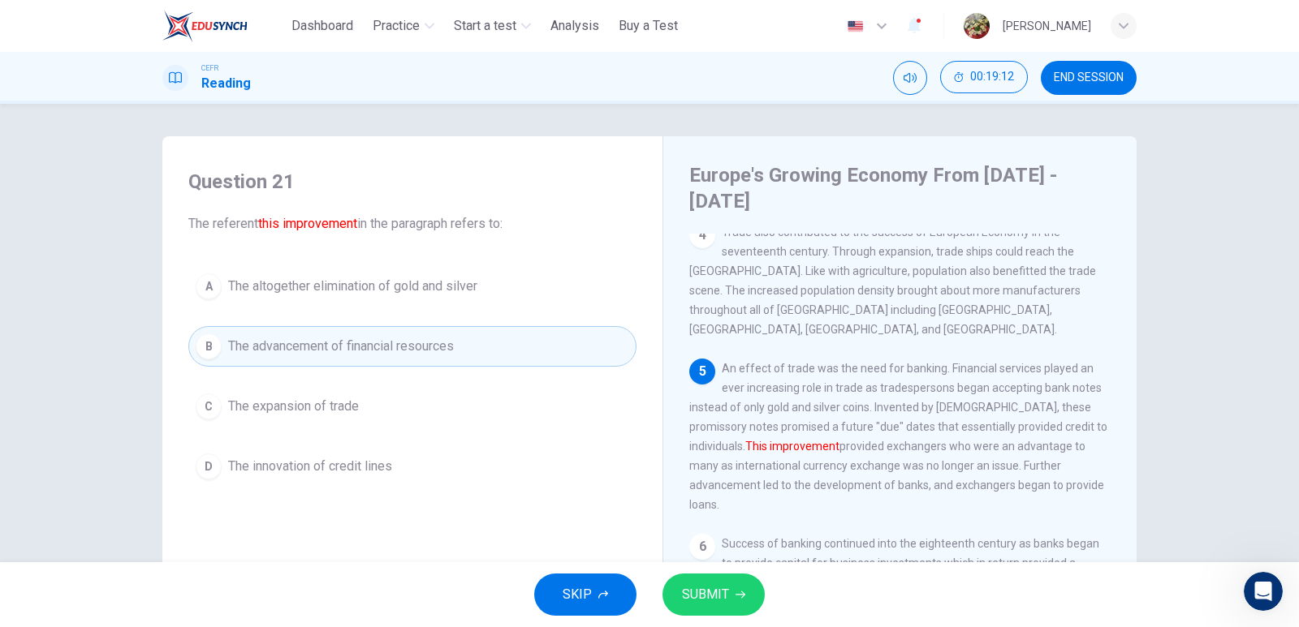
click at [742, 592] on icon "button" at bounding box center [740, 595] width 10 height 7
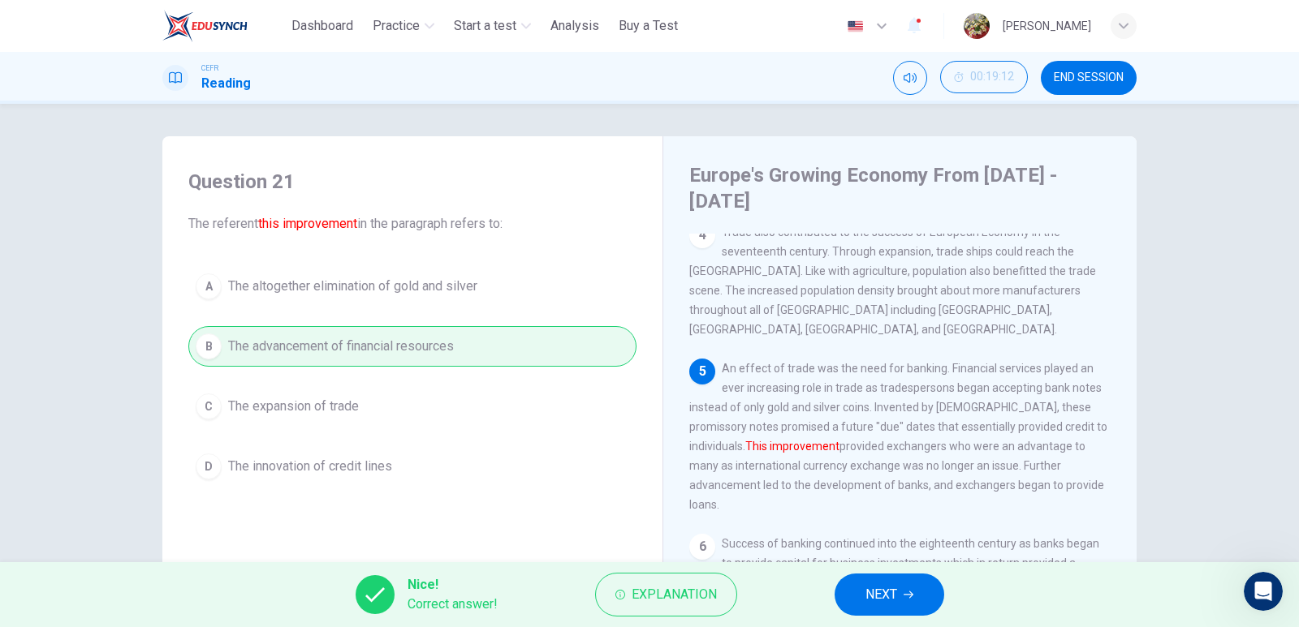
click at [889, 597] on span "NEXT" at bounding box center [881, 595] width 32 height 23
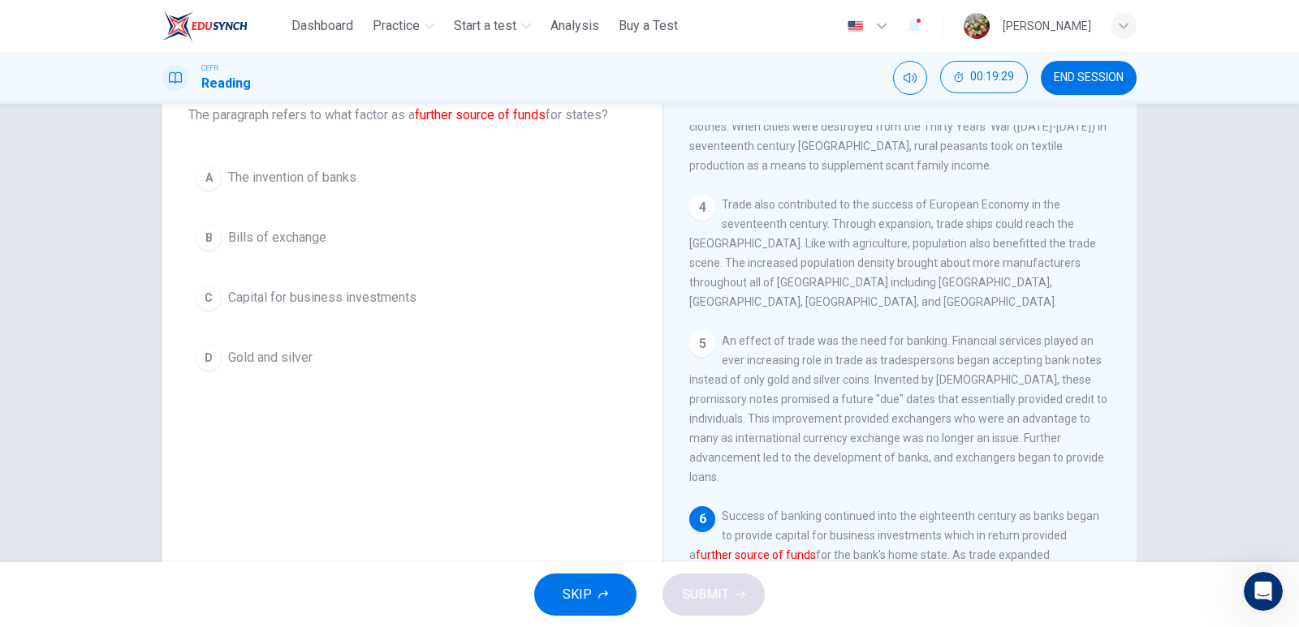
scroll to position [81, 0]
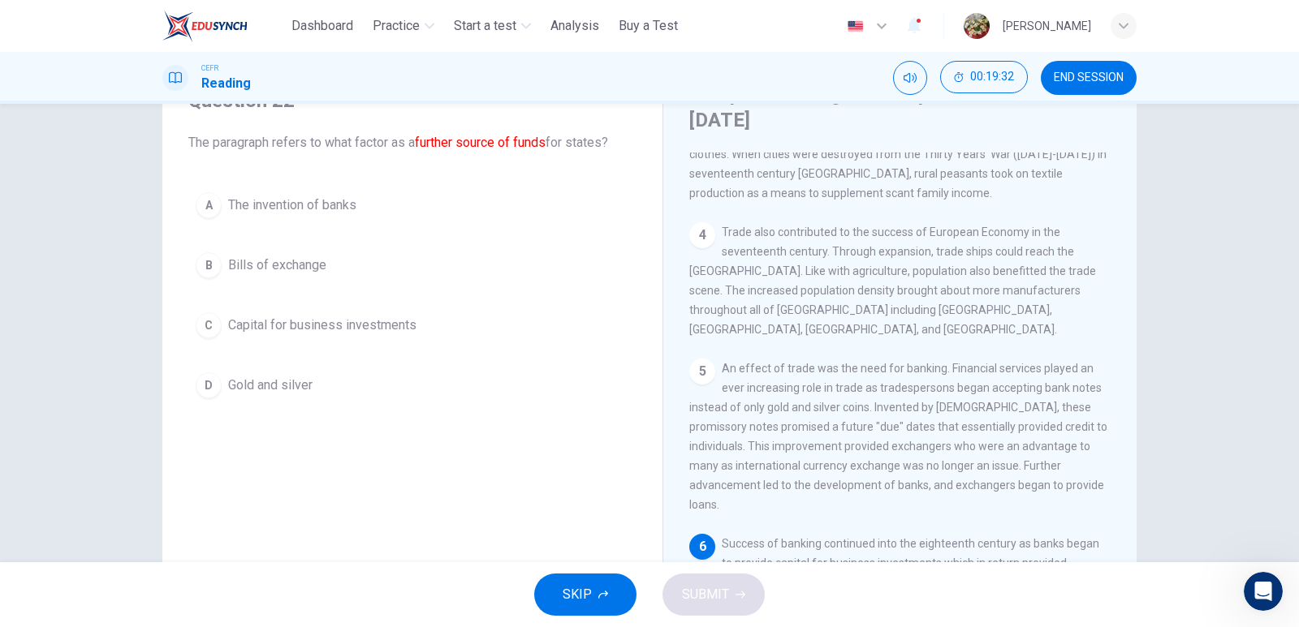
click at [205, 322] on div "C" at bounding box center [209, 325] width 26 height 26
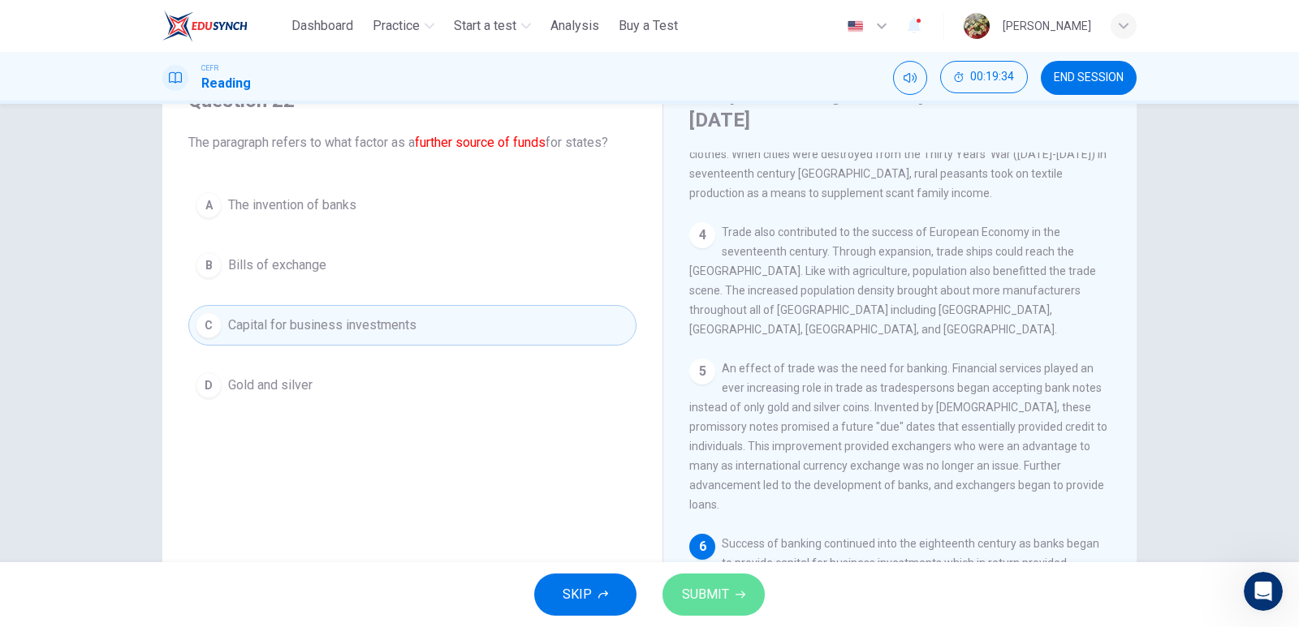
click at [721, 587] on span "SUBMIT" at bounding box center [705, 595] width 47 height 23
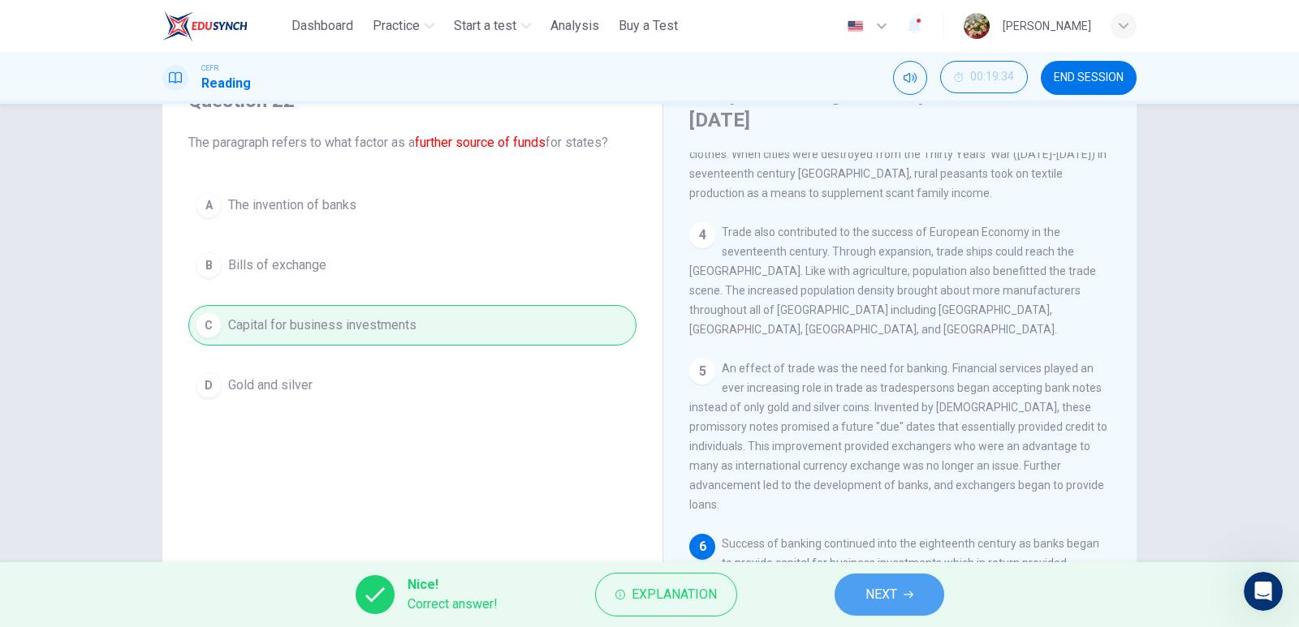
click at [846, 579] on button "NEXT" at bounding box center [889, 595] width 110 height 42
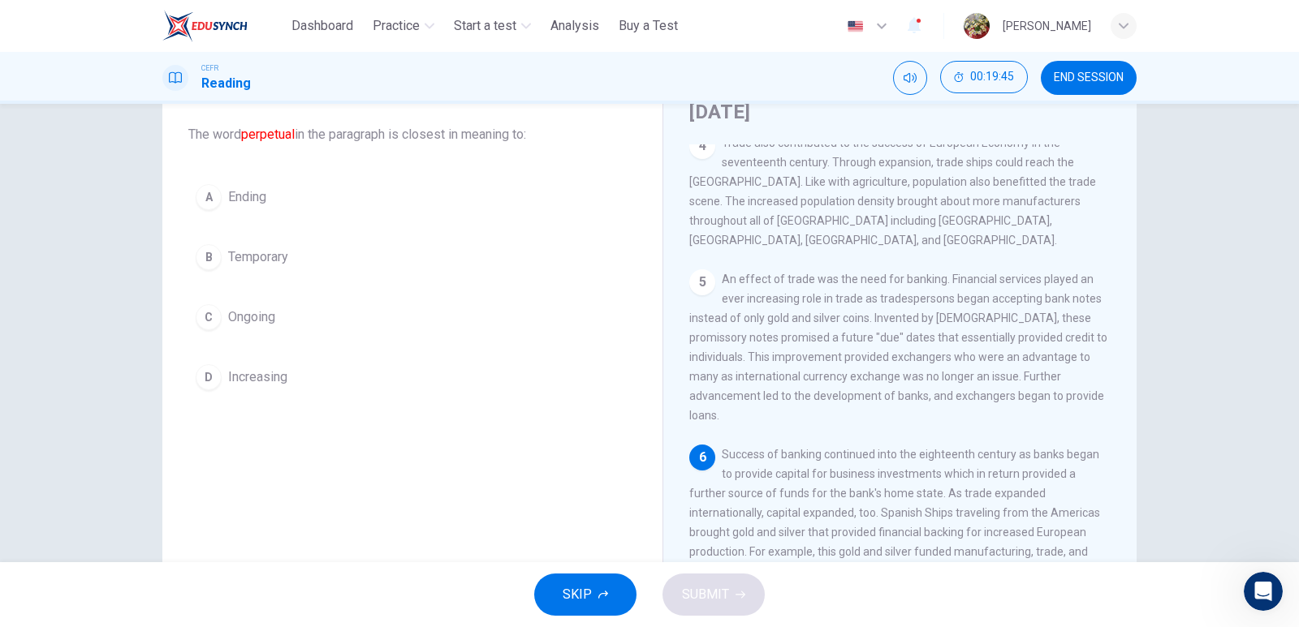
scroll to position [170, 0]
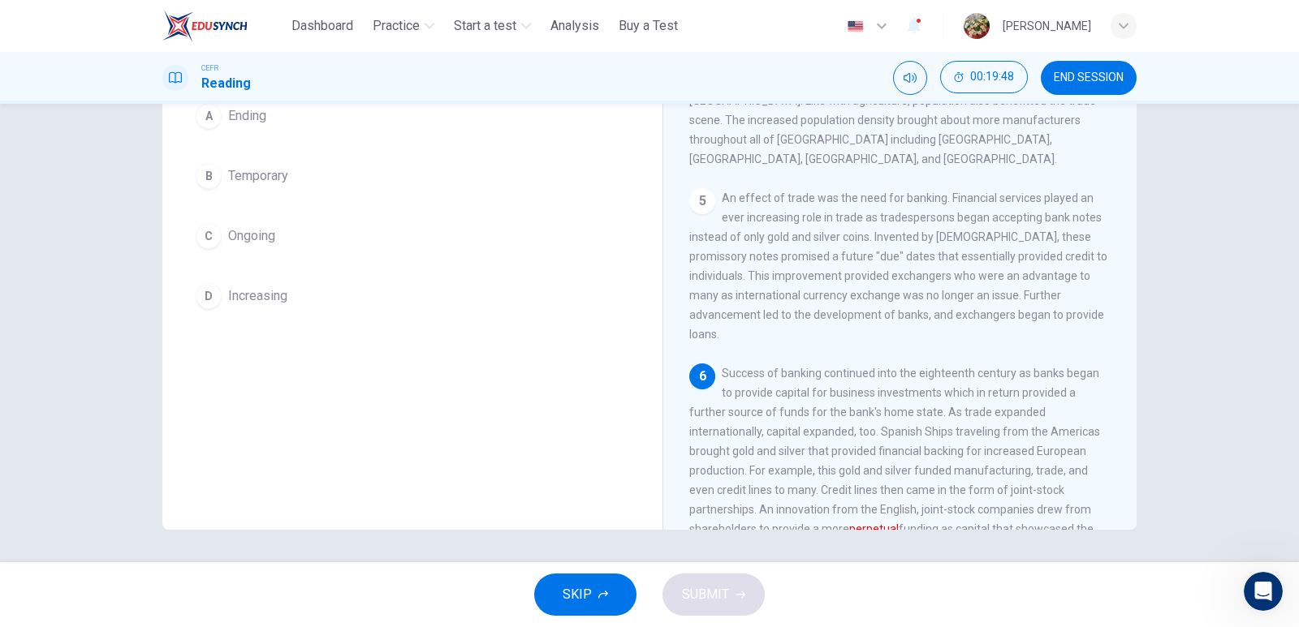
click at [210, 230] on div "C" at bounding box center [209, 236] width 26 height 26
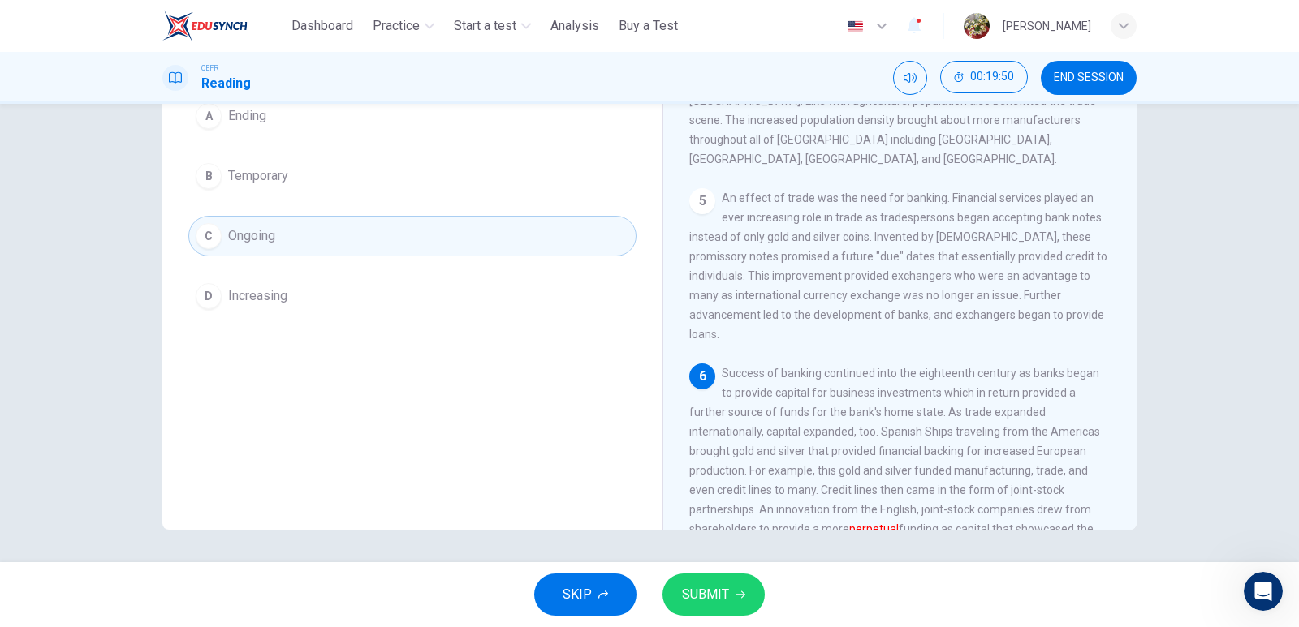
click at [720, 582] on button "SUBMIT" at bounding box center [713, 595] width 102 height 42
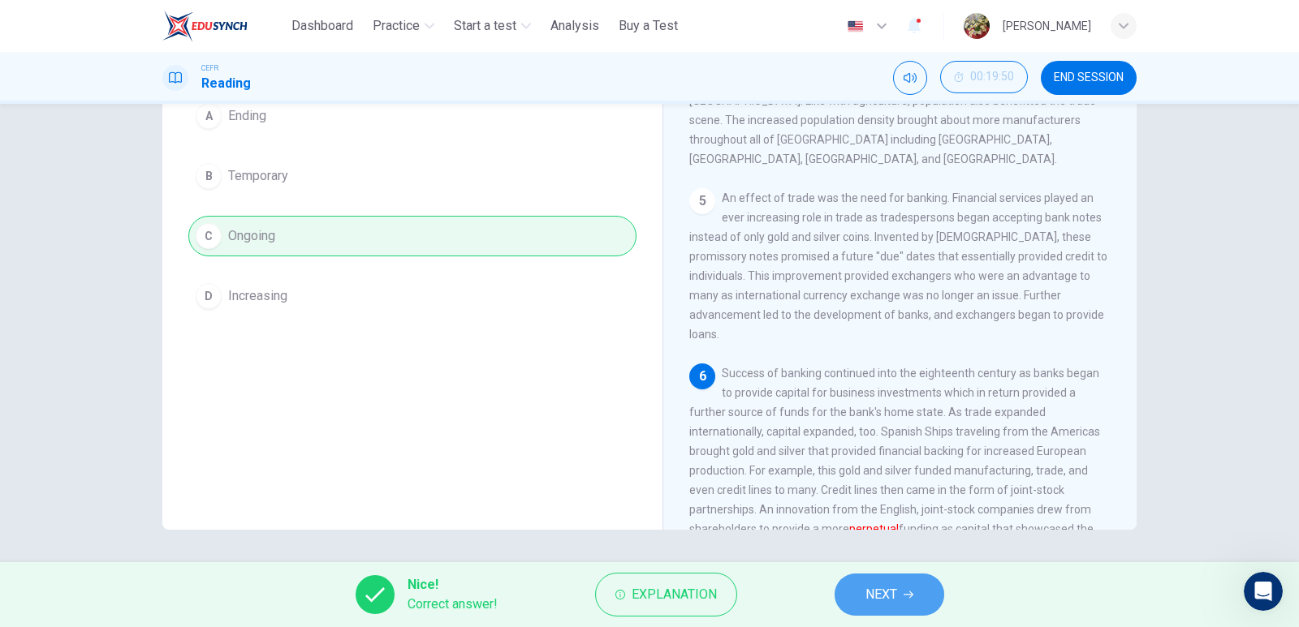
click at [885, 597] on span "NEXT" at bounding box center [881, 595] width 32 height 23
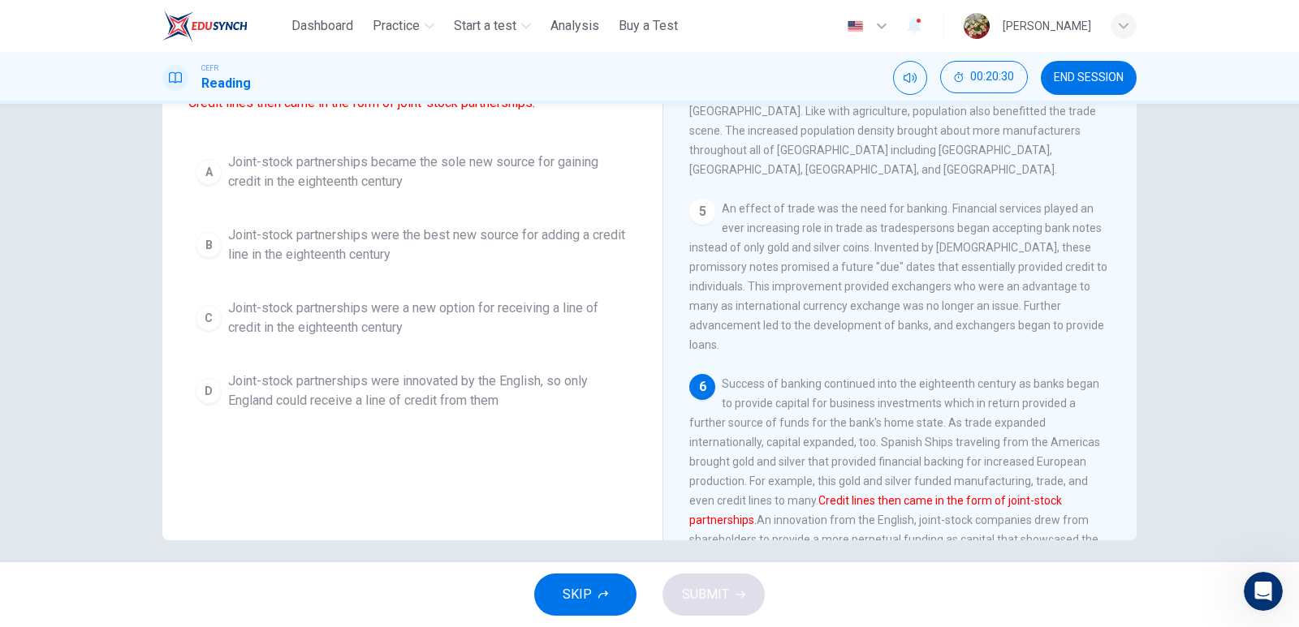
scroll to position [162, 0]
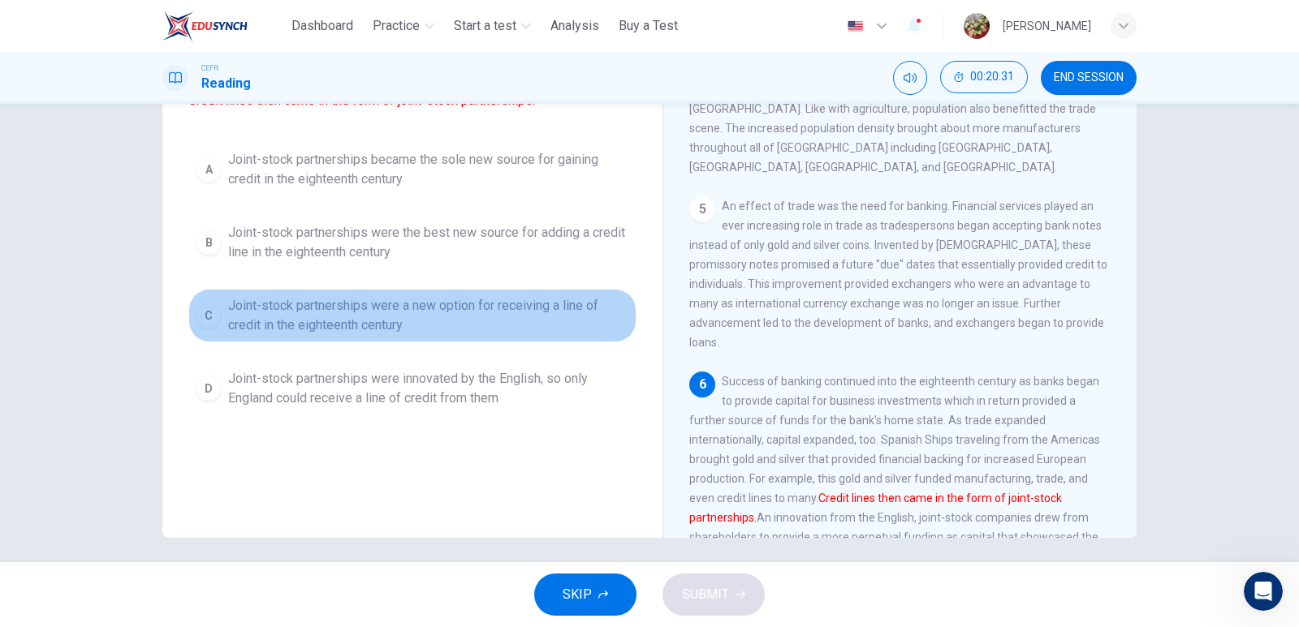
click at [203, 329] on div "C" at bounding box center [209, 316] width 26 height 26
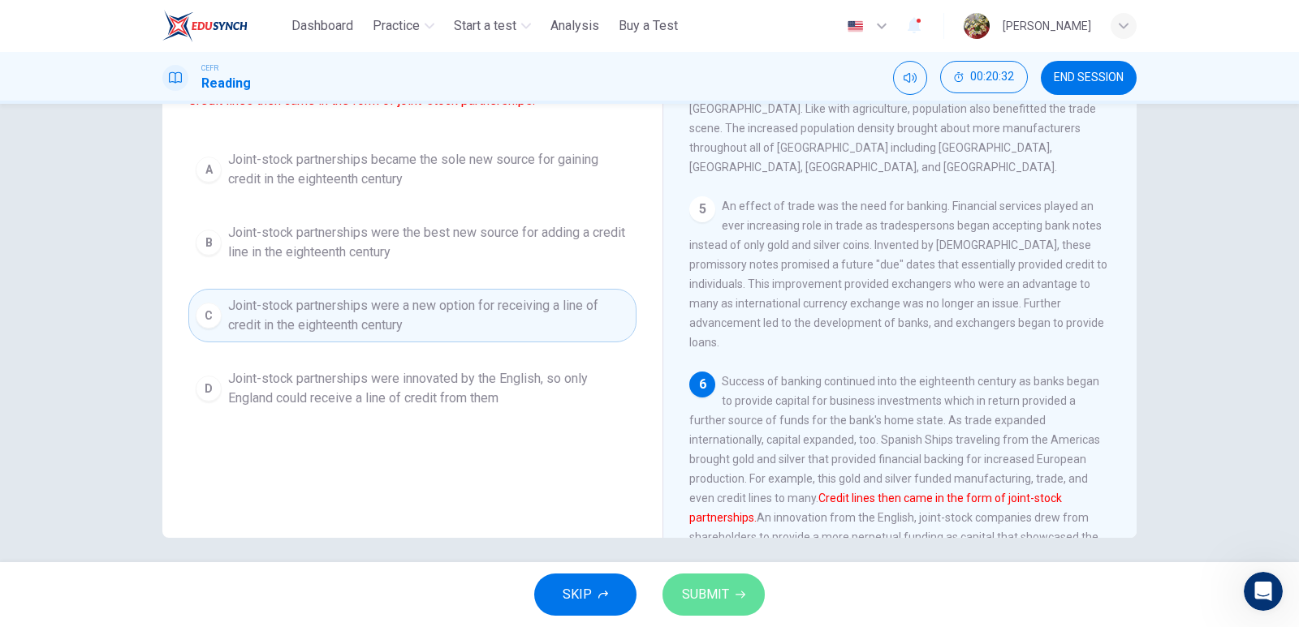
click at [755, 603] on button "SUBMIT" at bounding box center [713, 595] width 102 height 42
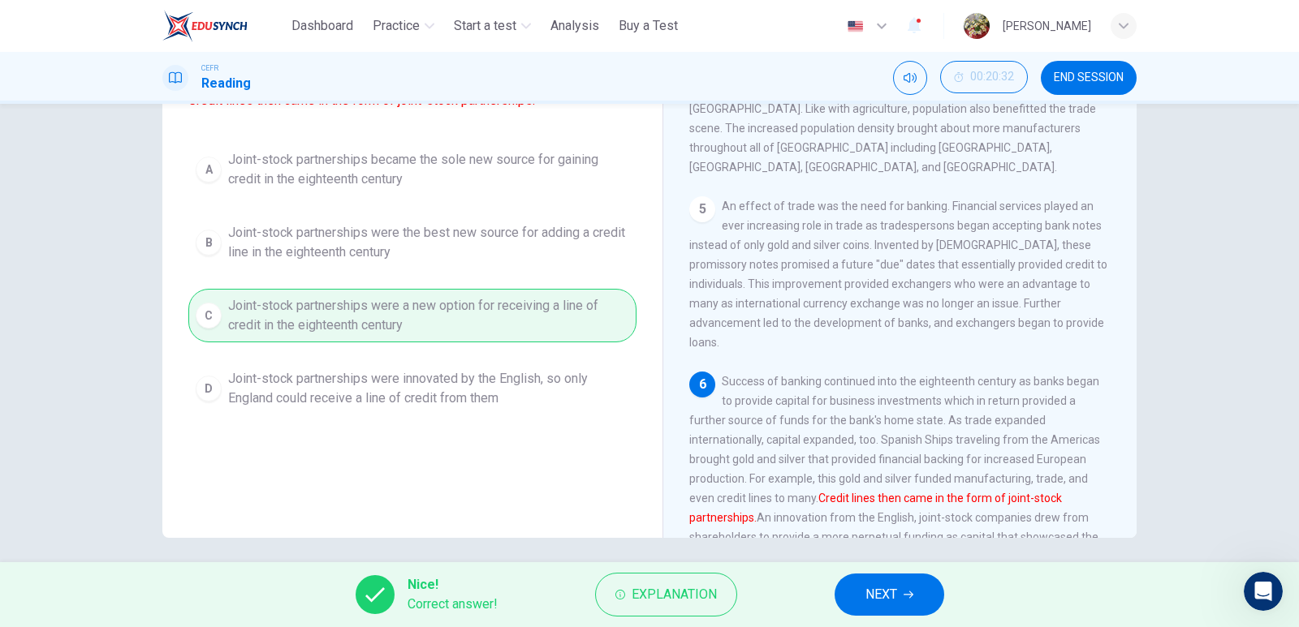
click at [908, 597] on icon "button" at bounding box center [908, 595] width 10 height 10
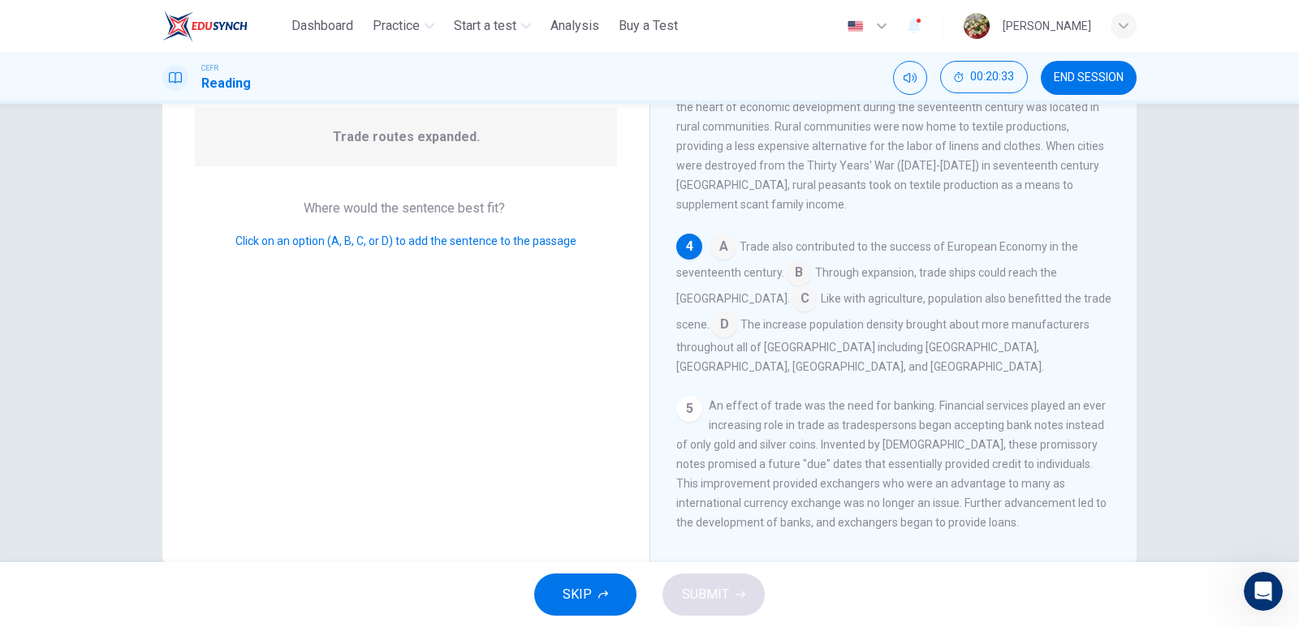
scroll to position [0, 0]
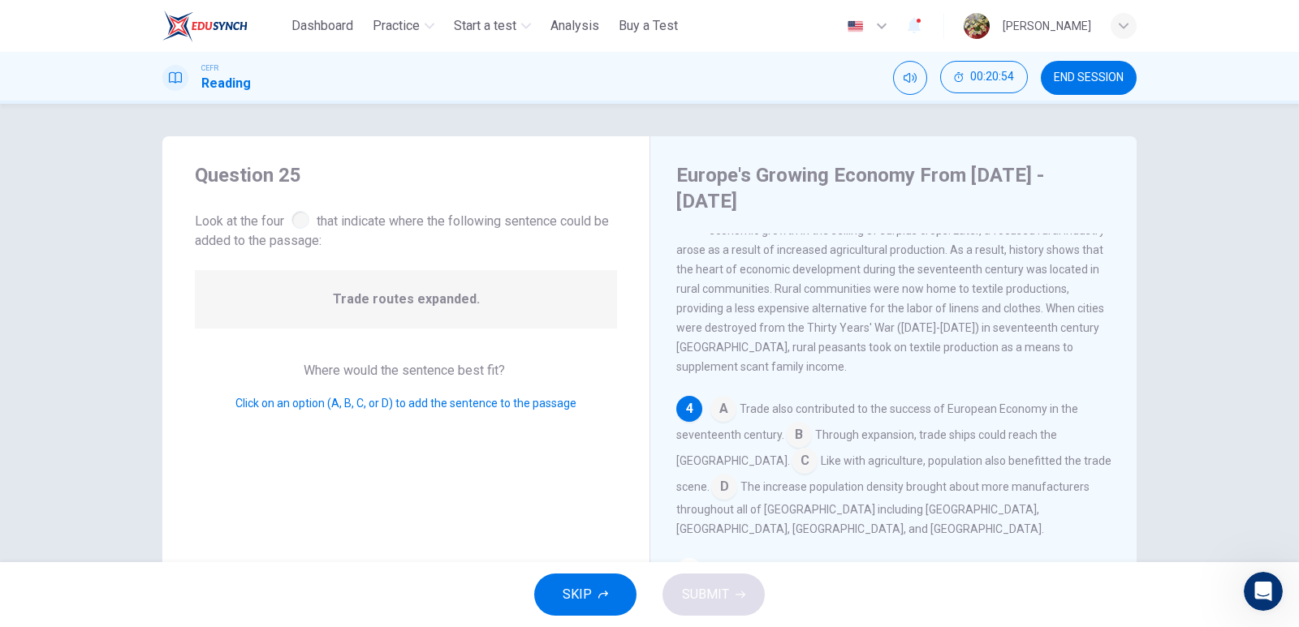
click at [711, 476] on input at bounding box center [724, 489] width 26 height 26
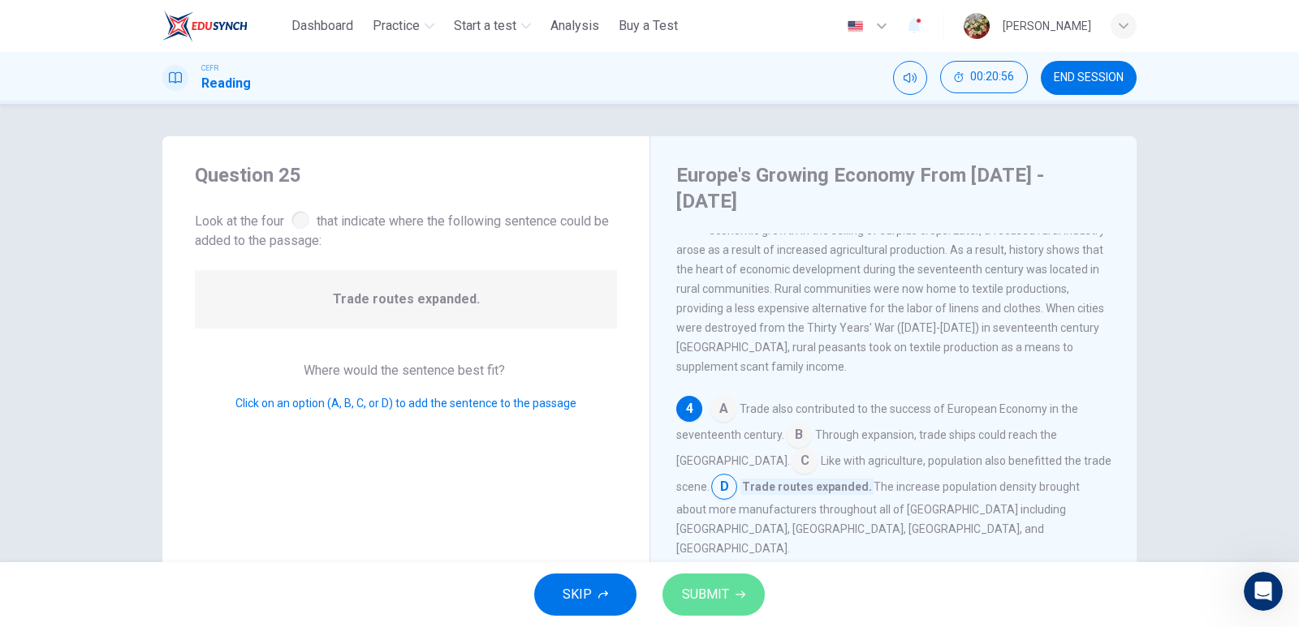
click at [713, 601] on span "SUBMIT" at bounding box center [705, 595] width 47 height 23
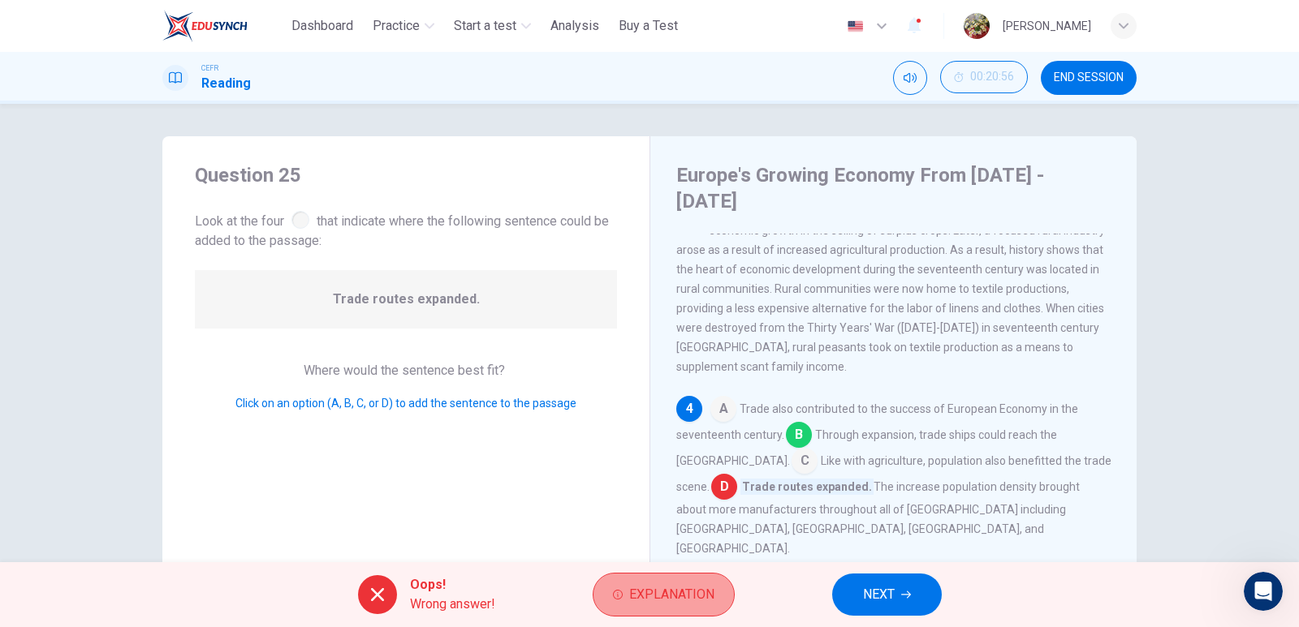
click at [634, 598] on span "Explanation" at bounding box center [671, 595] width 85 height 23
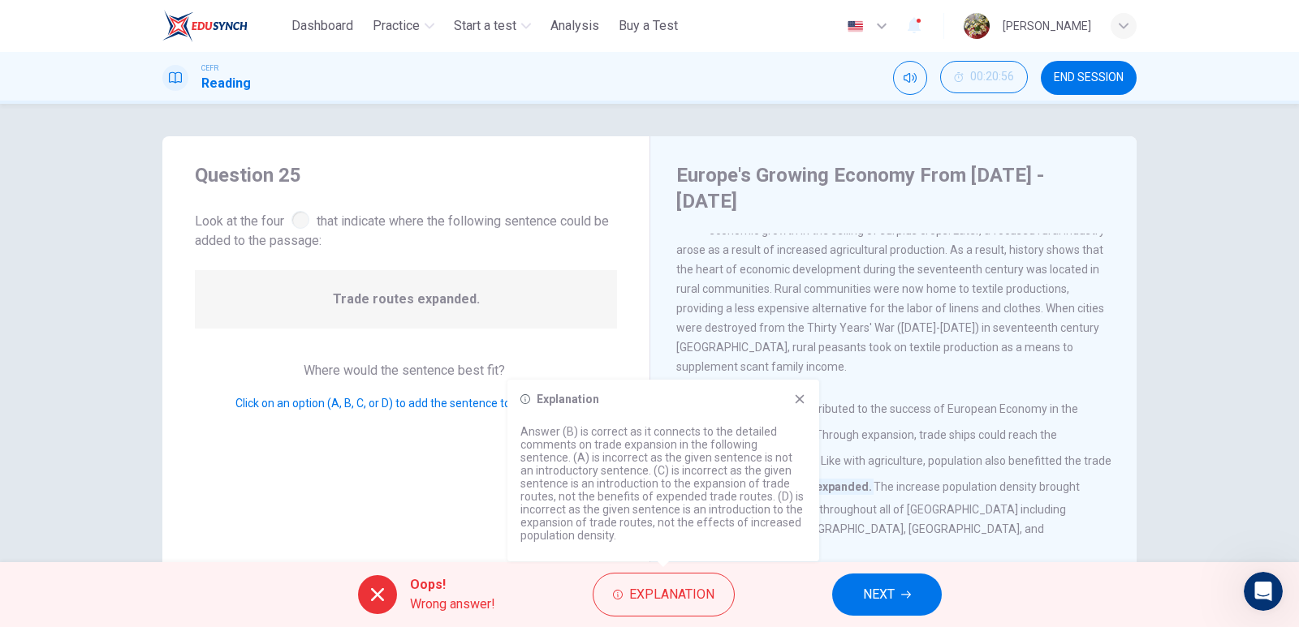
click at [805, 400] on icon at bounding box center [799, 399] width 13 height 13
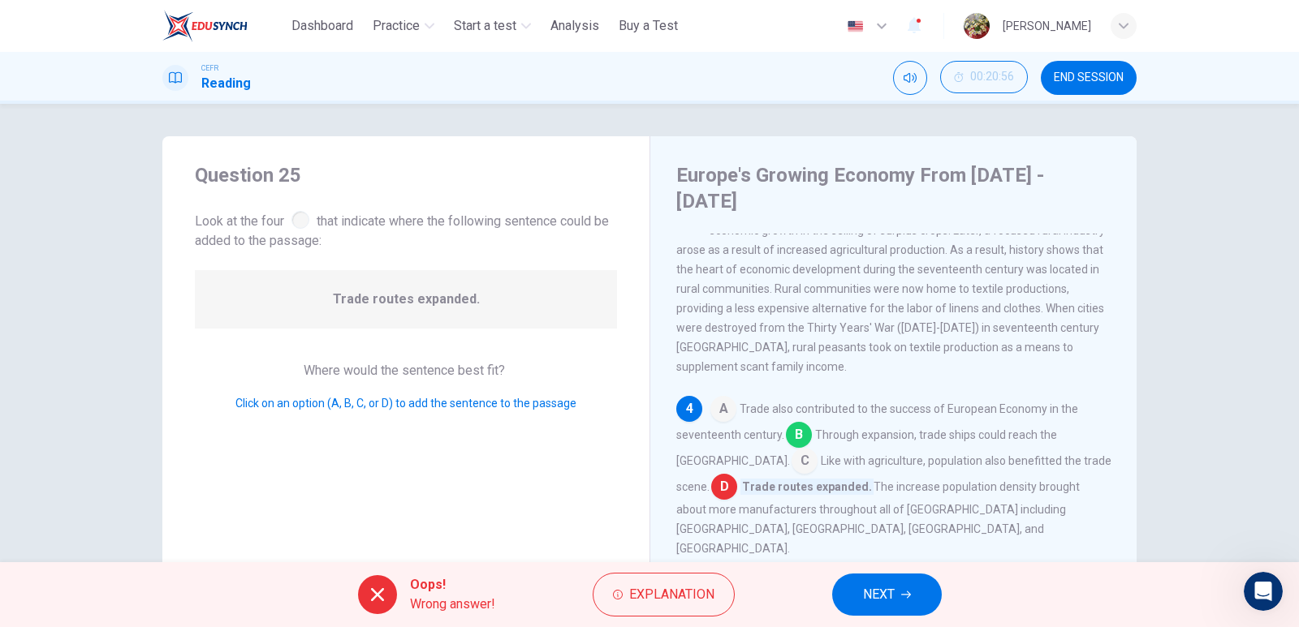
click at [875, 592] on span "NEXT" at bounding box center [879, 595] width 32 height 23
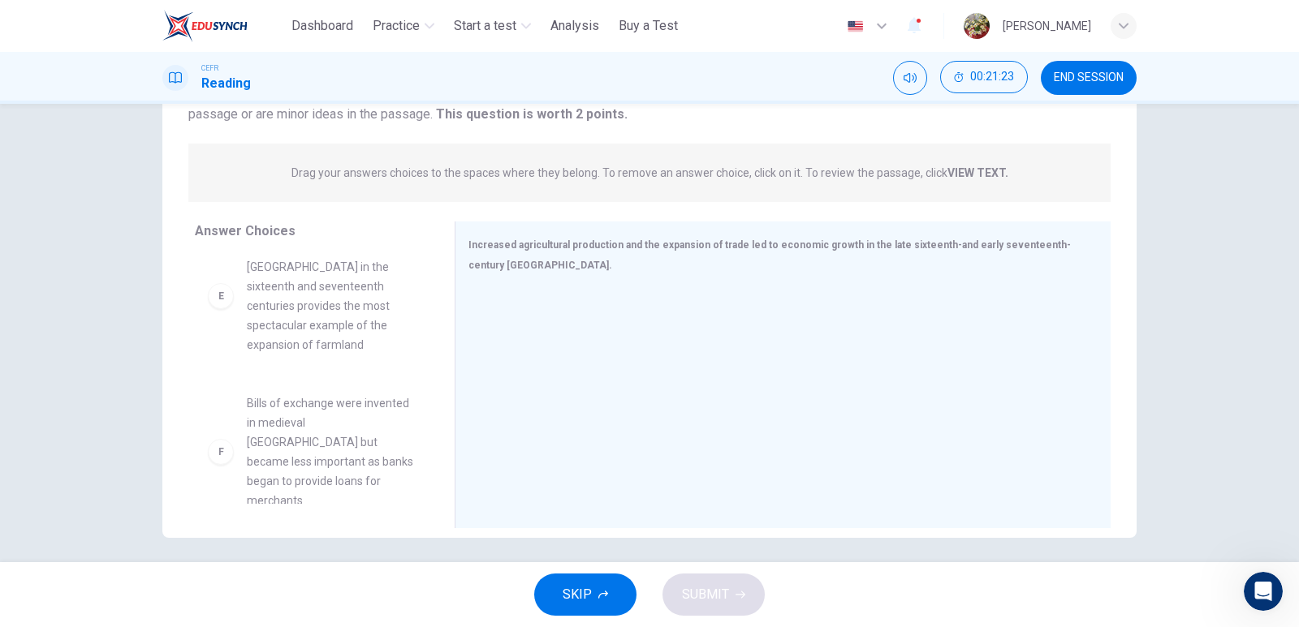
scroll to position [170, 0]
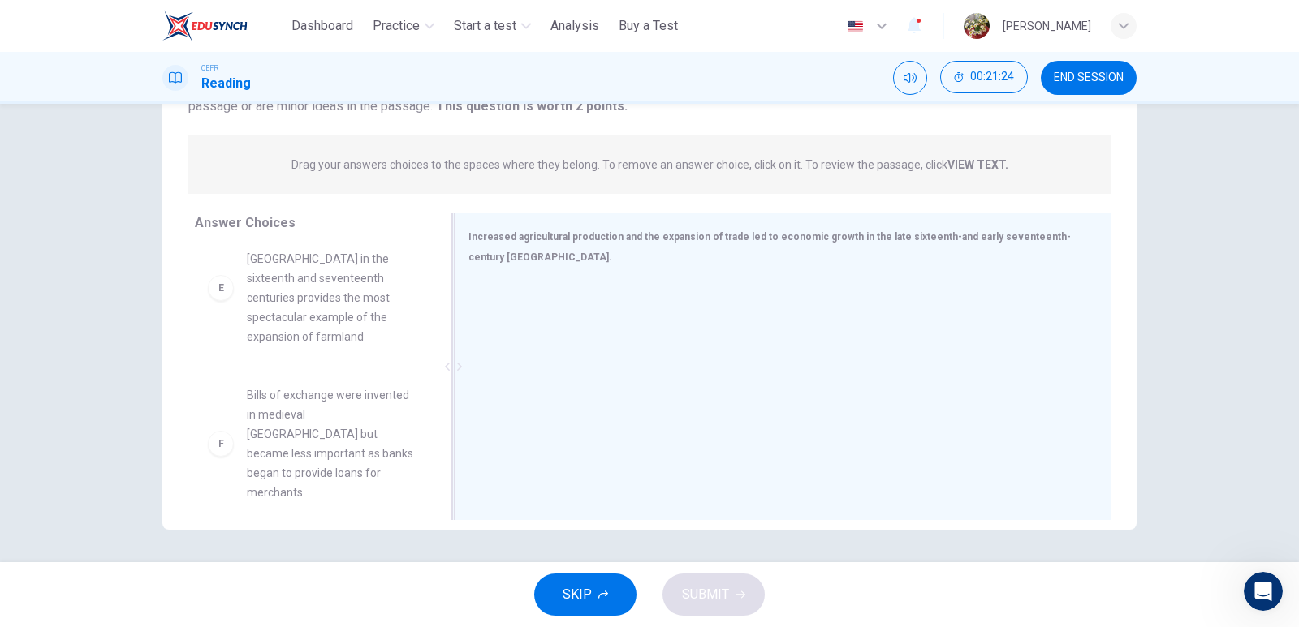
click at [559, 256] on div "Increased agricultural production and the expansion of trade led to economic gr…" at bounding box center [772, 246] width 609 height 41
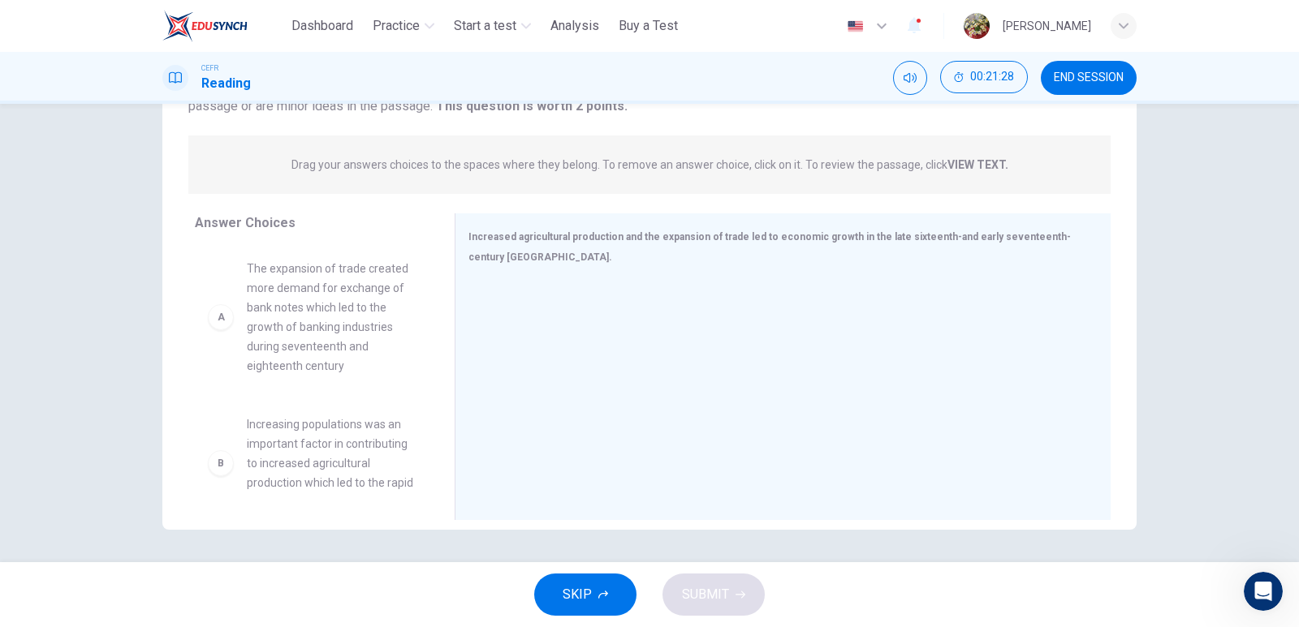
click at [220, 329] on div "A" at bounding box center [221, 317] width 26 height 26
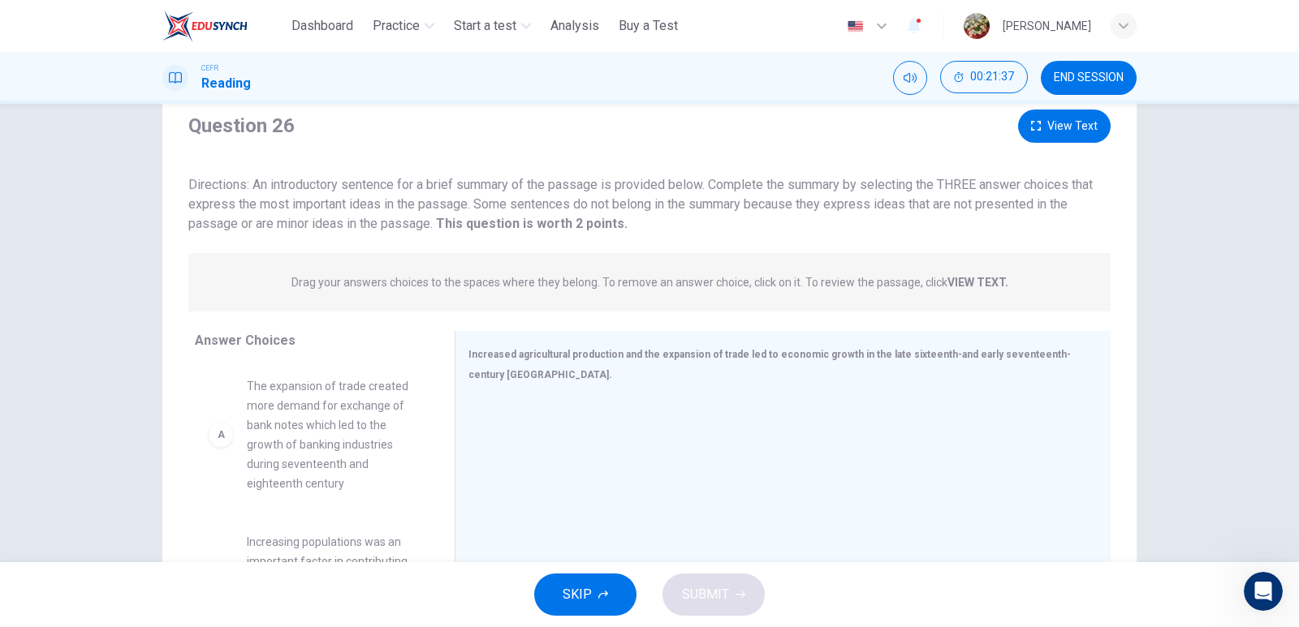
scroll to position [81, 0]
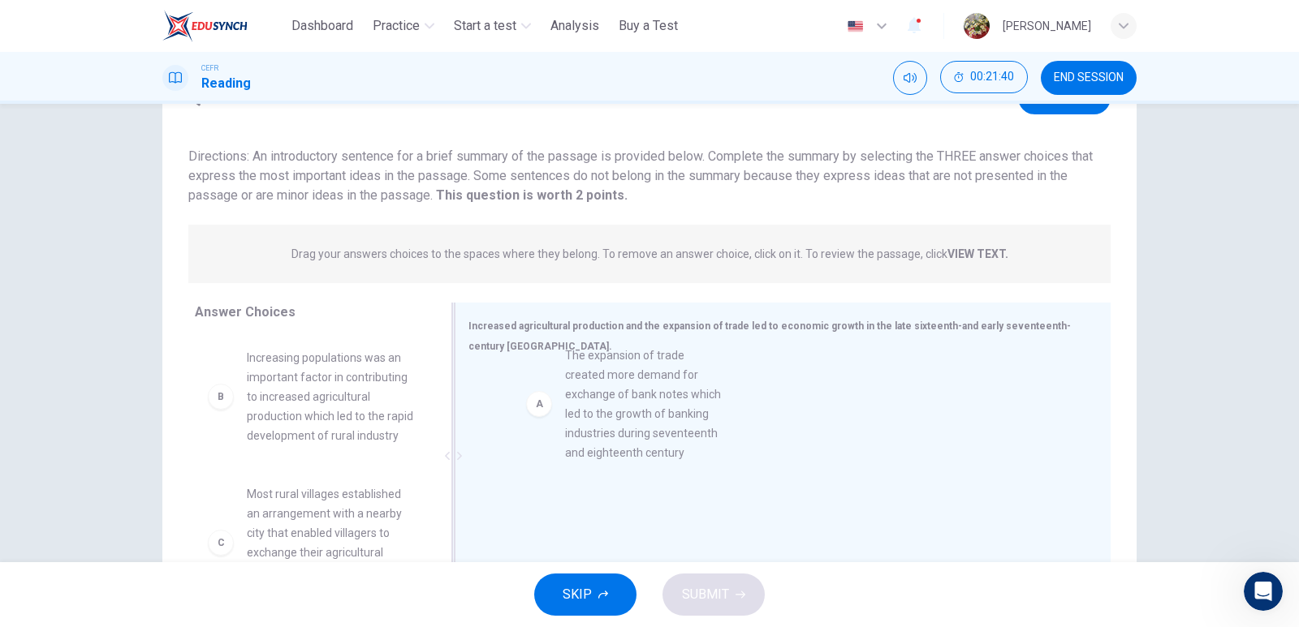
drag, startPoint x: 230, startPoint y: 412, endPoint x: 558, endPoint y: 408, distance: 327.9
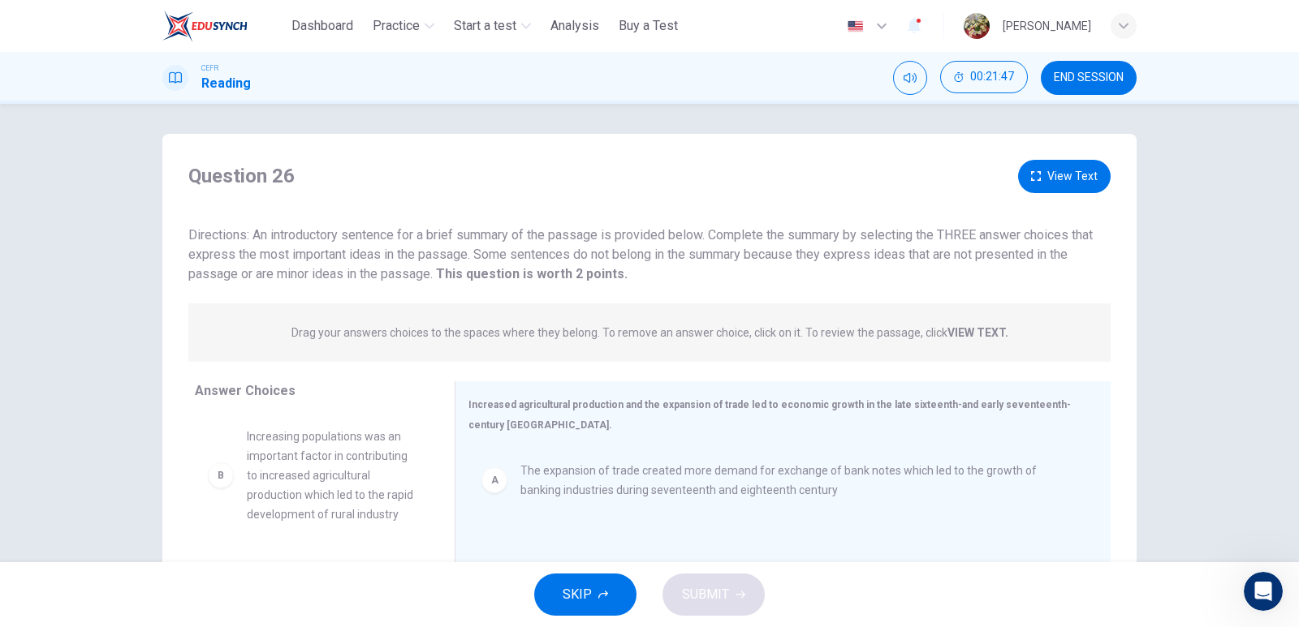
scroll to position [0, 0]
click at [1057, 176] on button "View Text" at bounding box center [1064, 178] width 93 height 33
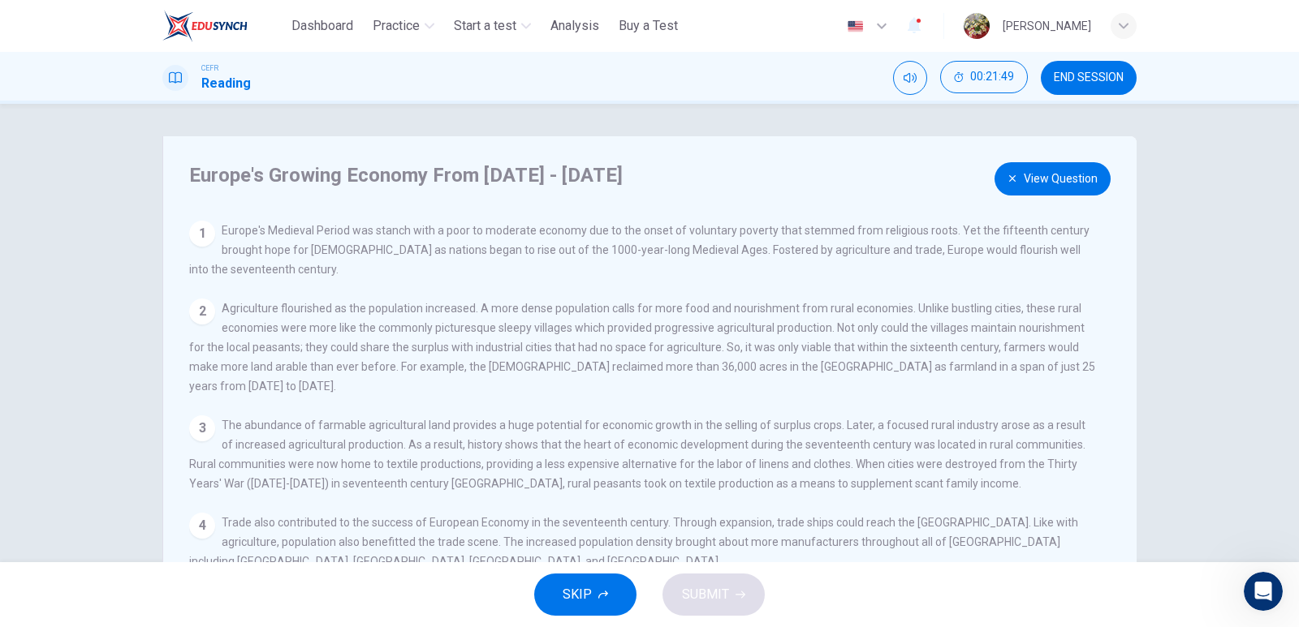
click at [1057, 176] on button "View Question" at bounding box center [1052, 178] width 116 height 33
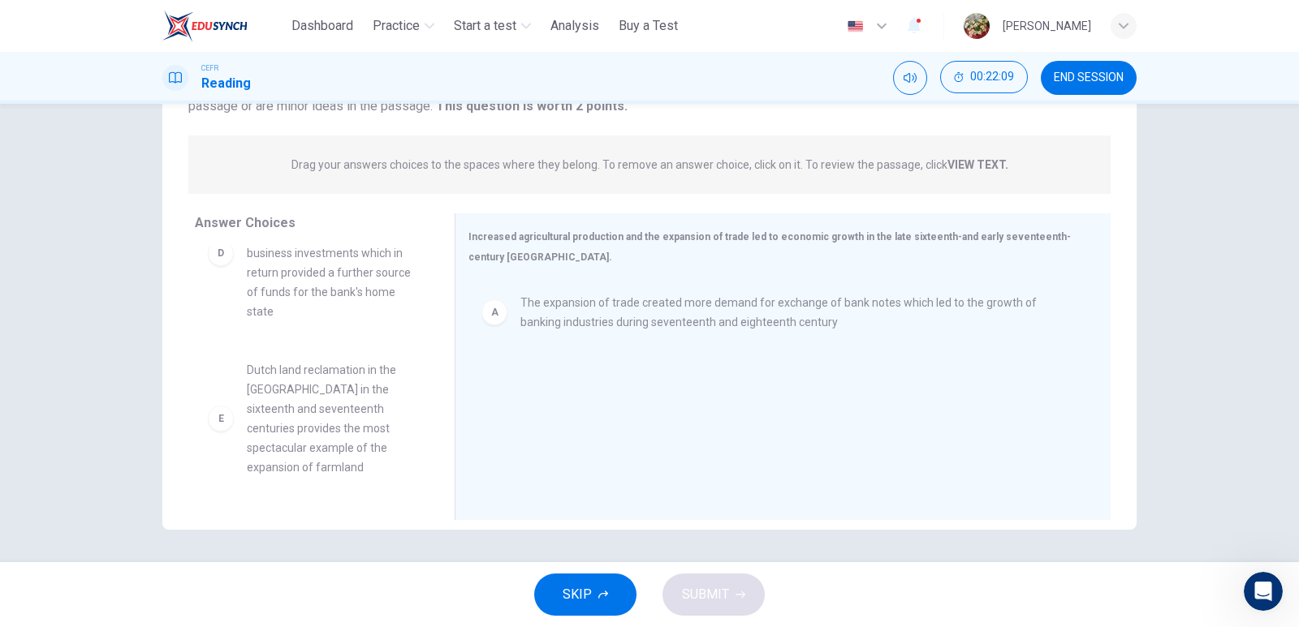
scroll to position [406, 0]
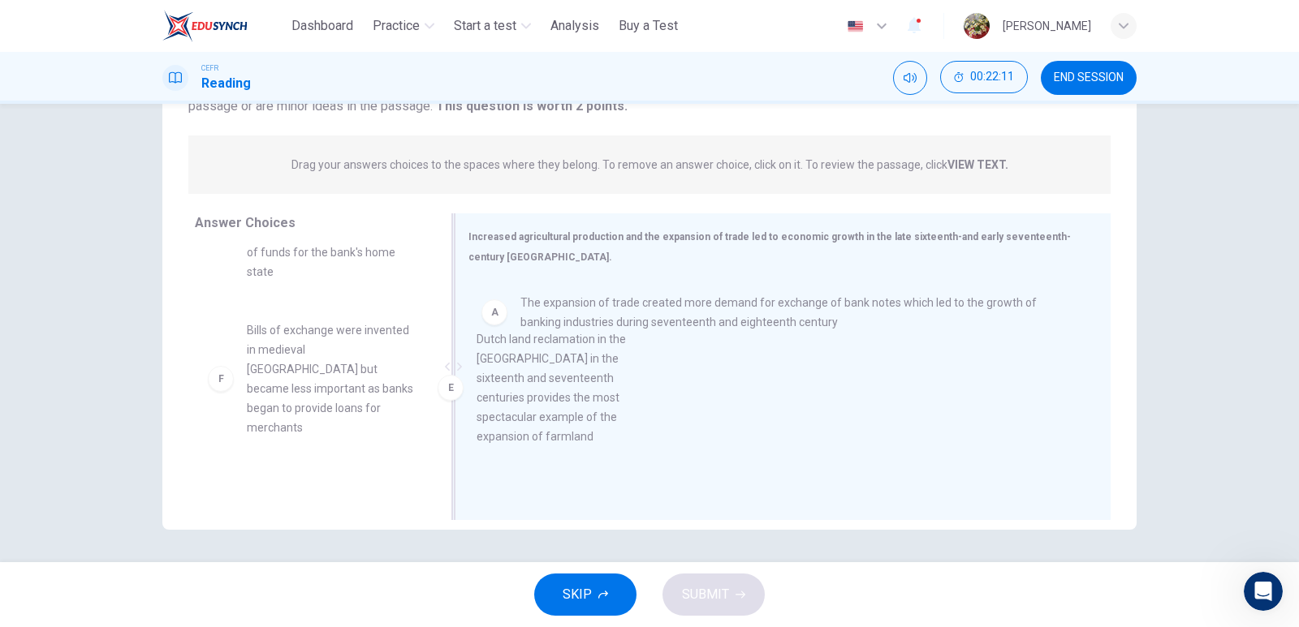
drag, startPoint x: 236, startPoint y: 398, endPoint x: 467, endPoint y: 388, distance: 230.7
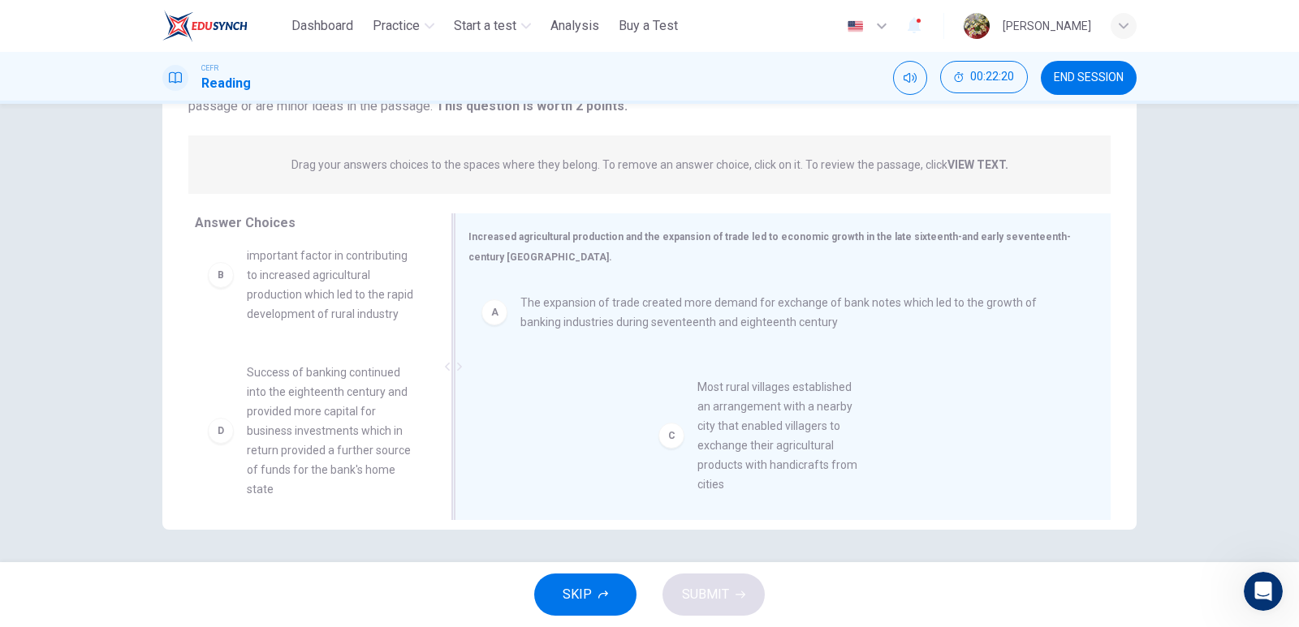
drag, startPoint x: 217, startPoint y: 456, endPoint x: 678, endPoint y: 447, distance: 461.1
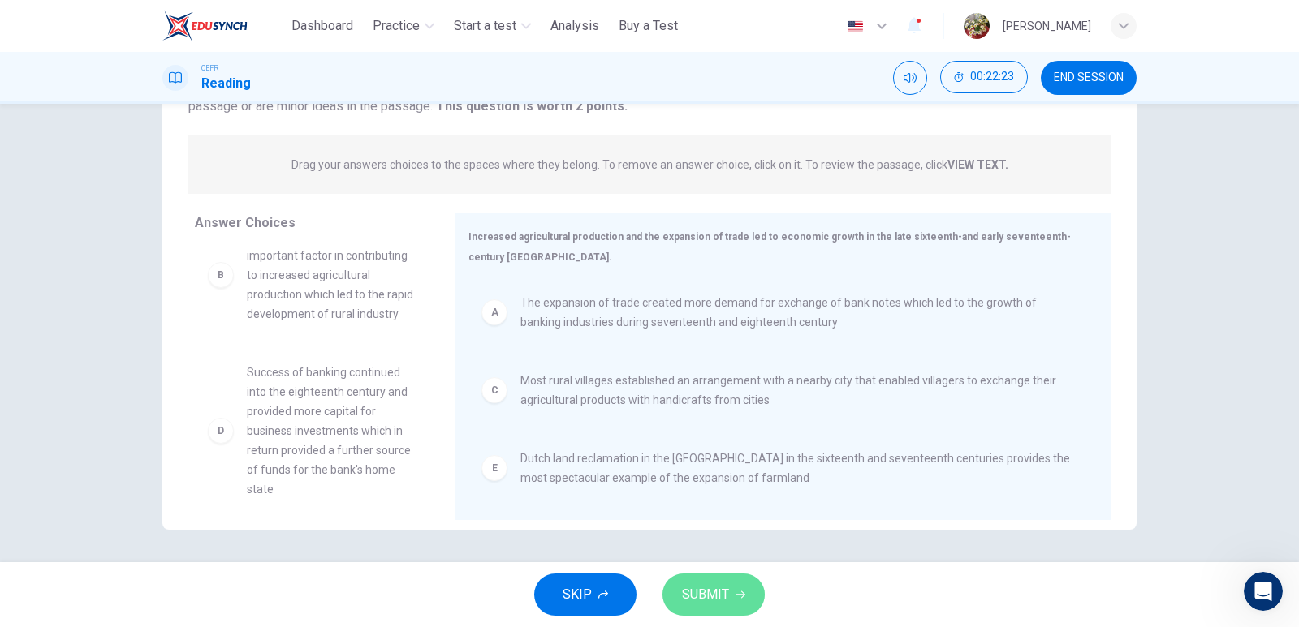
click at [700, 592] on span "SUBMIT" at bounding box center [705, 595] width 47 height 23
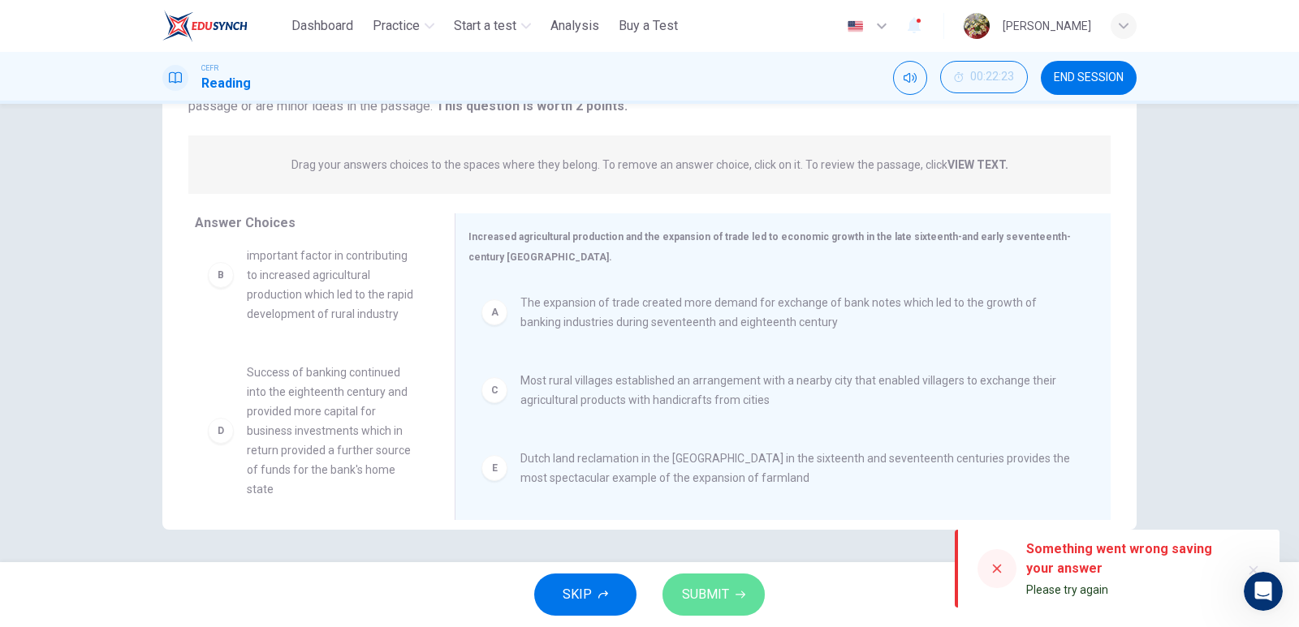
click at [717, 600] on span "SUBMIT" at bounding box center [705, 595] width 47 height 23
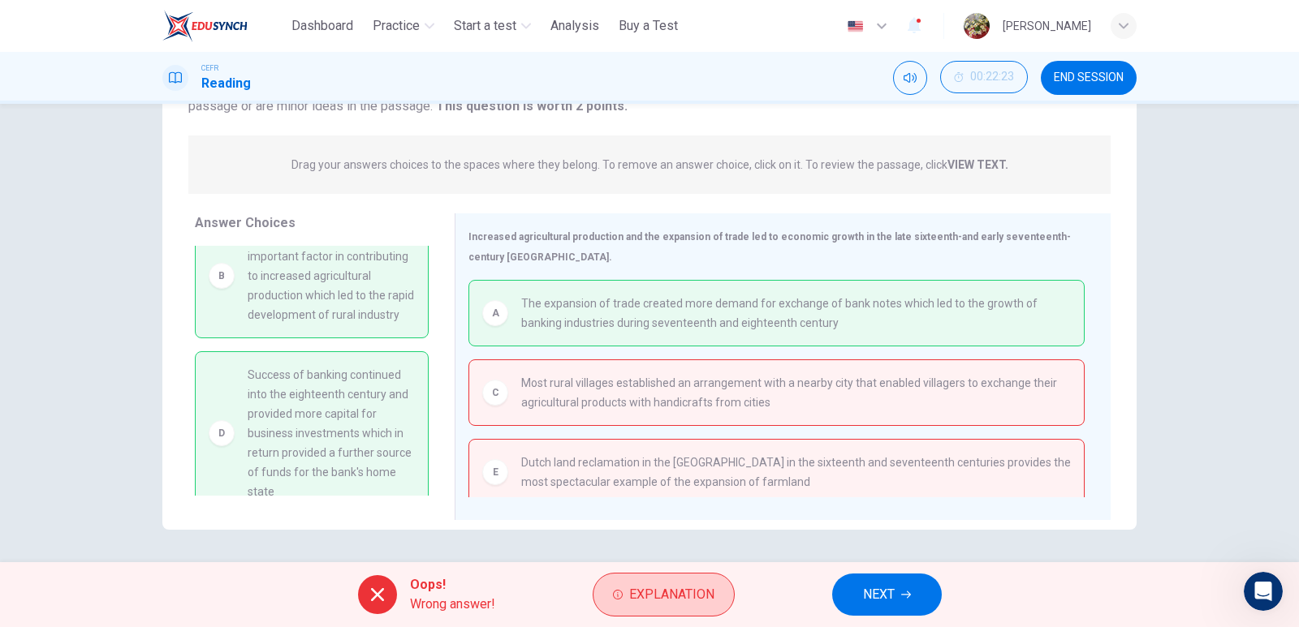
click at [644, 591] on span "Explanation" at bounding box center [671, 595] width 85 height 23
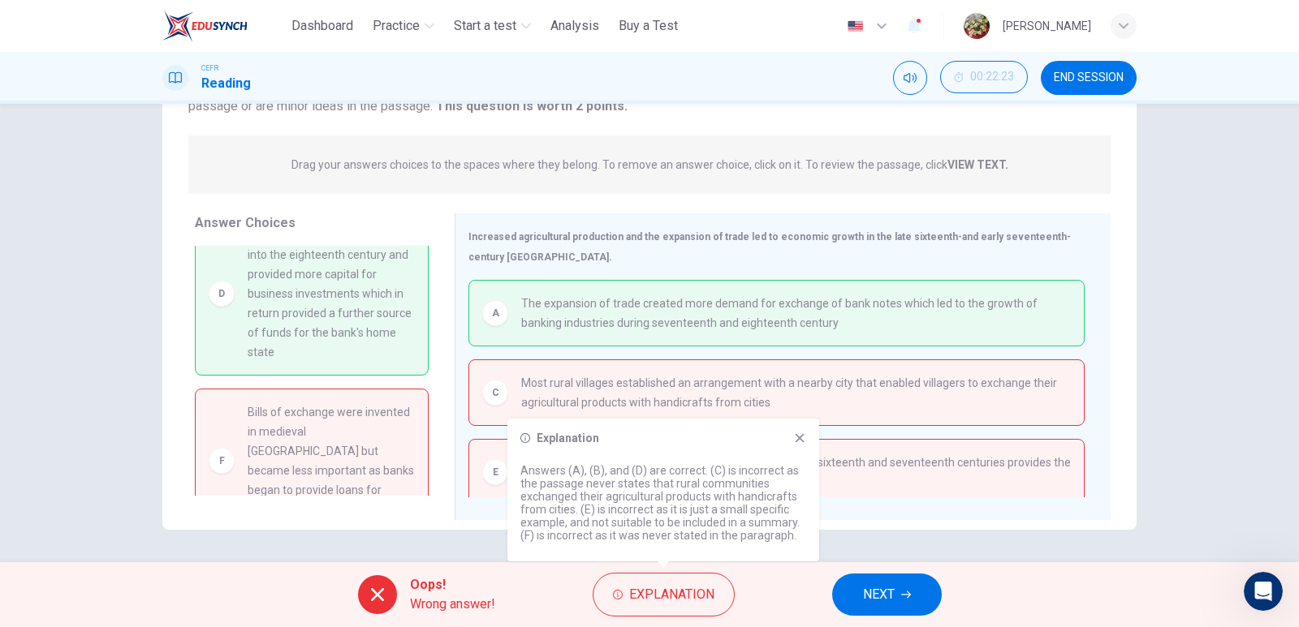
scroll to position [190, 0]
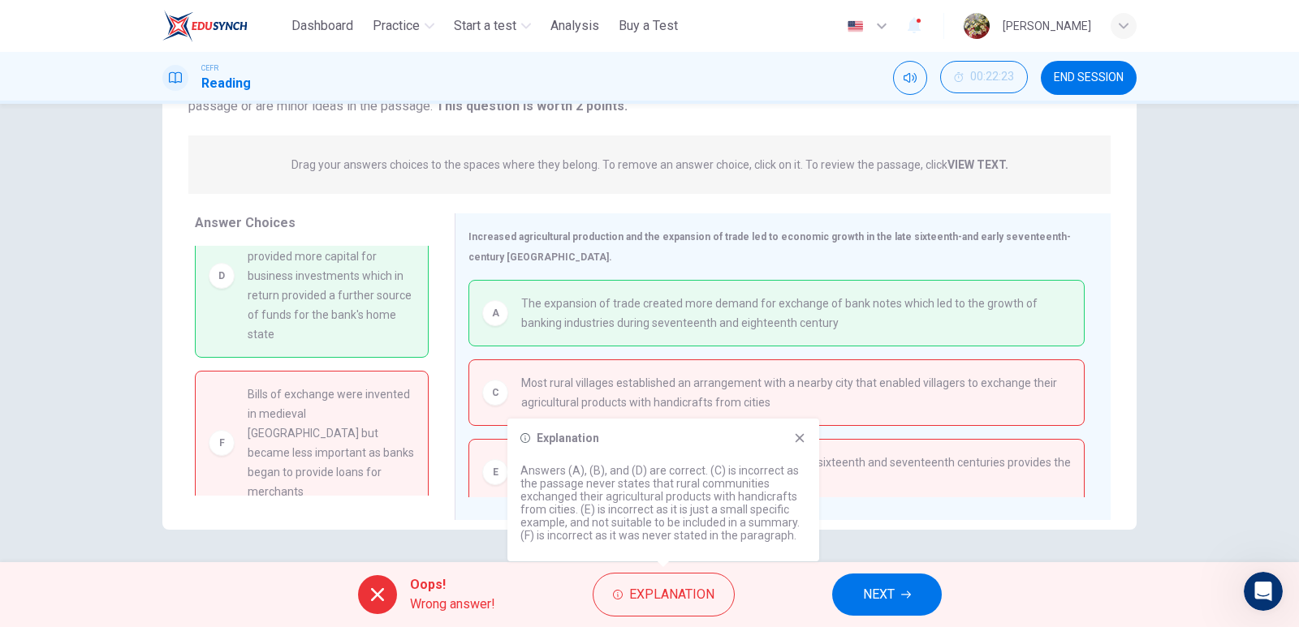
click at [894, 597] on span "NEXT" at bounding box center [879, 595] width 32 height 23
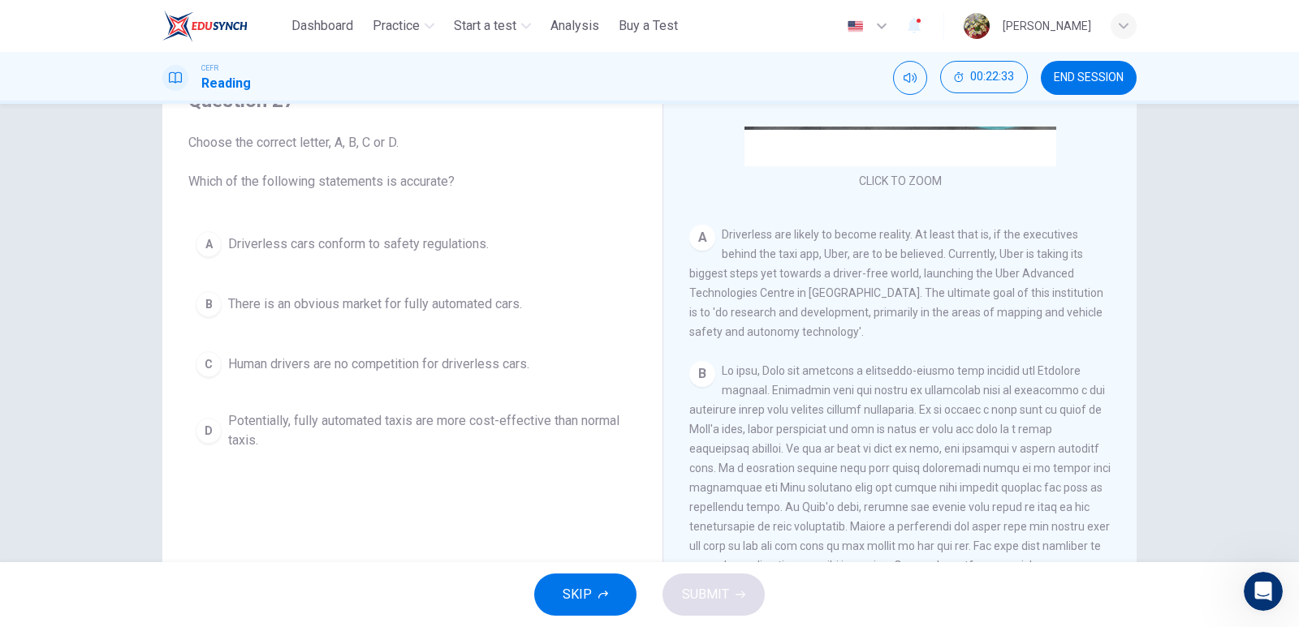
scroll to position [0, 0]
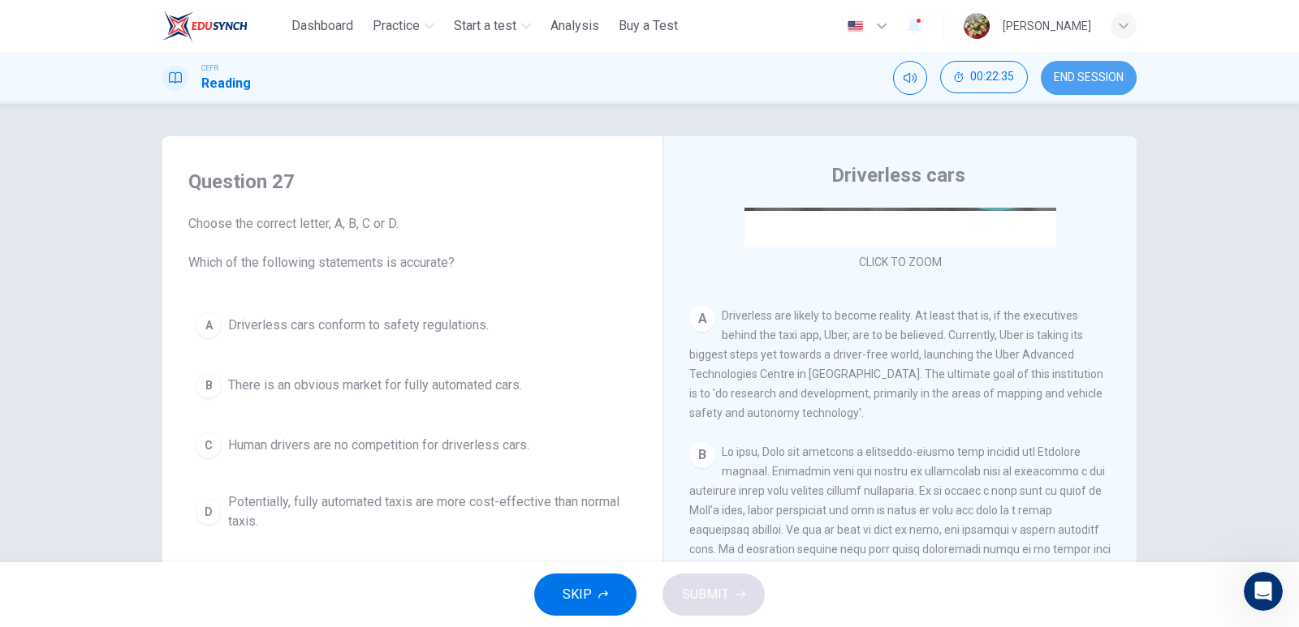
click at [1073, 72] on span "END SESSION" at bounding box center [1088, 77] width 70 height 13
click at [914, 75] on icon "Mute" at bounding box center [909, 78] width 13 height 10
click at [570, 584] on span "SKIP" at bounding box center [576, 595] width 29 height 23
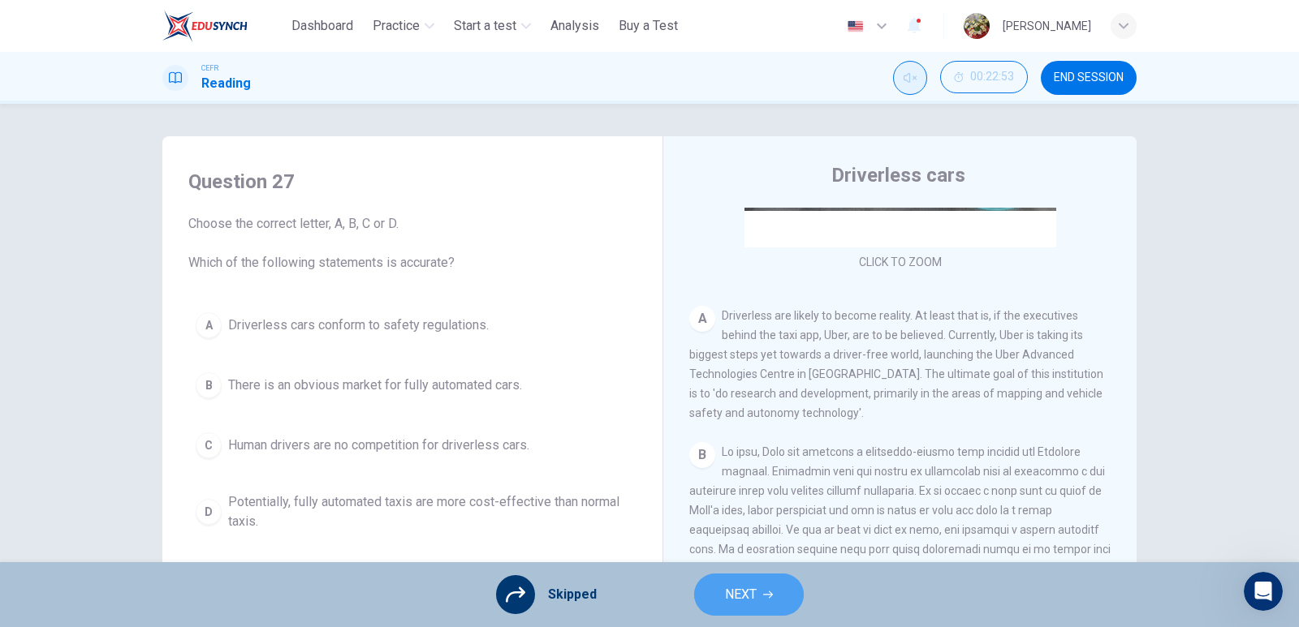
click at [755, 580] on button "NEXT" at bounding box center [749, 595] width 110 height 42
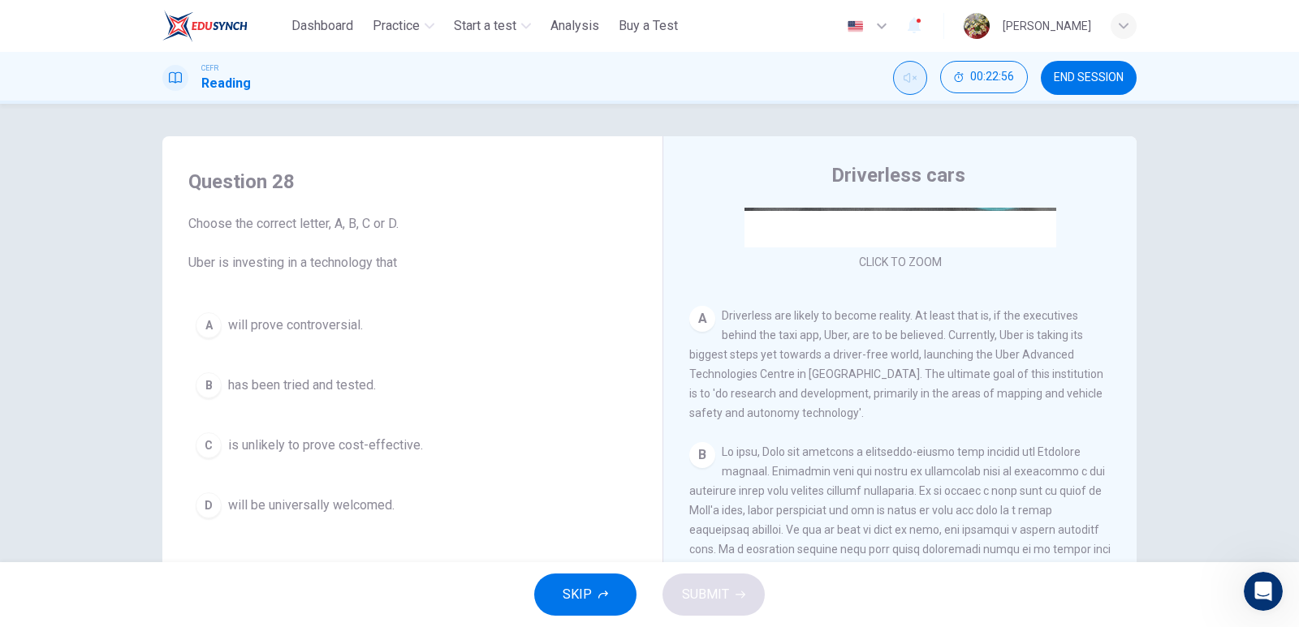
click at [717, 605] on div "SKIP SUBMIT" at bounding box center [649, 594] width 1299 height 65
click at [1080, 75] on span "END SESSION" at bounding box center [1088, 77] width 70 height 13
